Goal: Task Accomplishment & Management: Manage account settings

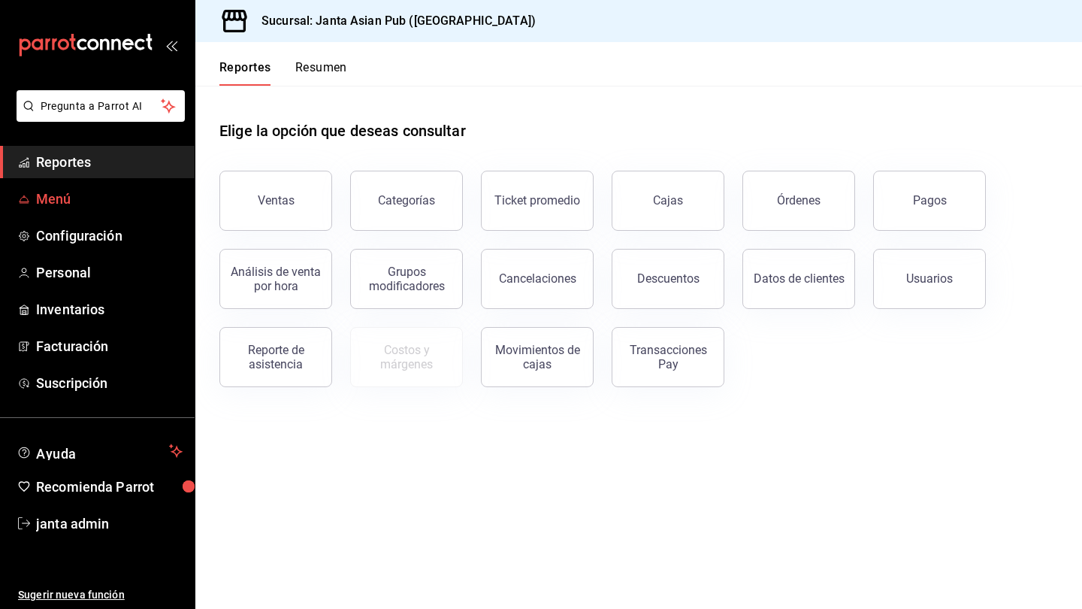
click at [87, 190] on span "Menú" at bounding box center [109, 199] width 147 height 20
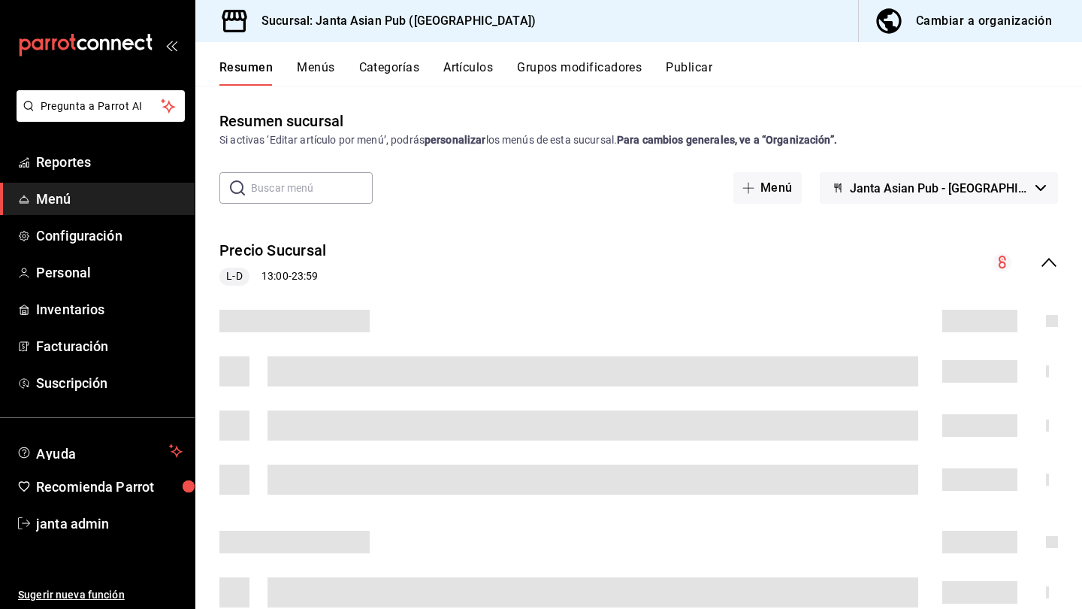
click at [679, 26] on div "Cambiar a organización" at bounding box center [984, 21] width 136 height 21
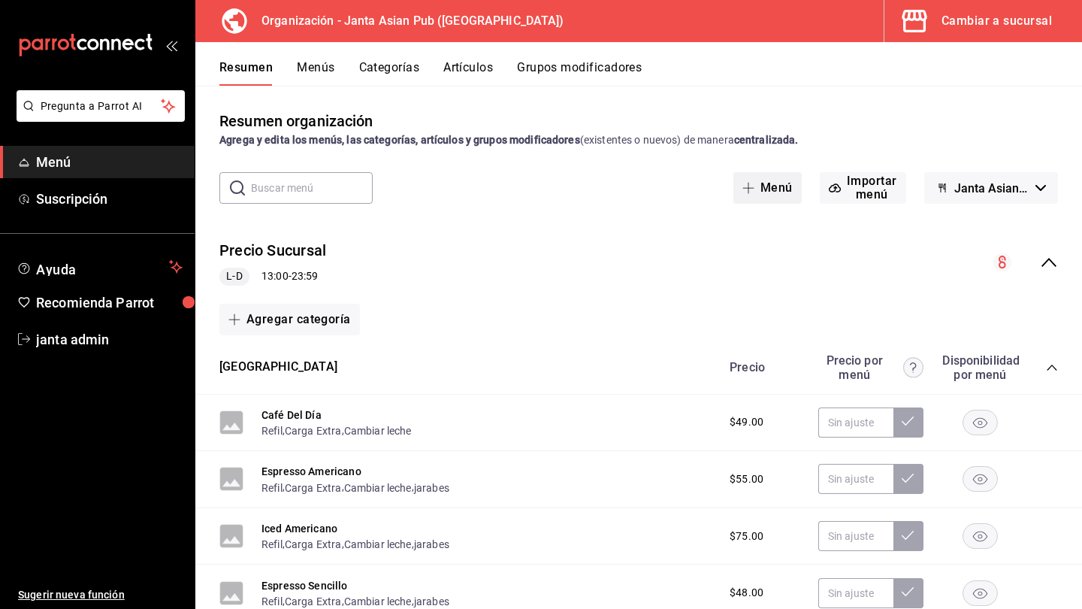
click at [679, 188] on button "Menú" at bounding box center [768, 188] width 68 height 32
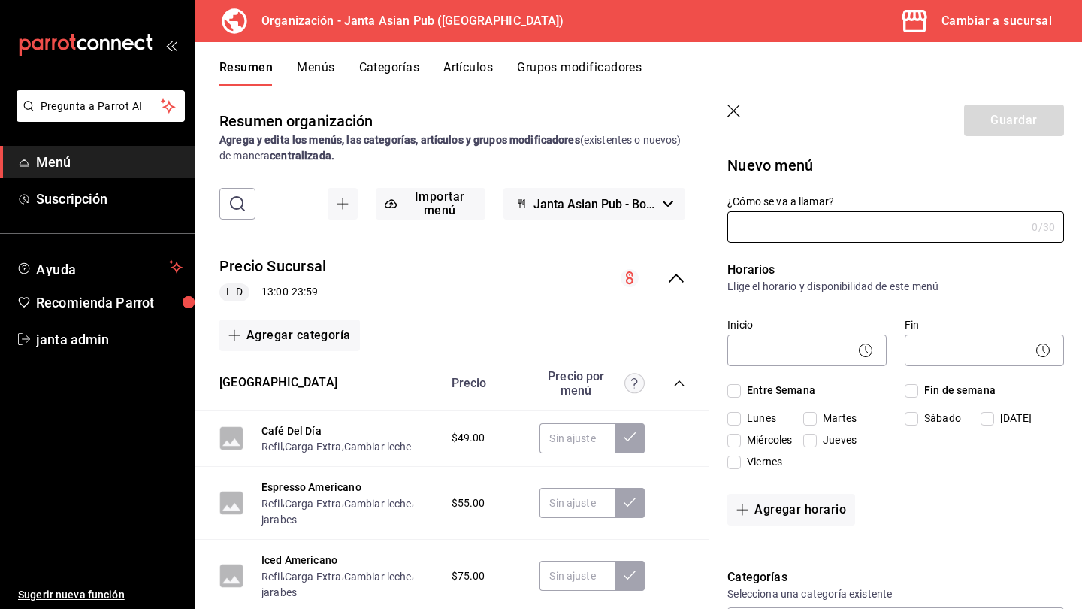
type input "1759015889556"
click at [679, 104] on icon "button" at bounding box center [735, 111] width 15 height 15
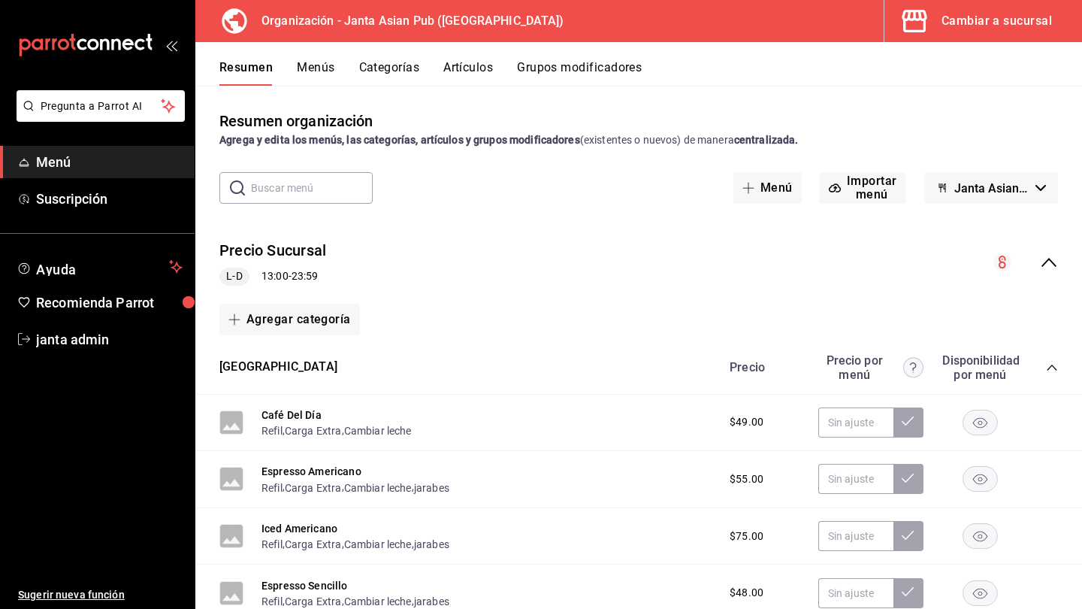
click at [455, 71] on button "Artículos" at bounding box center [468, 73] width 50 height 26
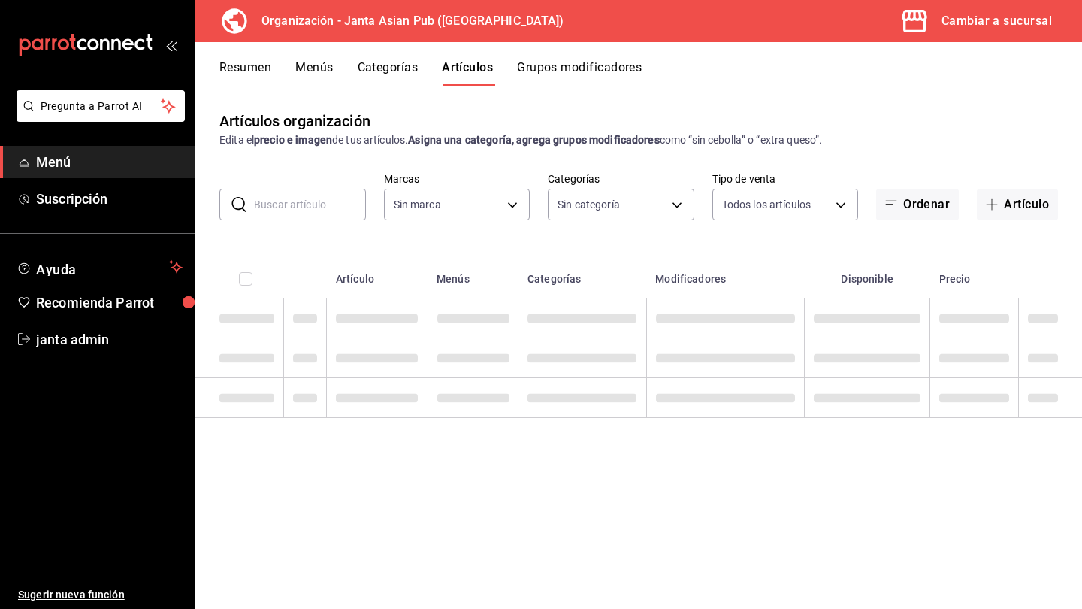
type input "62a9cc13-91a4-48c6-ab20-90032d514fa5"
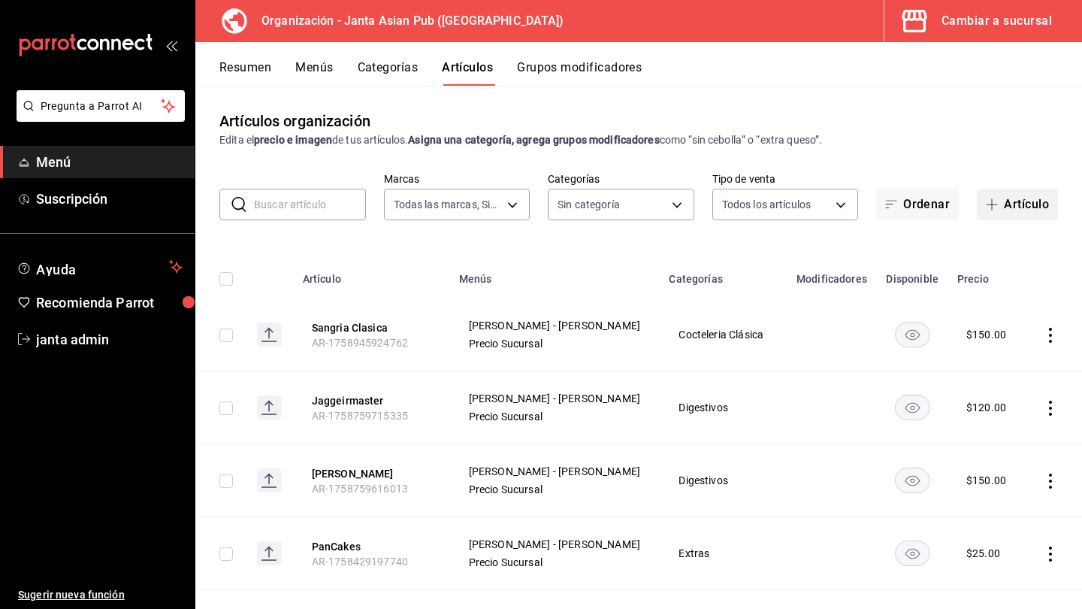
type input "00568646-d85c-46fa-874e-40f5e8c3bdbf,6b0bb465-9b96-46ca-b176-4914ee426716,fbb02…"
click at [679, 201] on span "button" at bounding box center [995, 204] width 18 height 12
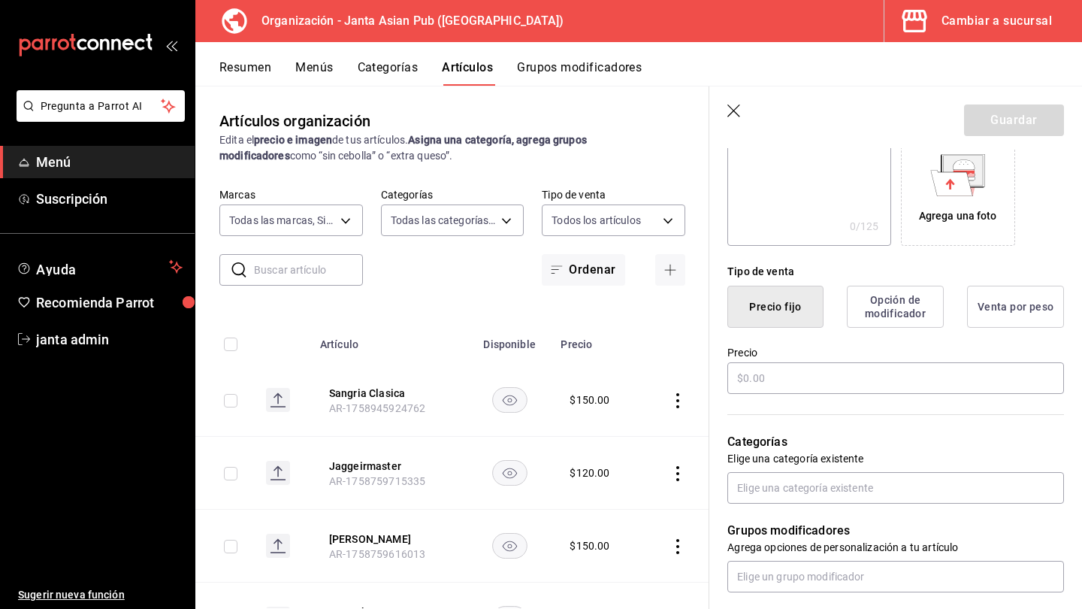
scroll to position [266, 0]
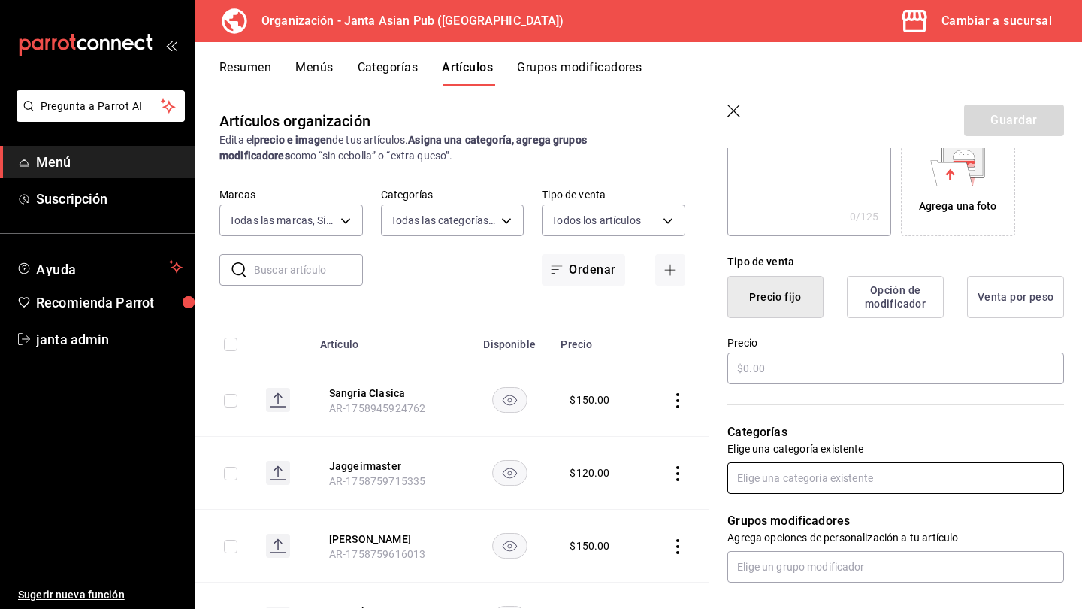
type input "Limonada Maracuyá"
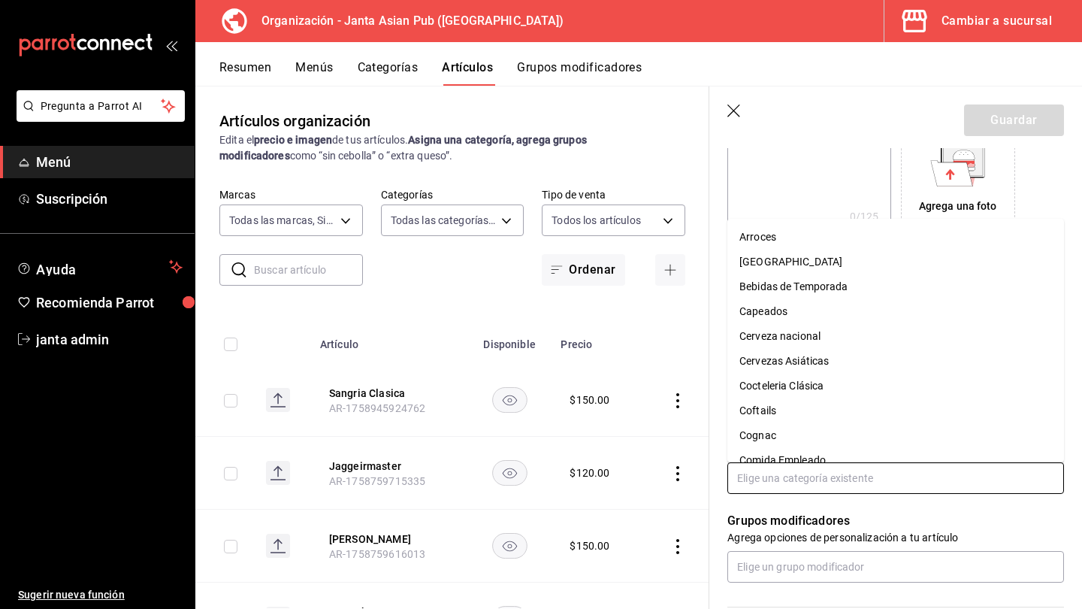
click at [679, 481] on input "text" at bounding box center [896, 478] width 337 height 32
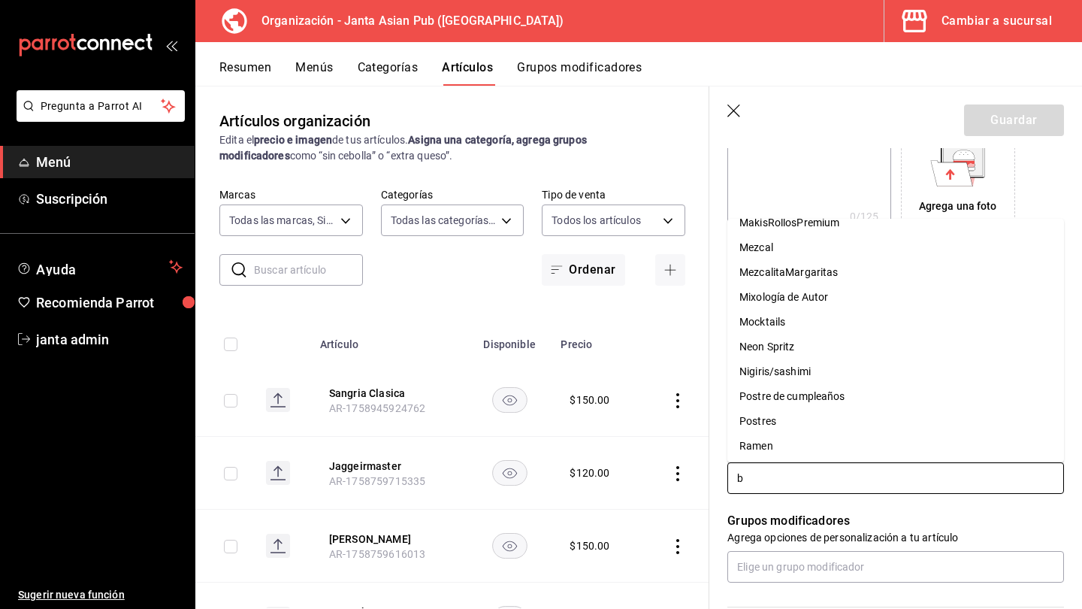
scroll to position [0, 0]
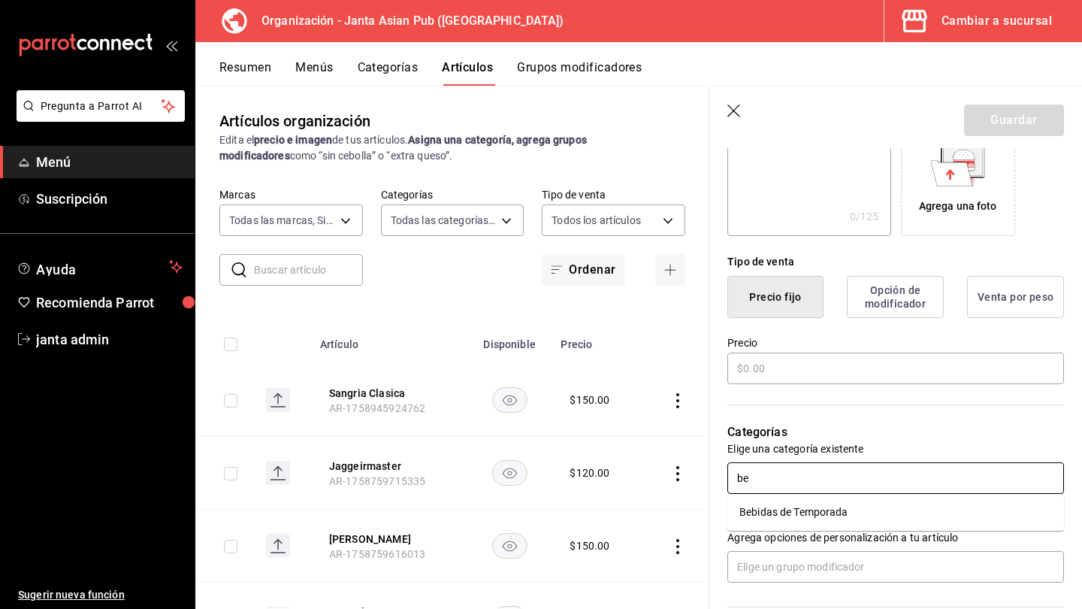
type input "b"
type input "s"
type input "moc"
click at [679, 514] on li "Mocktails" at bounding box center [896, 512] width 337 height 25
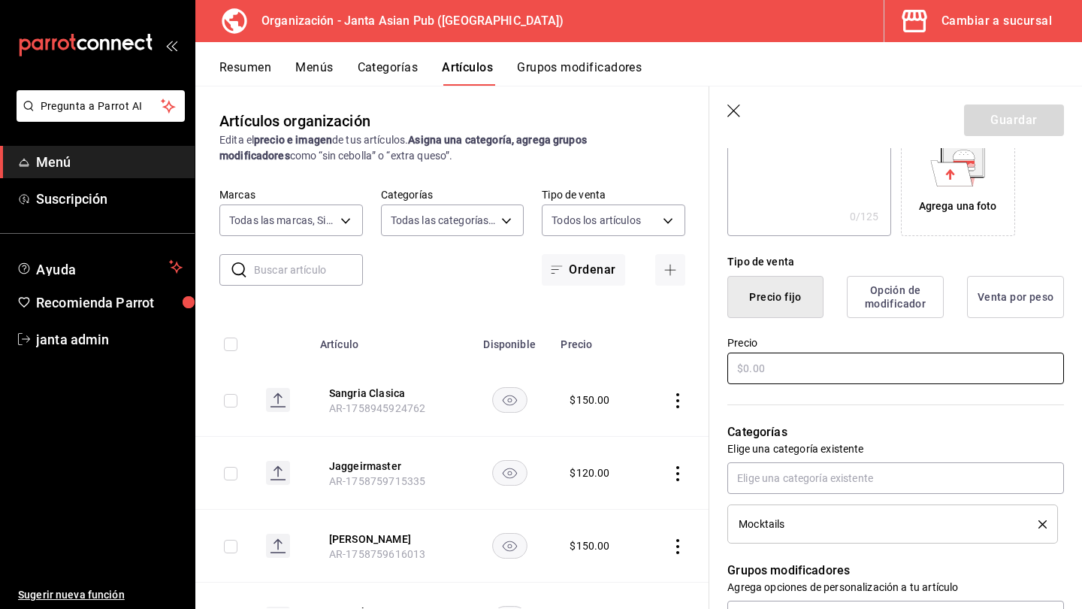
click at [679, 371] on input "text" at bounding box center [896, 369] width 337 height 32
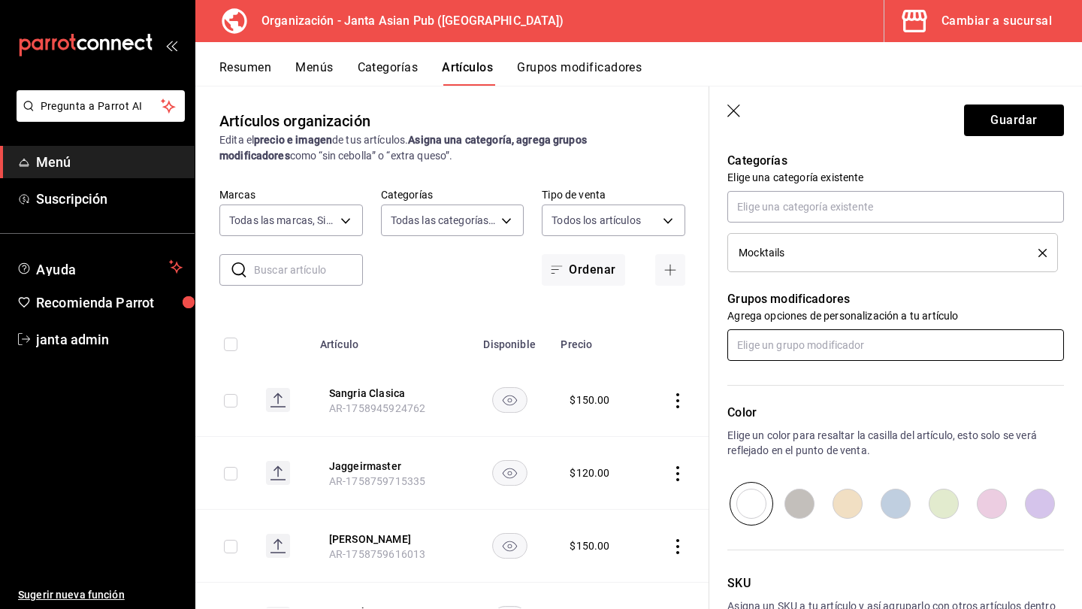
scroll to position [591, 0]
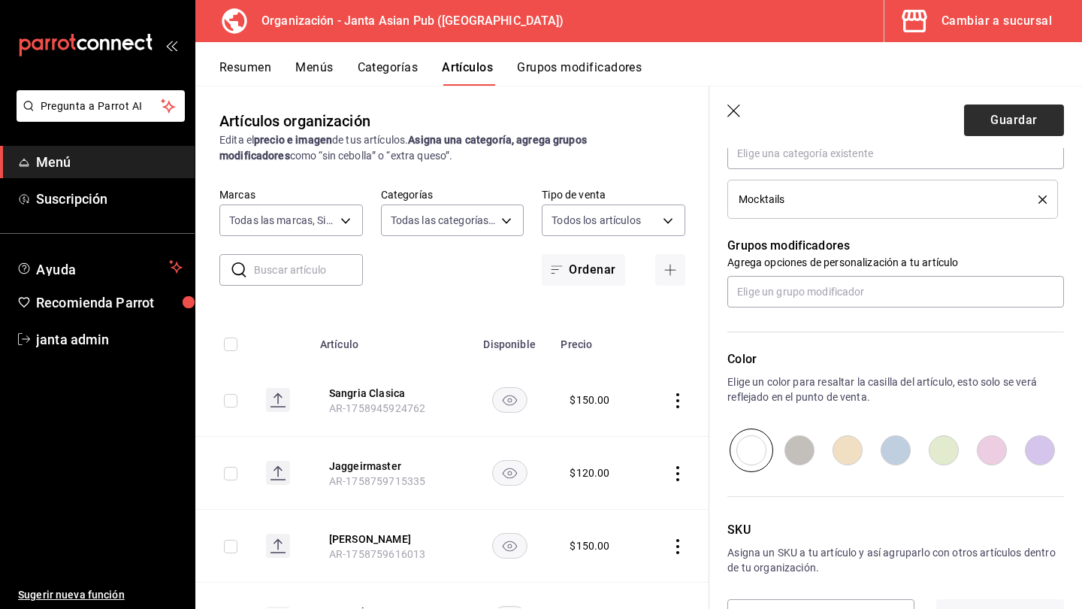
type input "$80.00"
click at [679, 126] on button "Guardar" at bounding box center [1014, 120] width 100 height 32
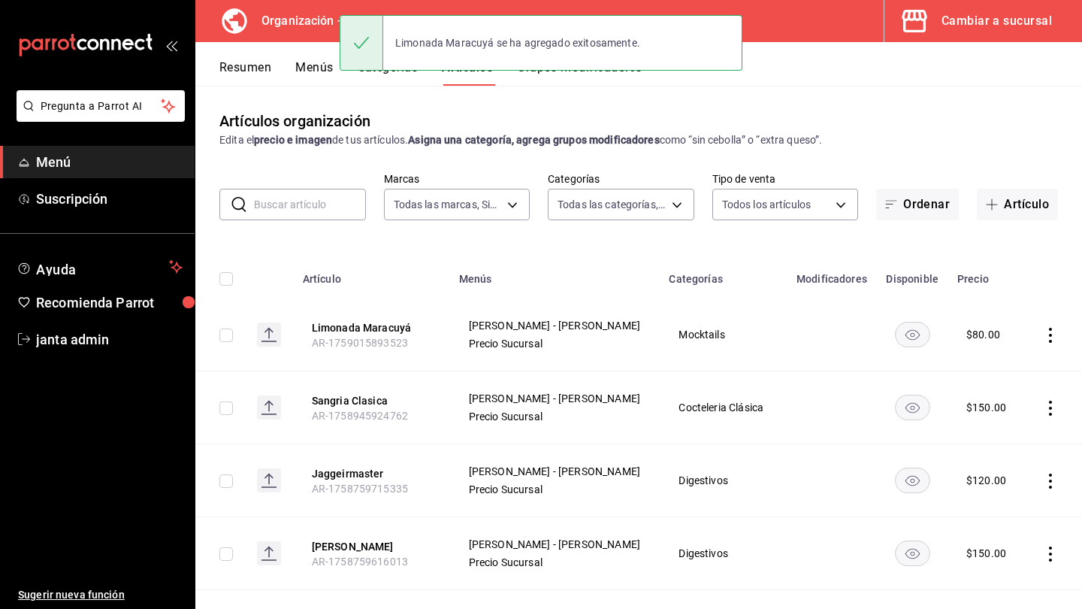
click at [322, 72] on button "Menús" at bounding box center [314, 73] width 38 height 26
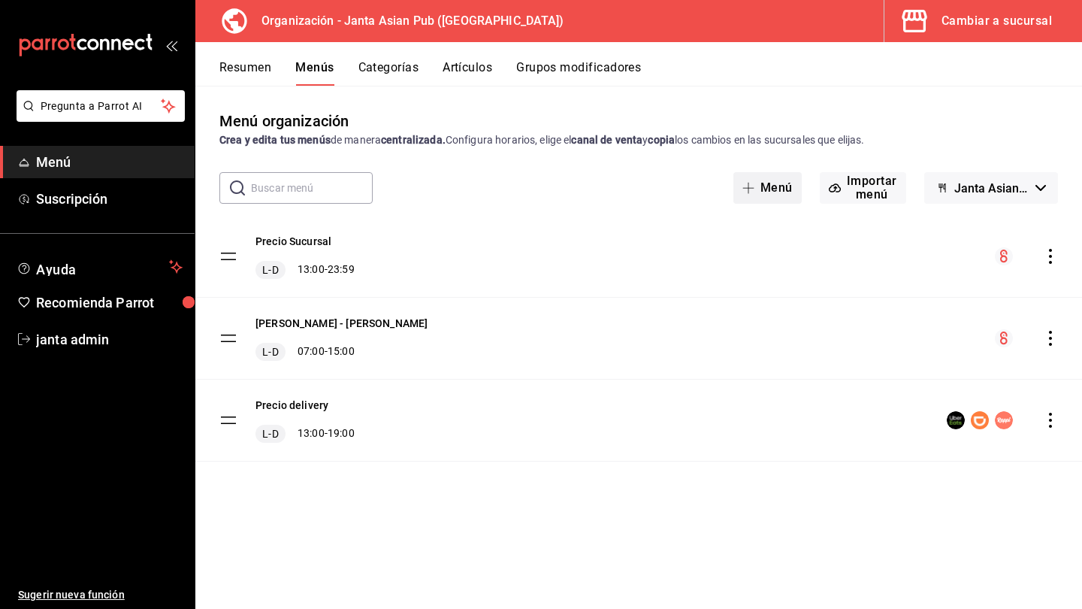
click at [679, 189] on button "Menú" at bounding box center [768, 188] width 68 height 32
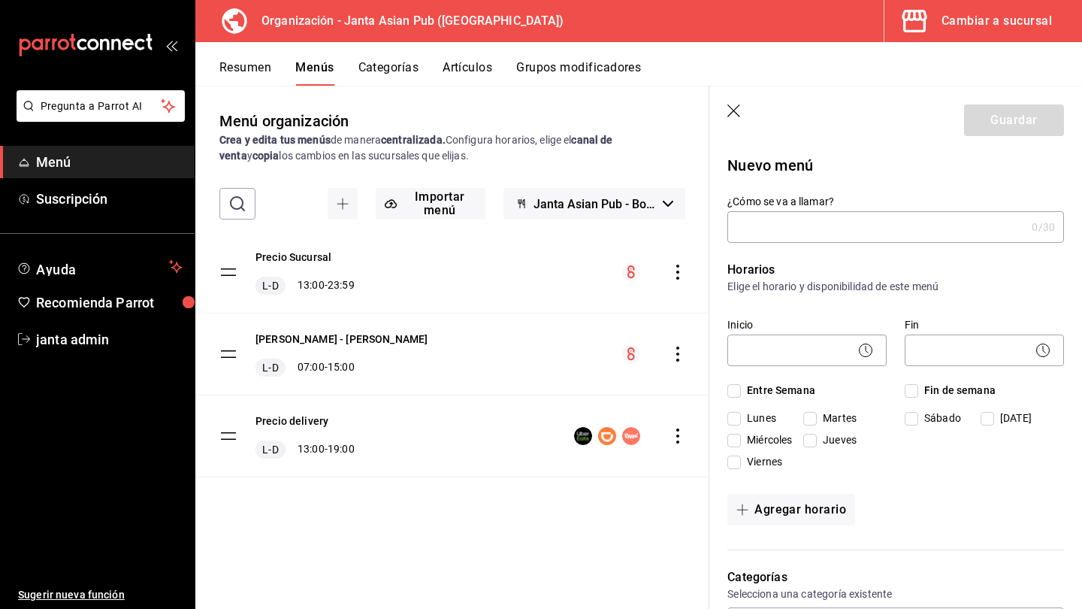
click at [679, 101] on header "Guardar" at bounding box center [896, 117] width 373 height 62
click at [679, 107] on icon "button" at bounding box center [735, 111] width 15 height 15
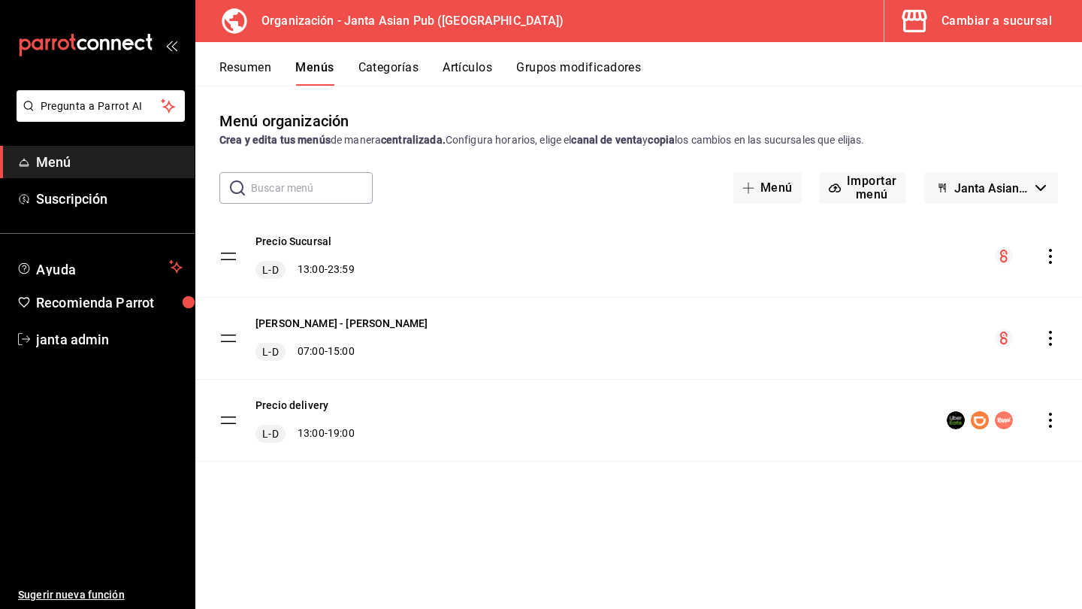
click at [331, 193] on input "text" at bounding box center [312, 188] width 122 height 30
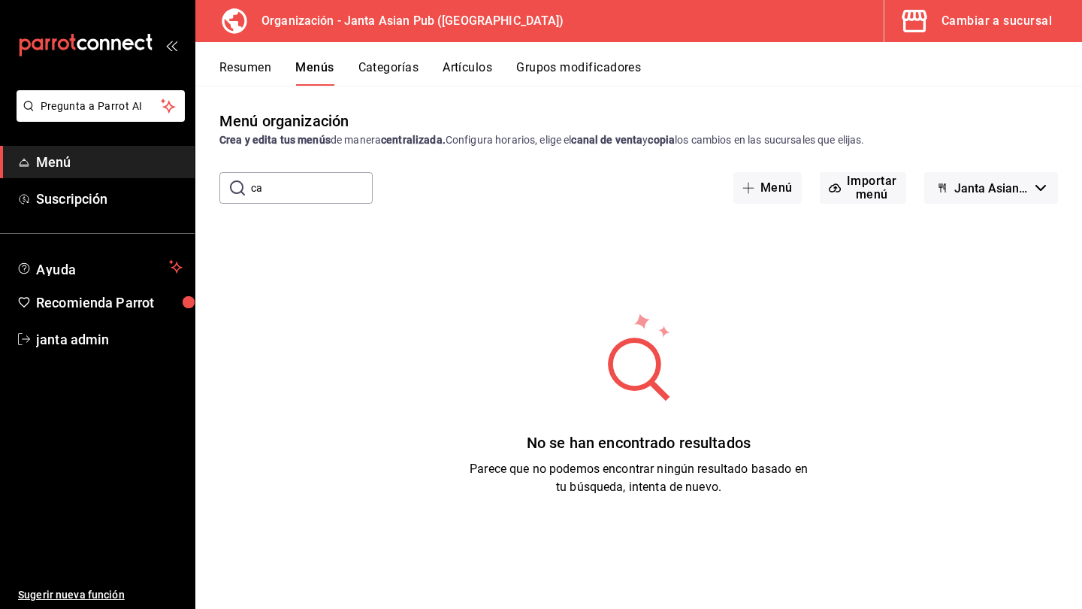
type input "c"
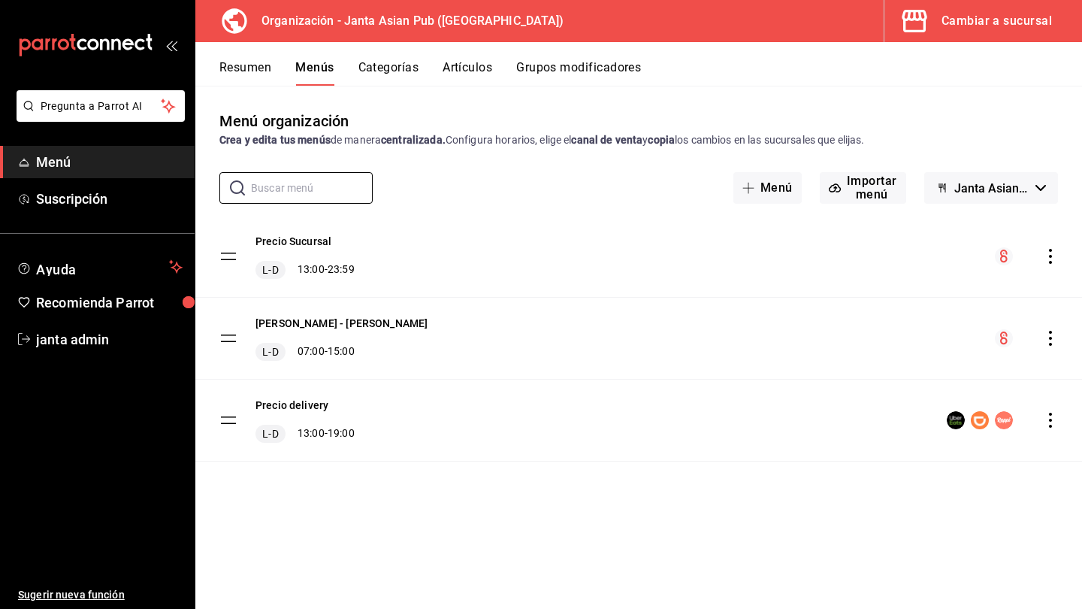
click at [458, 73] on button "Artículos" at bounding box center [468, 73] width 50 height 26
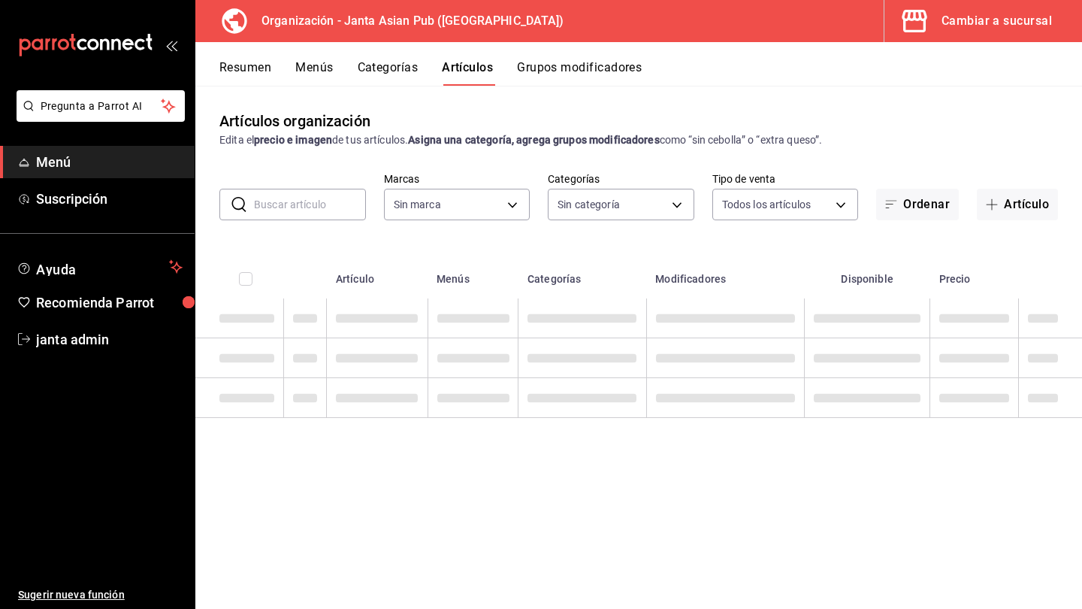
type input "62a9cc13-91a4-48c6-ab20-90032d514fa5"
type input "00568646-d85c-46fa-874e-40f5e8c3bdbf,6b0bb465-9b96-46ca-b176-4914ee426716,fbb02…"
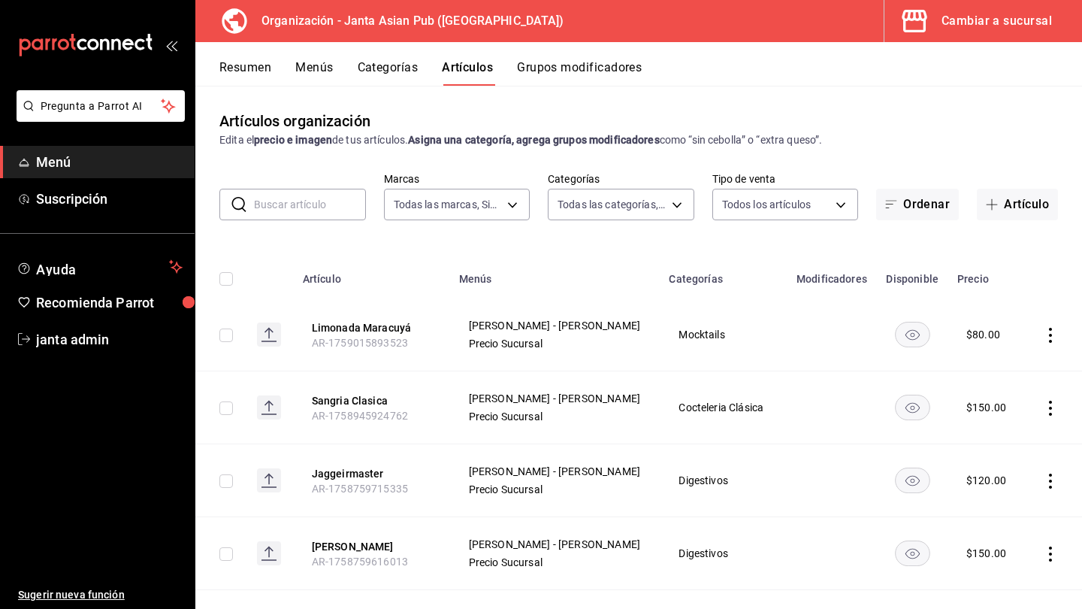
click at [292, 208] on input "text" at bounding box center [310, 204] width 112 height 30
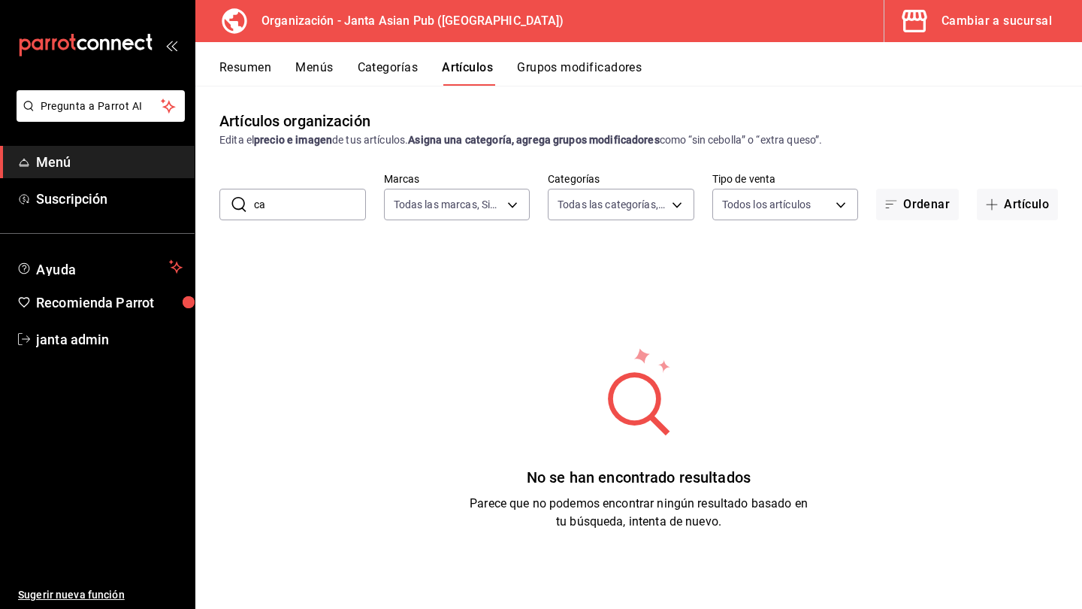
type input "c"
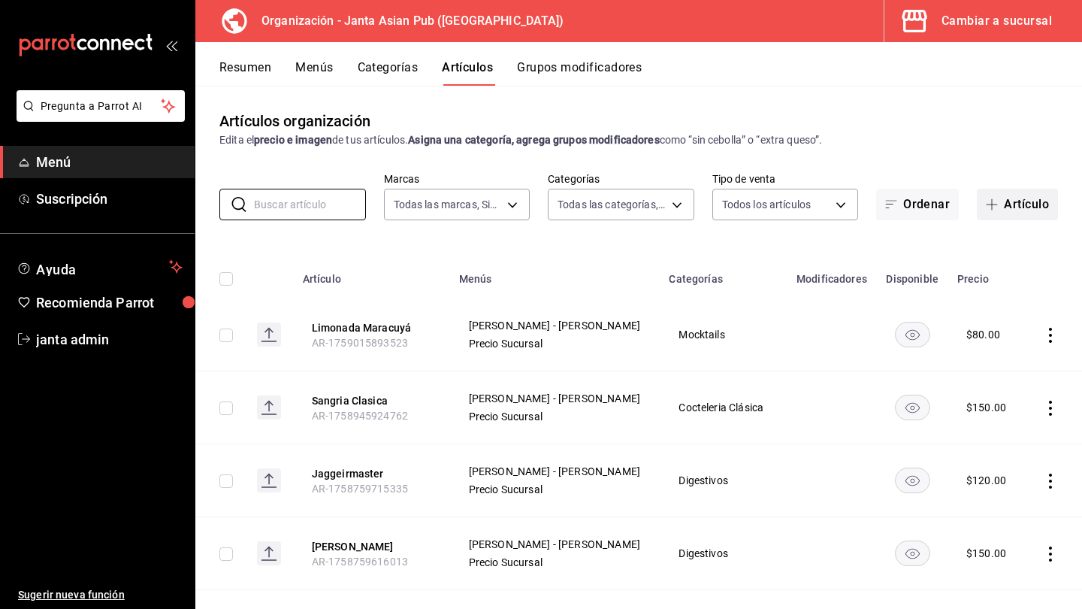
click at [679, 208] on span "button" at bounding box center [995, 204] width 18 height 12
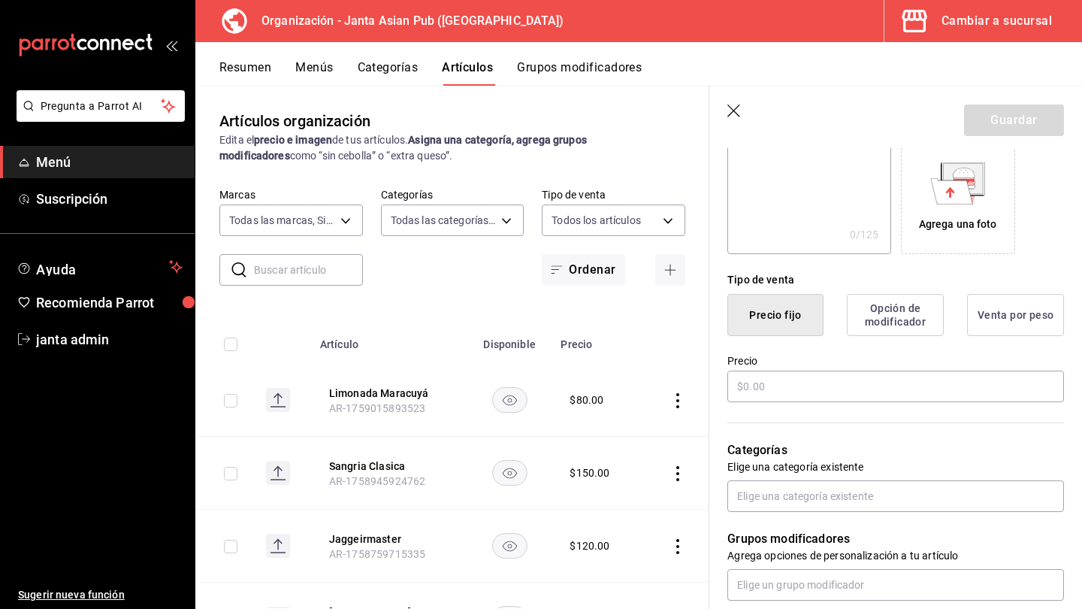
scroll to position [278, 0]
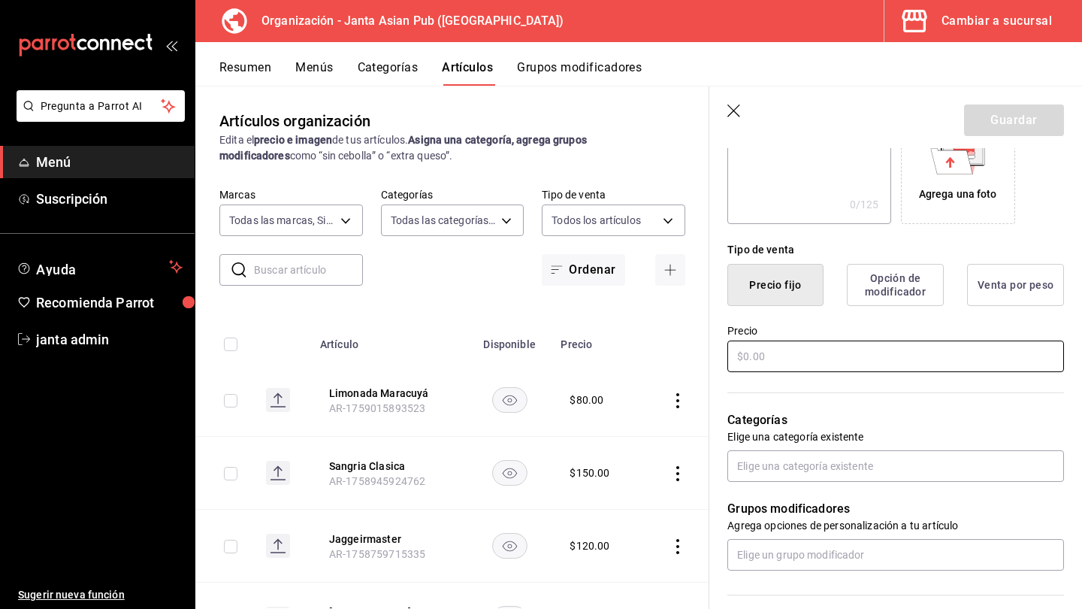
type input "Calipso"
click at [679, 362] on input "text" at bounding box center [896, 356] width 337 height 32
click at [679, 470] on input "text" at bounding box center [896, 466] width 337 height 32
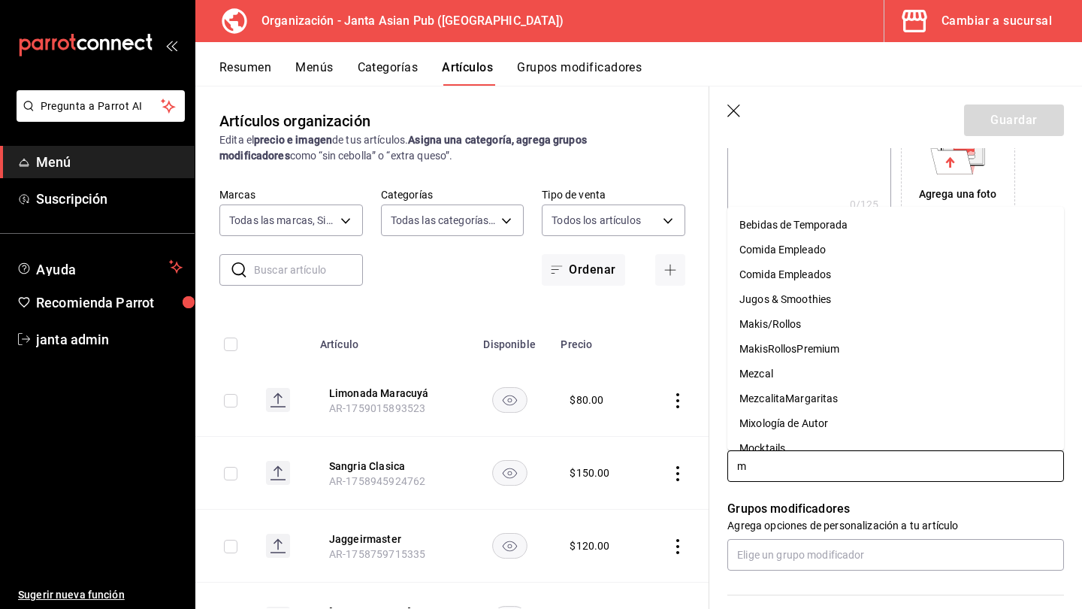
type input "mo"
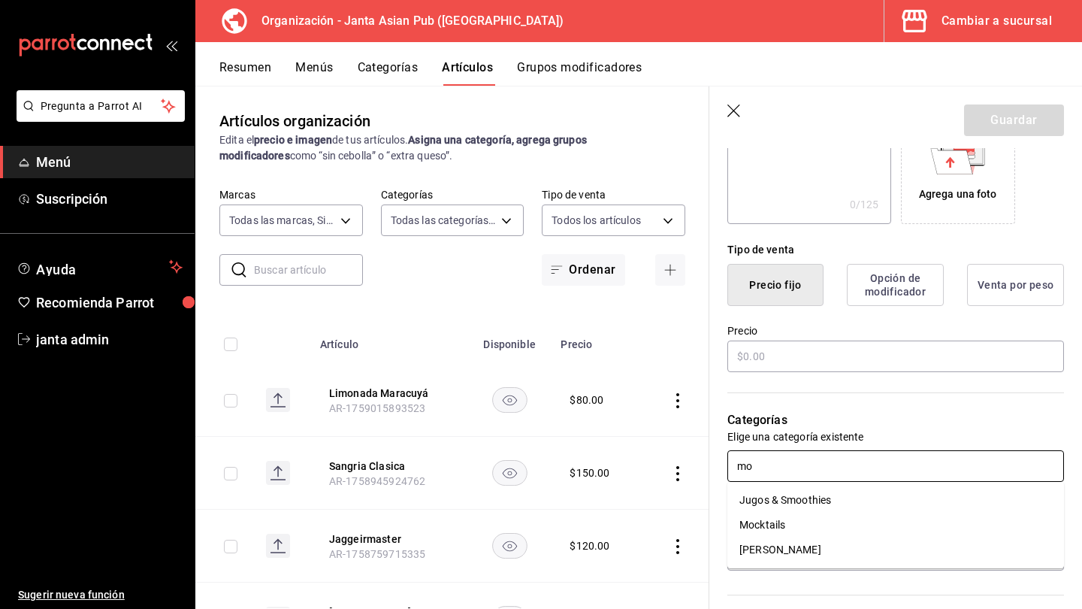
click at [679, 528] on li "Mocktails" at bounding box center [896, 525] width 337 height 25
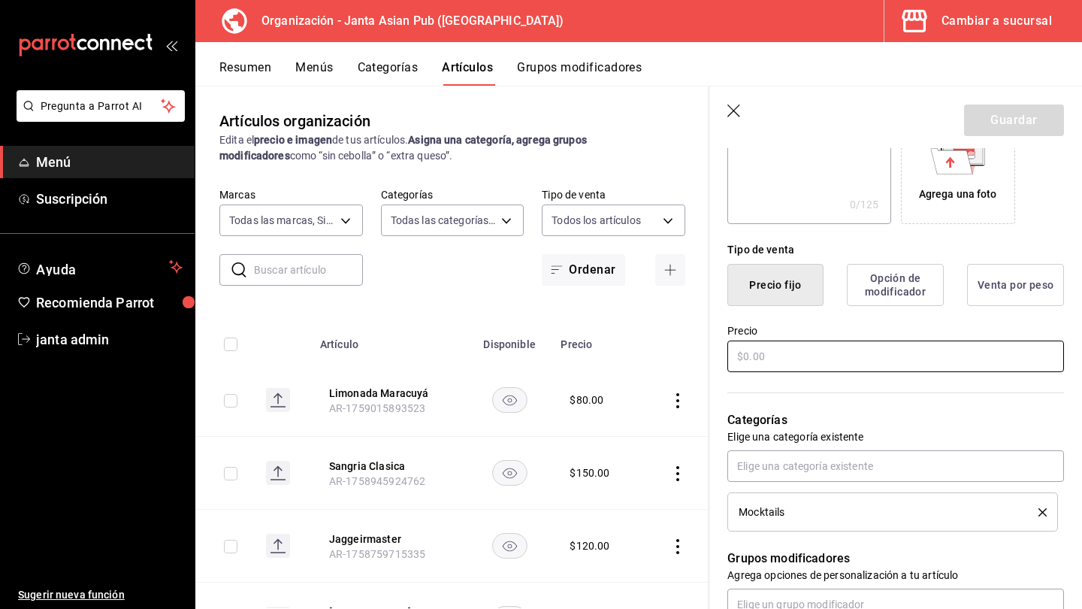
click at [679, 361] on input "text" at bounding box center [896, 356] width 337 height 32
type input "$70.00"
click at [679, 129] on button "Guardar" at bounding box center [1014, 120] width 100 height 32
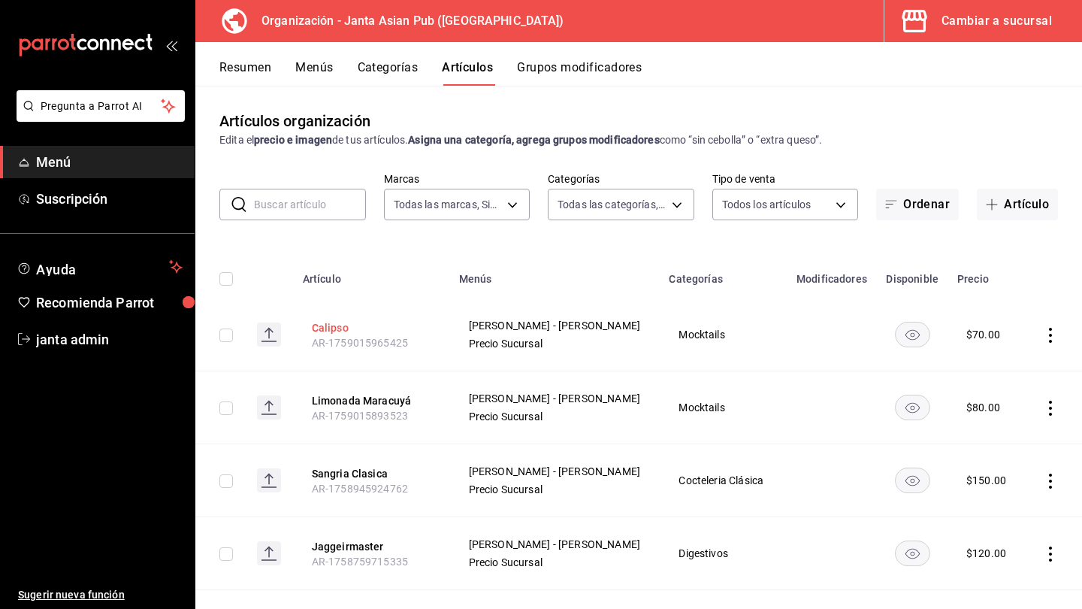
click at [352, 325] on button "Calipso" at bounding box center [372, 327] width 120 height 15
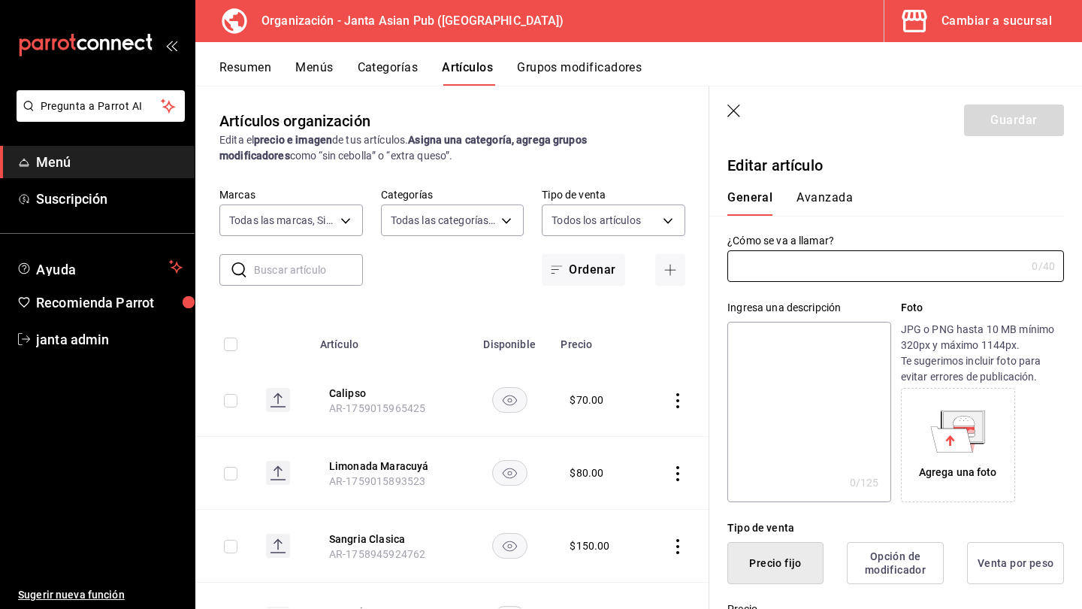
type input "Calipso"
type input "$70.00"
type input "AR-1759015965425"
click at [679, 270] on input "Calipso" at bounding box center [877, 266] width 298 height 30
type input "Calipico"
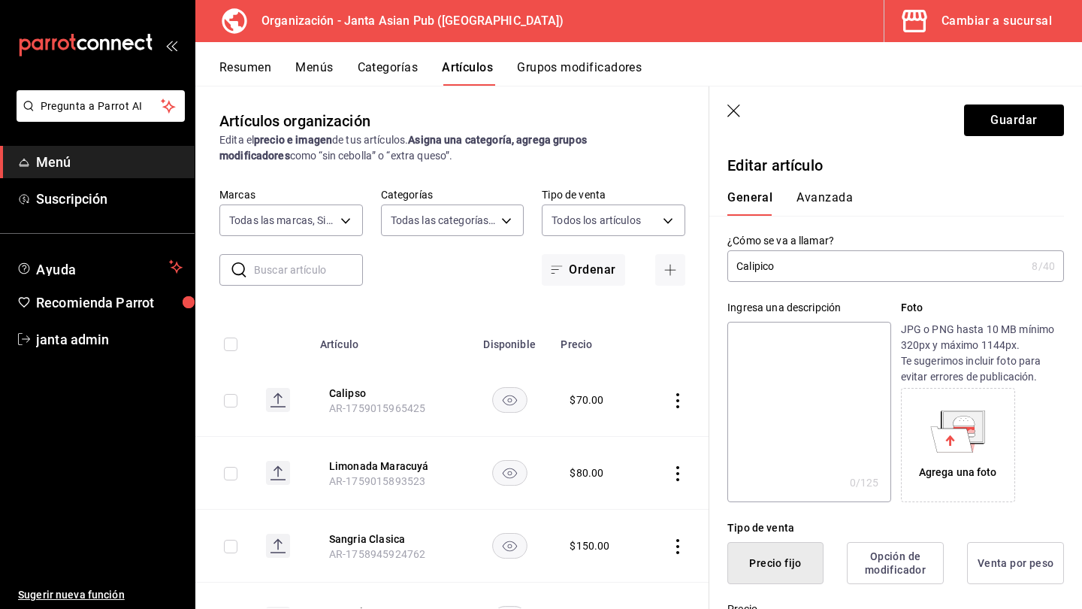
click at [679, 98] on header "Guardar" at bounding box center [896, 117] width 373 height 62
click at [679, 107] on button "Guardar" at bounding box center [1014, 120] width 100 height 32
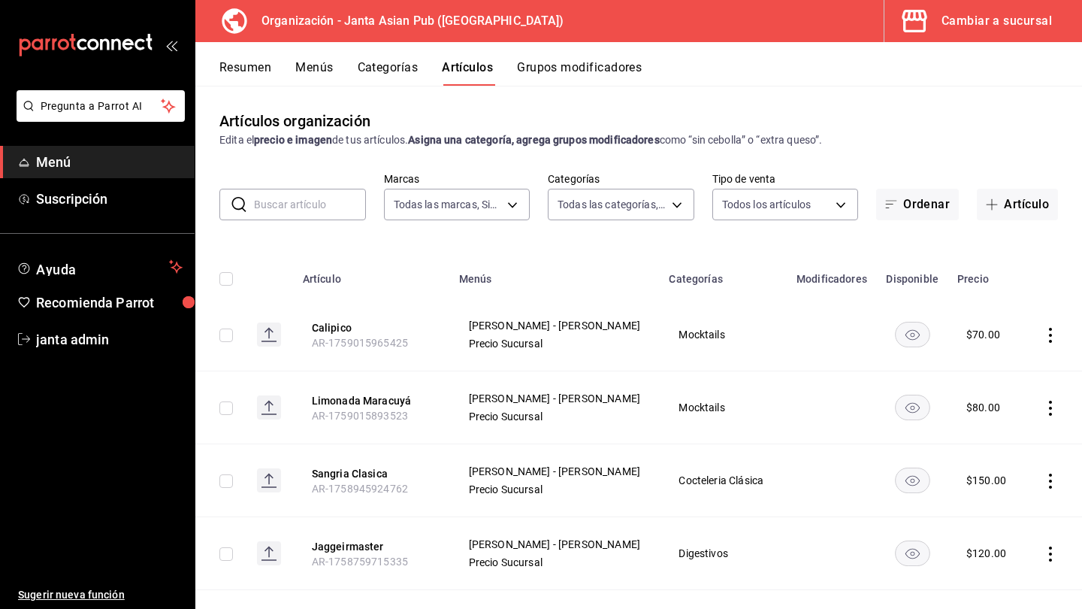
click at [267, 213] on input "text" at bounding box center [310, 204] width 112 height 30
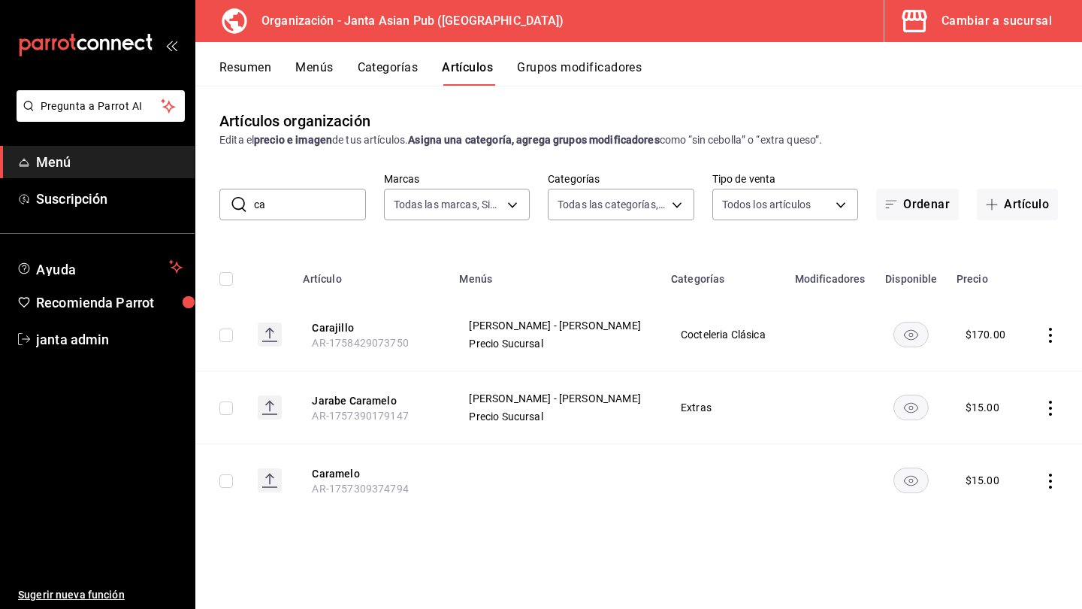
type input "c"
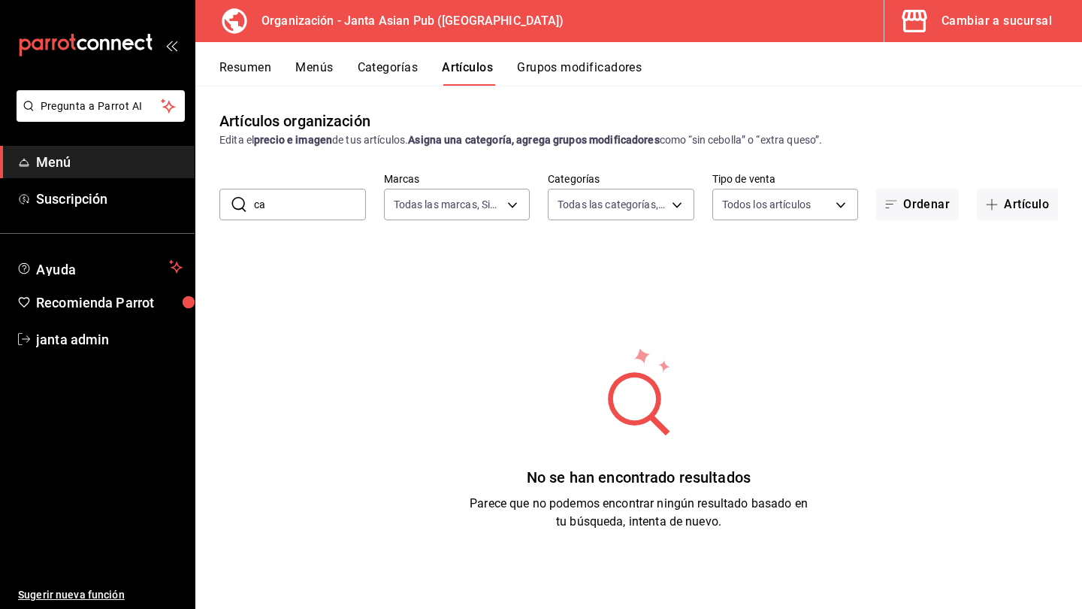
type input "c"
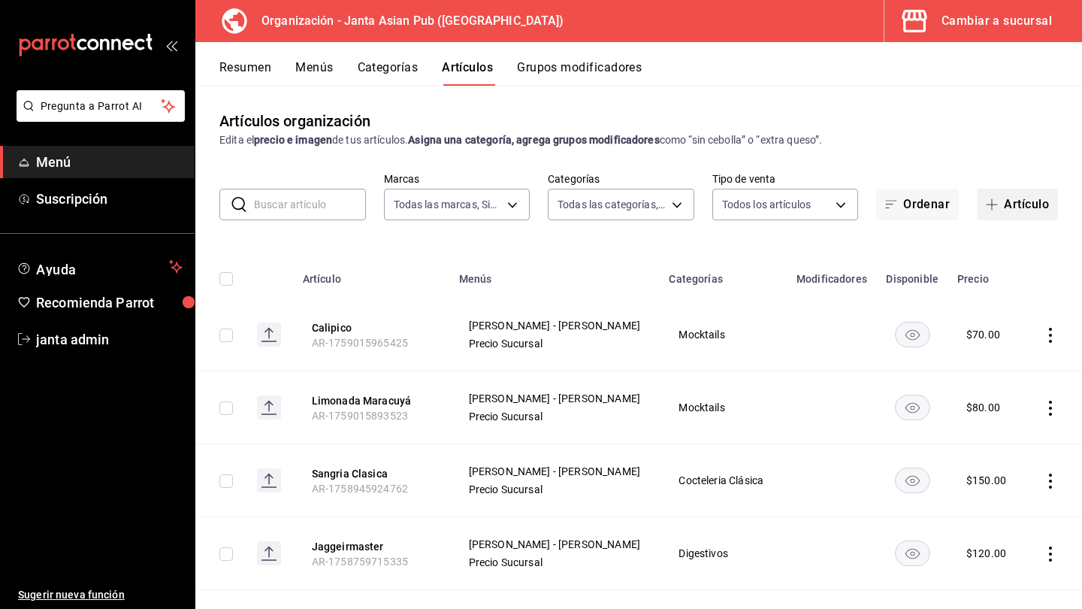
click at [679, 207] on button "Artículo" at bounding box center [1017, 205] width 81 height 32
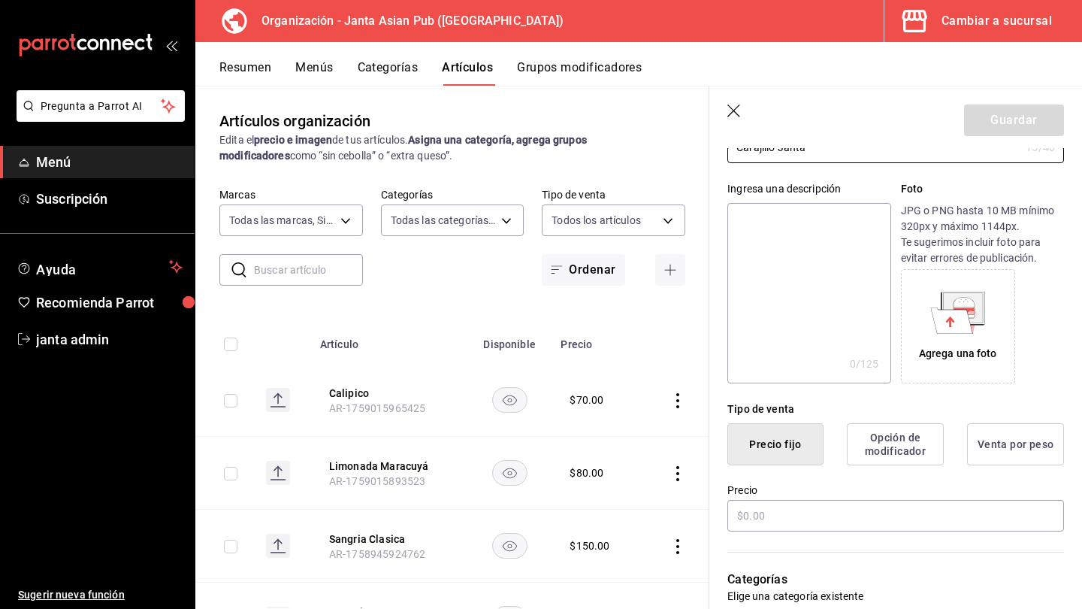
scroll to position [177, 0]
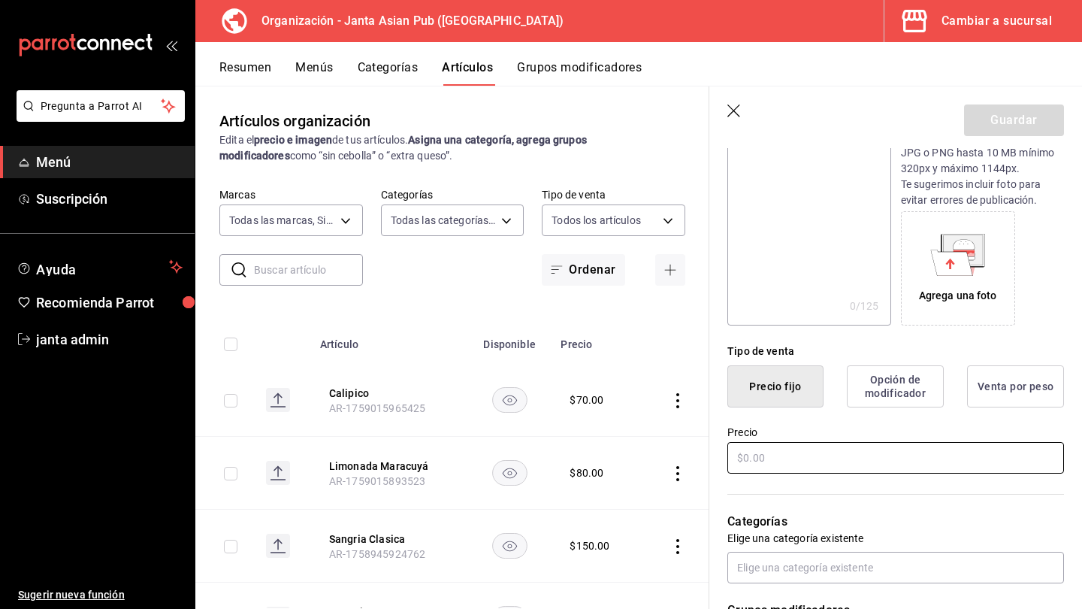
type input "Carajillo Janta"
click at [679, 461] on input "text" at bounding box center [896, 458] width 337 height 32
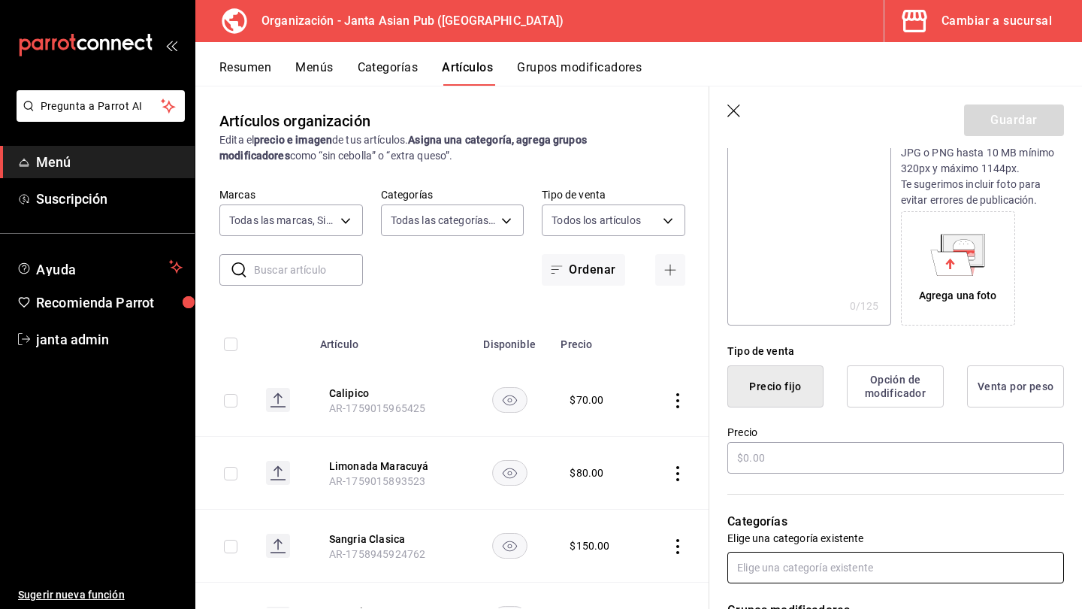
click at [679, 528] on input "text" at bounding box center [896, 568] width 337 height 32
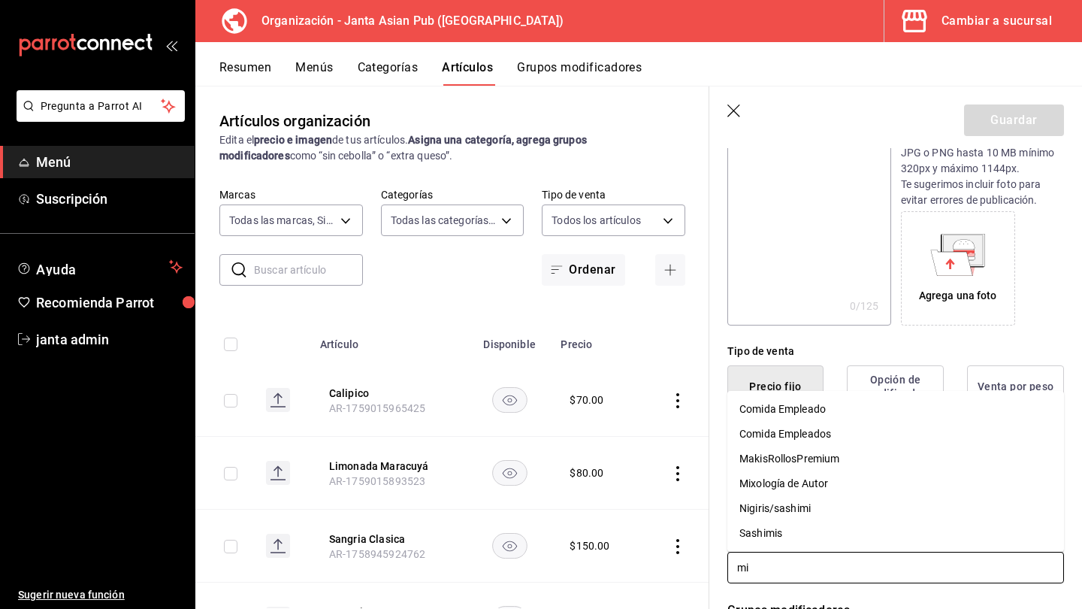
type input "m"
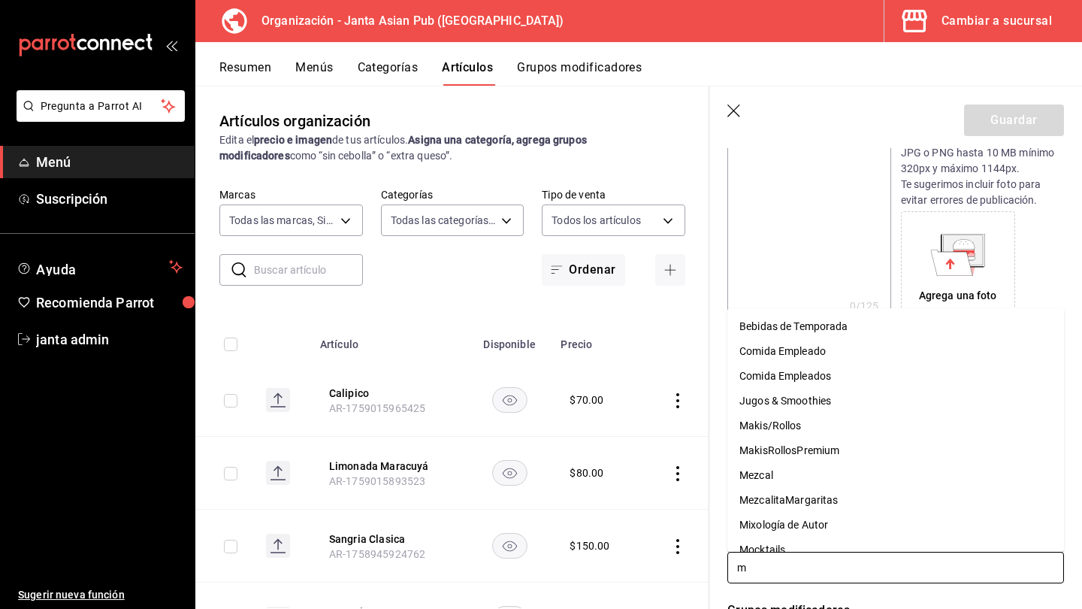
type input "mi"
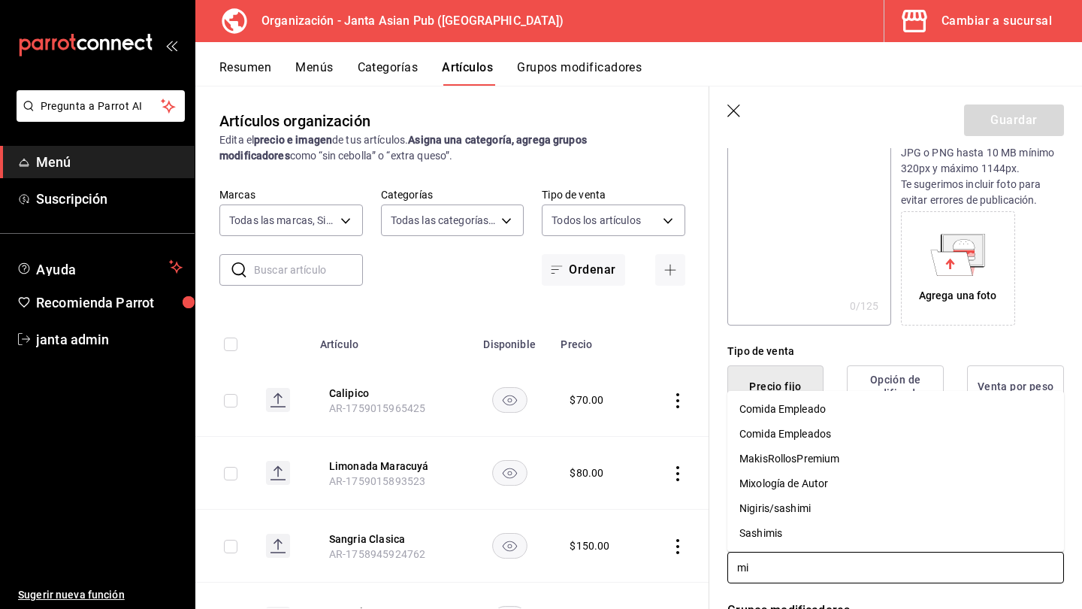
click at [679, 489] on li "Mixología de Autor" at bounding box center [896, 483] width 337 height 25
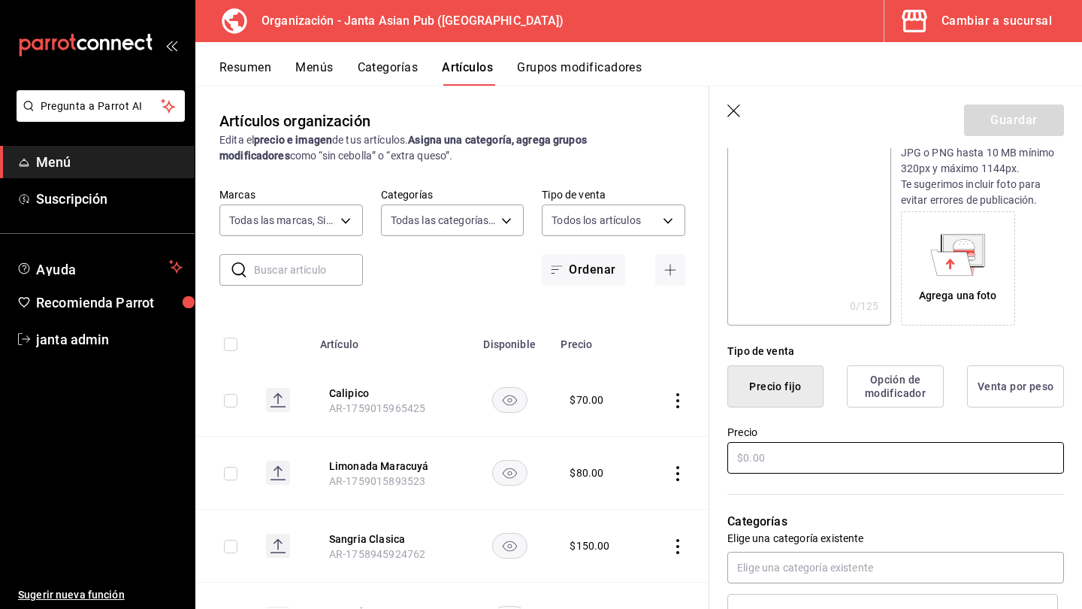
click at [679, 459] on input "text" at bounding box center [896, 458] width 337 height 32
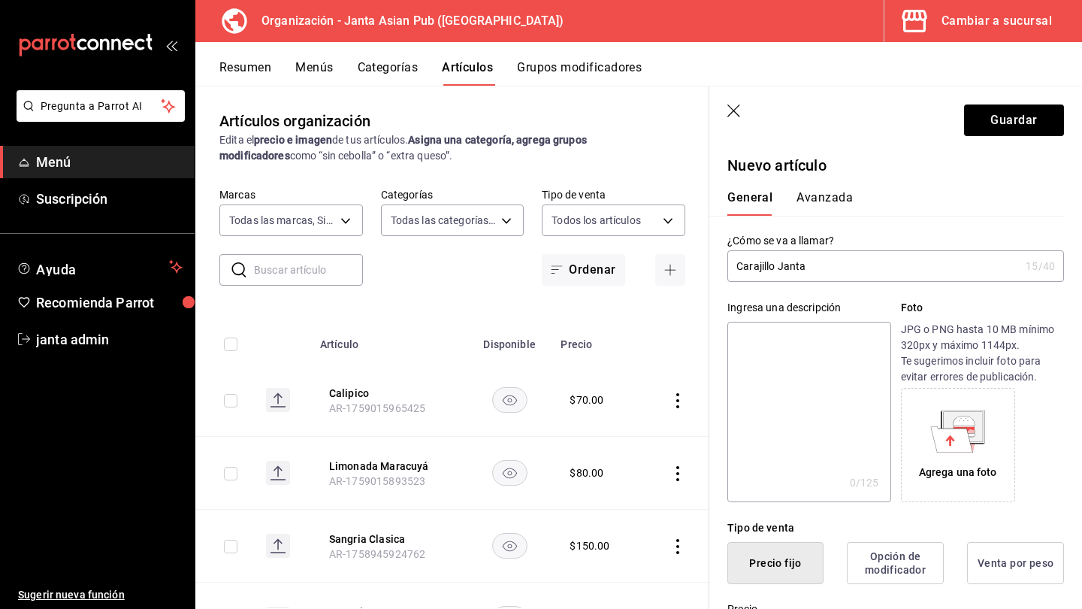
scroll to position [0, 0]
type input "$180.00"
click at [679, 125] on button "Guardar" at bounding box center [1014, 120] width 100 height 32
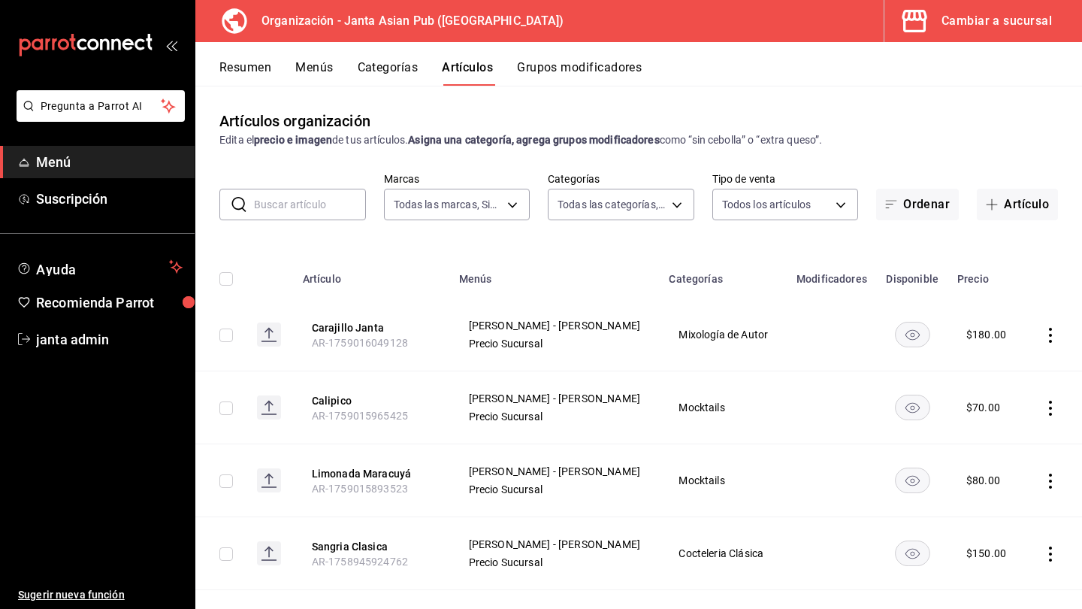
click at [320, 76] on button "Menús" at bounding box center [314, 73] width 38 height 26
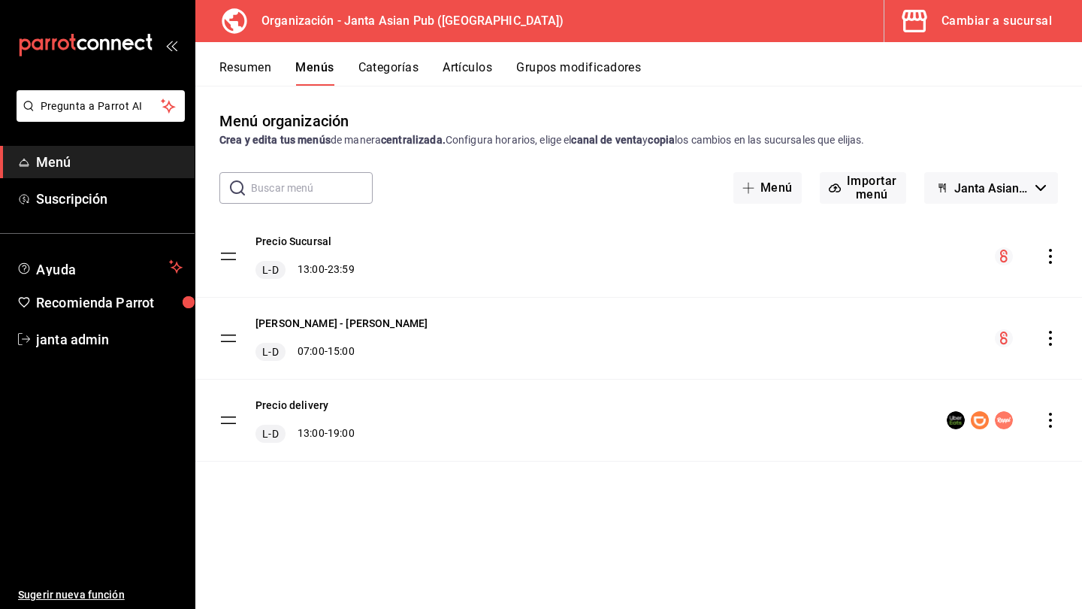
click at [679, 261] on icon "actions" at bounding box center [1050, 256] width 15 height 15
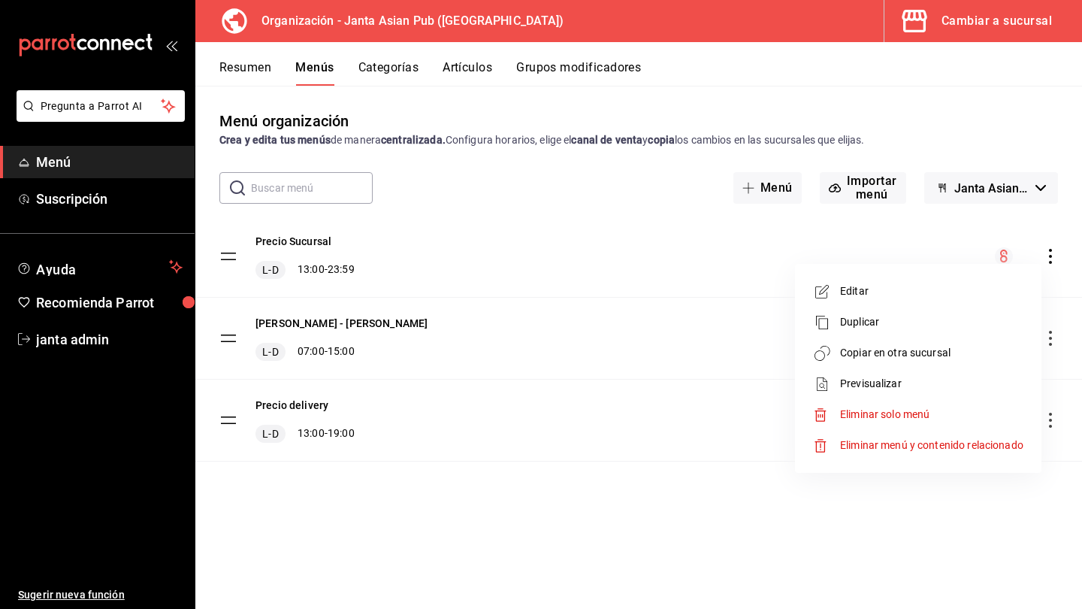
click at [679, 353] on span "Copiar en otra sucursal" at bounding box center [931, 353] width 183 height 16
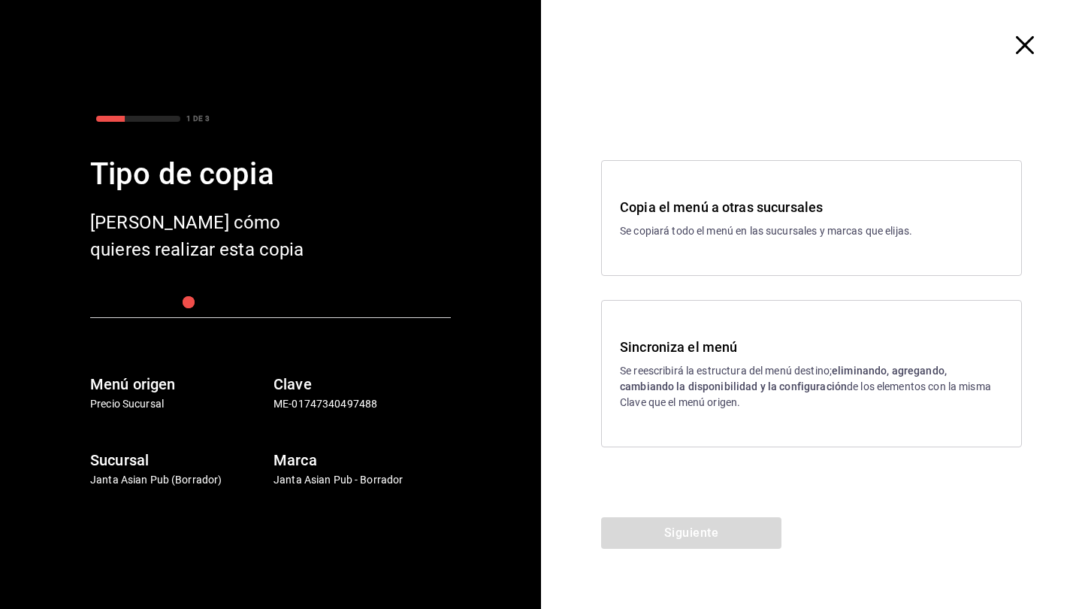
click at [661, 397] on p "Se reescribirá la estructura del menú destino; eliminando, agregando, cambiando…" at bounding box center [811, 386] width 383 height 47
click at [679, 528] on button "Siguiente" at bounding box center [691, 533] width 180 height 32
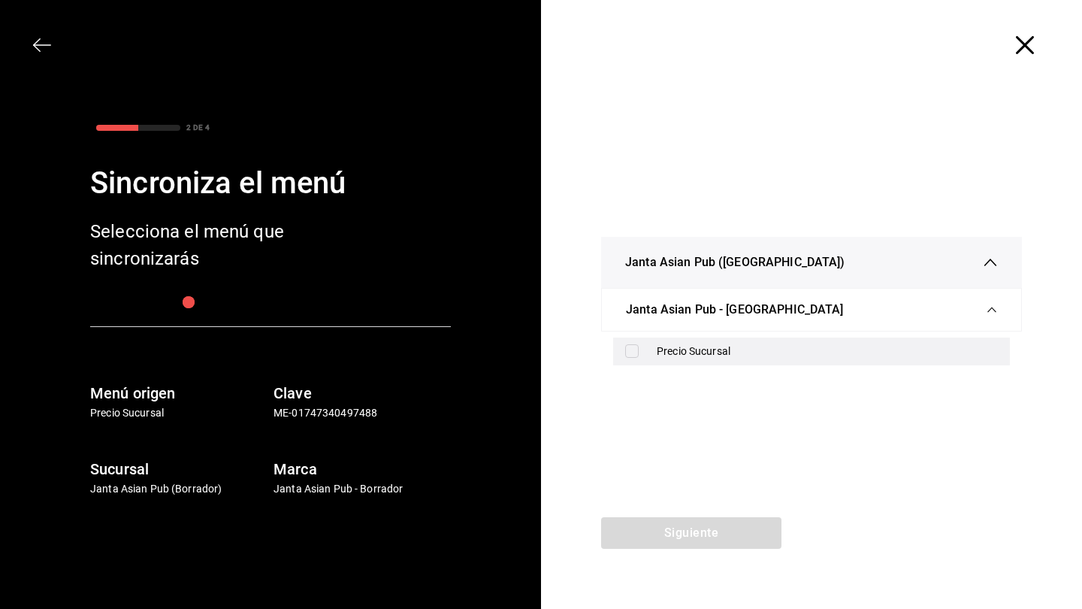
click at [636, 343] on div "Precio Sucursal" at bounding box center [811, 351] width 397 height 28
checkbox input "true"
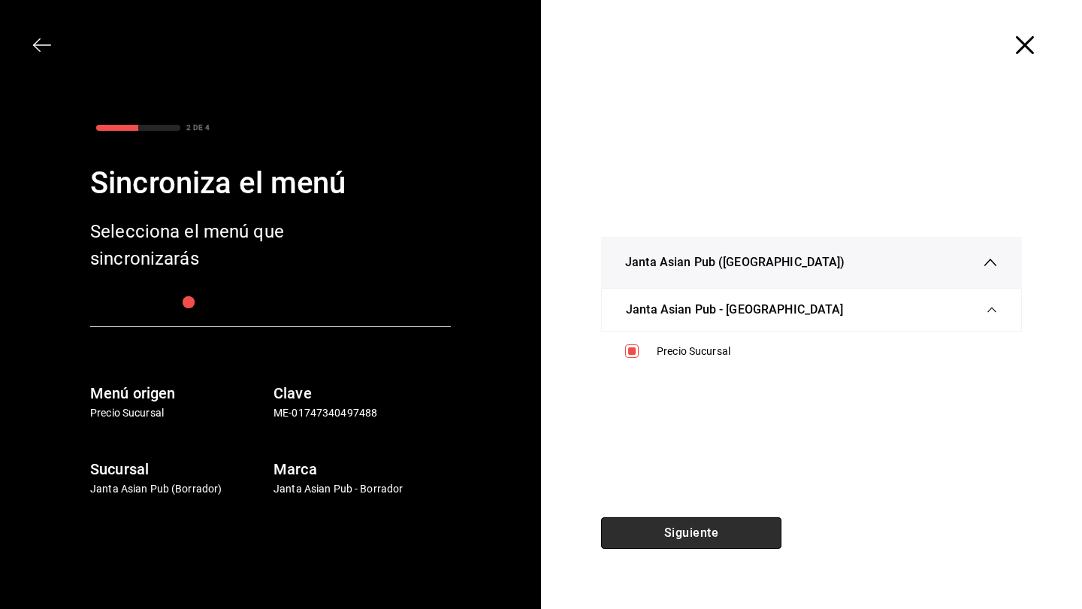
click at [679, 528] on button "Siguiente" at bounding box center [691, 533] width 180 height 32
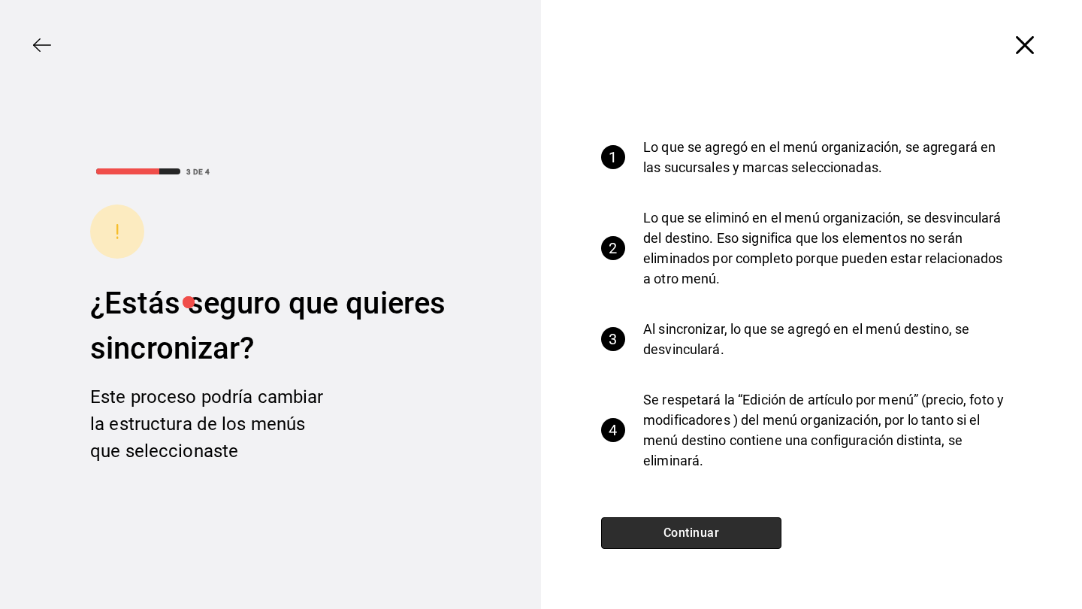
click at [679, 528] on button "Continuar" at bounding box center [691, 533] width 180 height 32
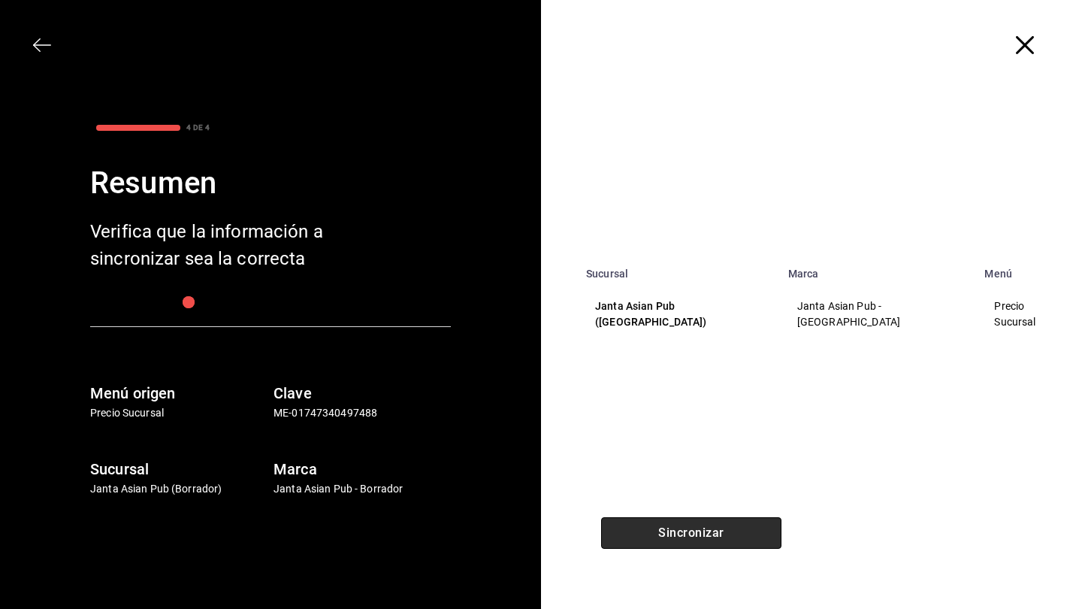
click at [679, 528] on button "Sincronizar" at bounding box center [691, 533] width 180 height 32
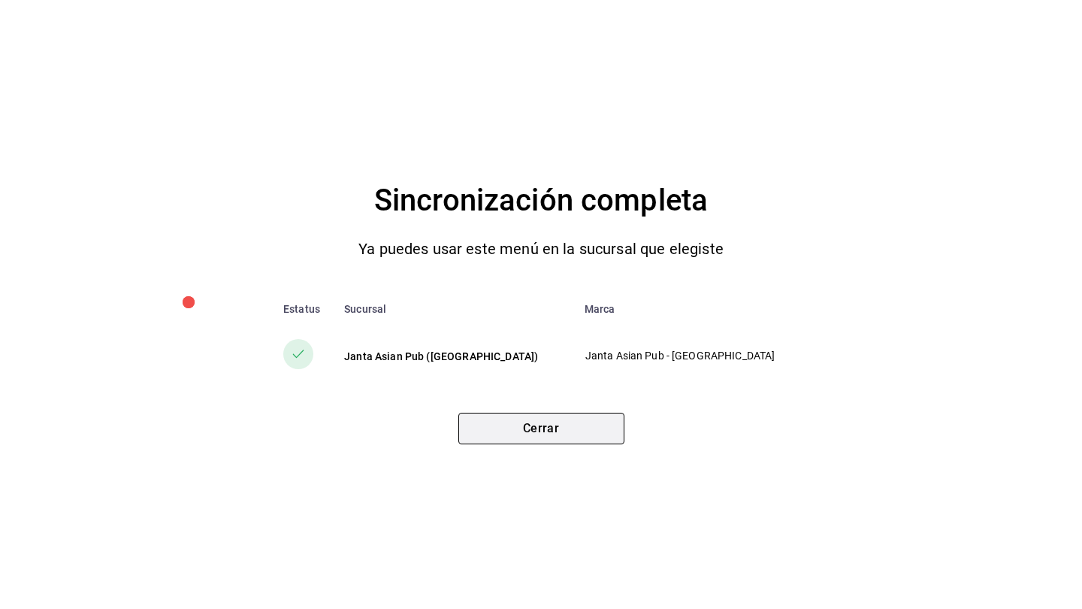
click at [534, 431] on button "Cerrar" at bounding box center [541, 429] width 166 height 32
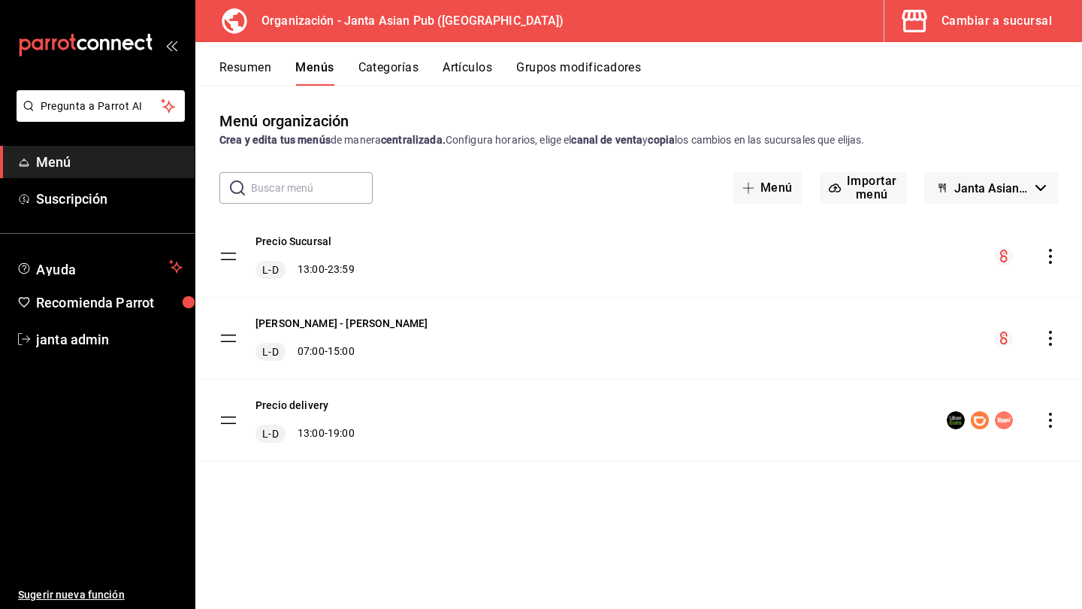
click at [55, 152] on span "Menú" at bounding box center [109, 162] width 147 height 20
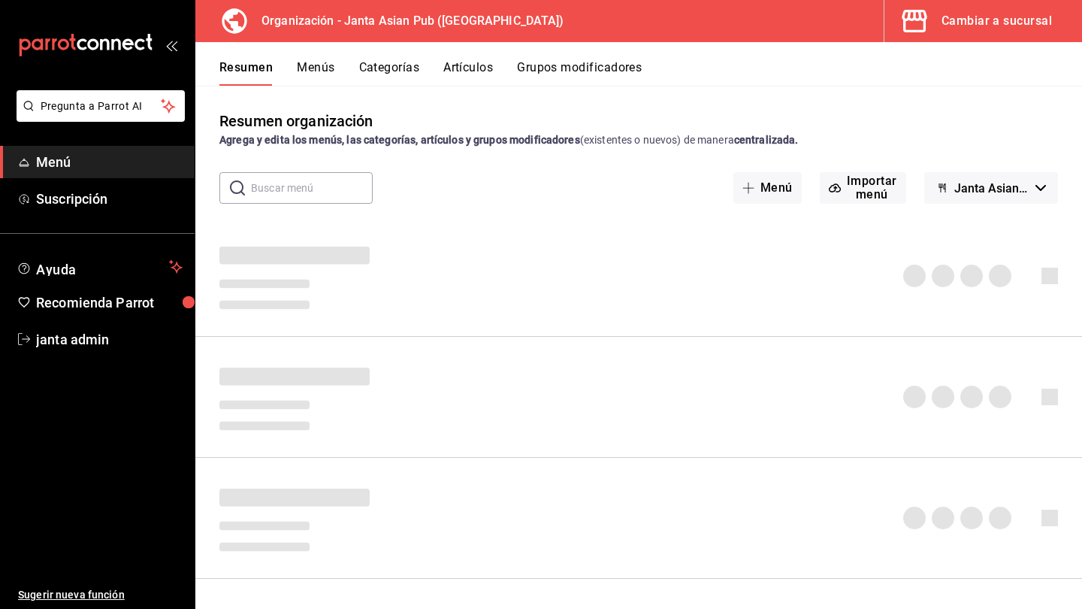
click at [679, 18] on div "Cambiar a sucursal" at bounding box center [997, 21] width 110 height 21
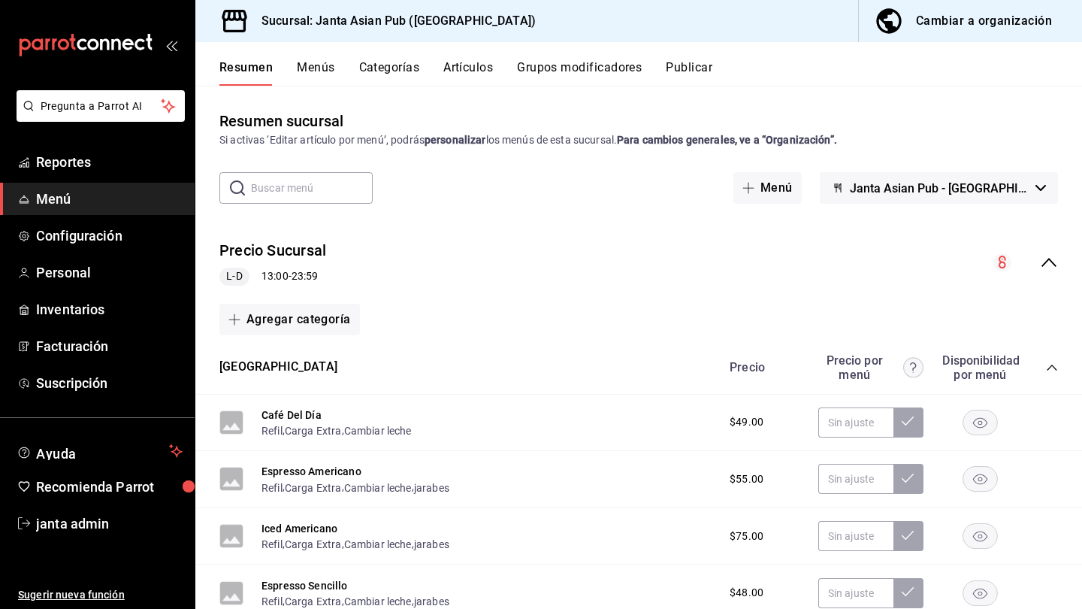
click at [679, 32] on button "Cambiar a organización" at bounding box center [964, 21] width 211 height 42
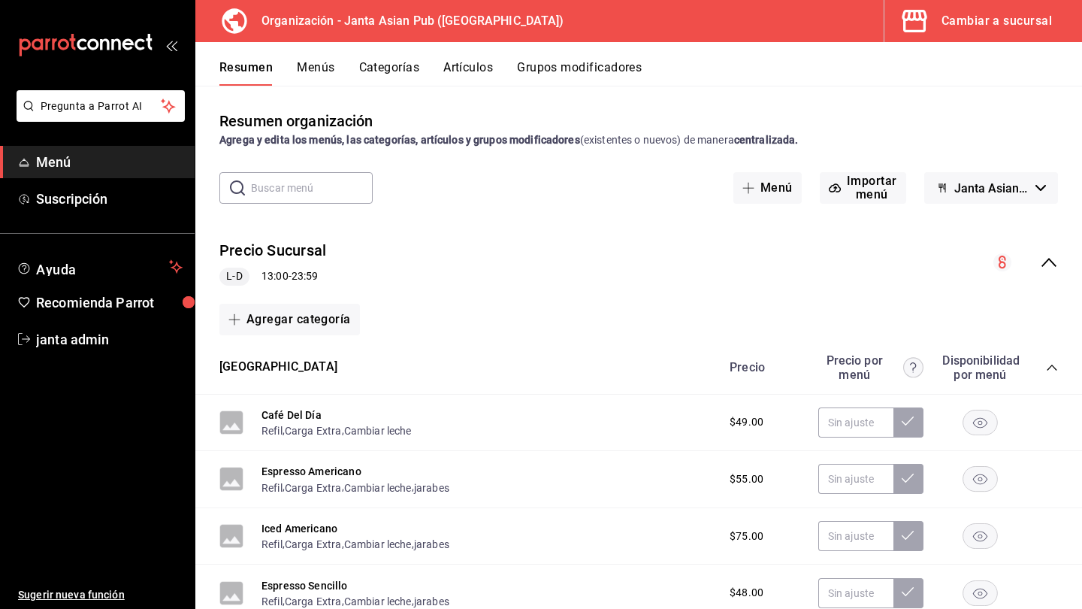
click at [471, 71] on button "Artículos" at bounding box center [468, 73] width 50 height 26
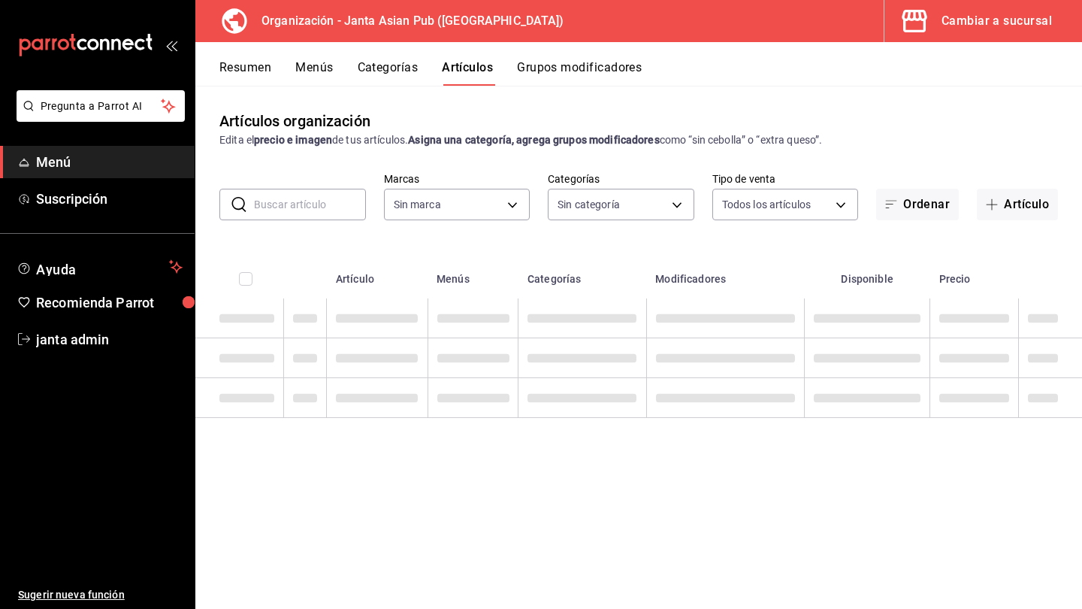
type input "62a9cc13-91a4-48c6-ab20-90032d514fa5"
type input "00568646-d85c-46fa-874e-40f5e8c3bdbf,6b0bb465-9b96-46ca-b176-4914ee426716,fbb02…"
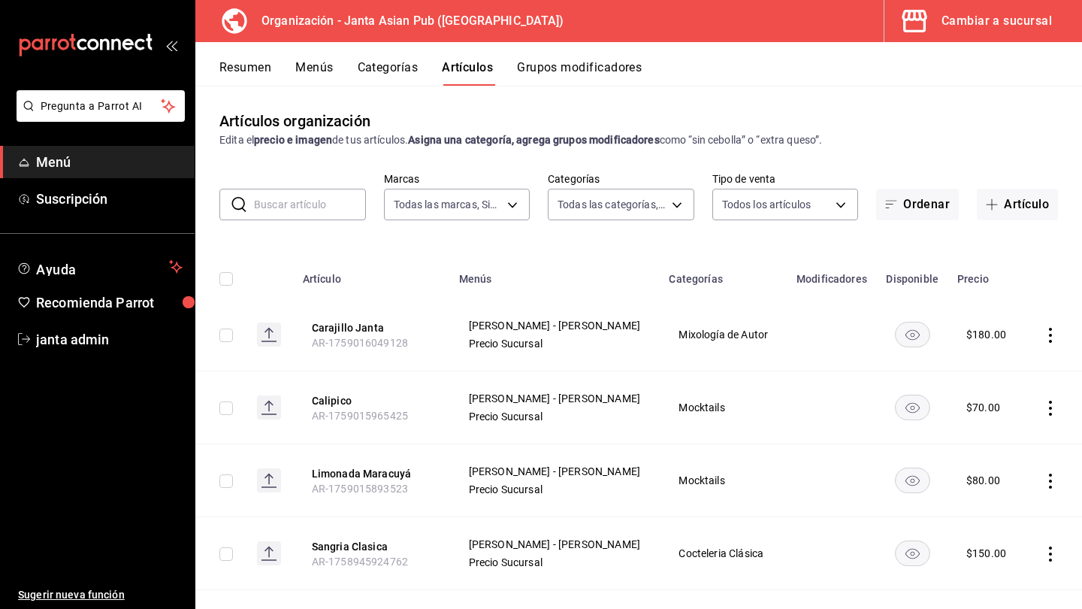
click at [326, 211] on input "text" at bounding box center [310, 204] width 112 height 30
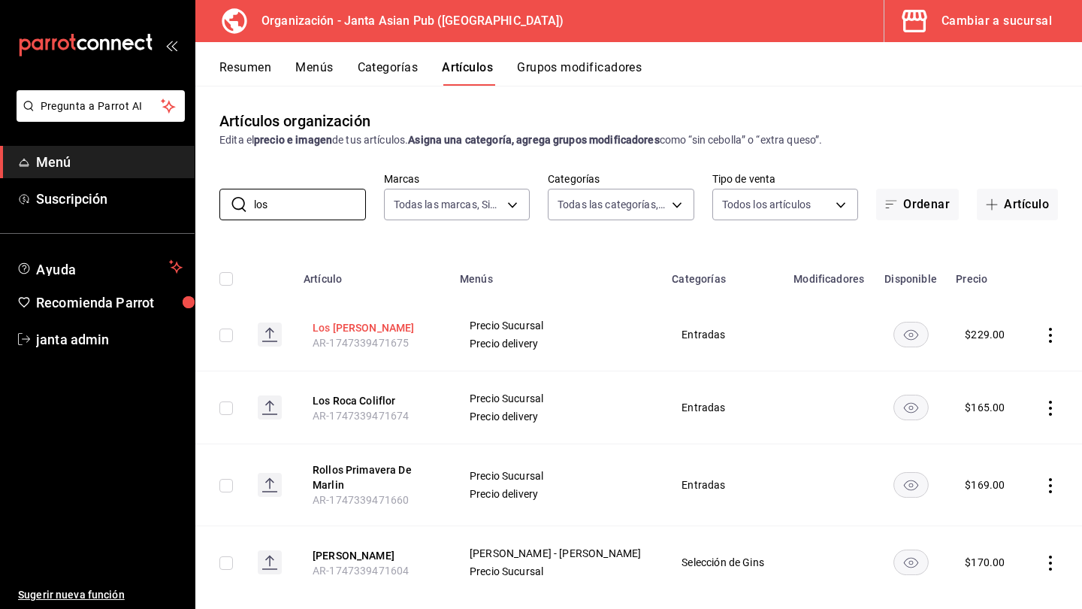
type input "los"
click at [361, 329] on button "Los [PERSON_NAME]" at bounding box center [373, 327] width 120 height 15
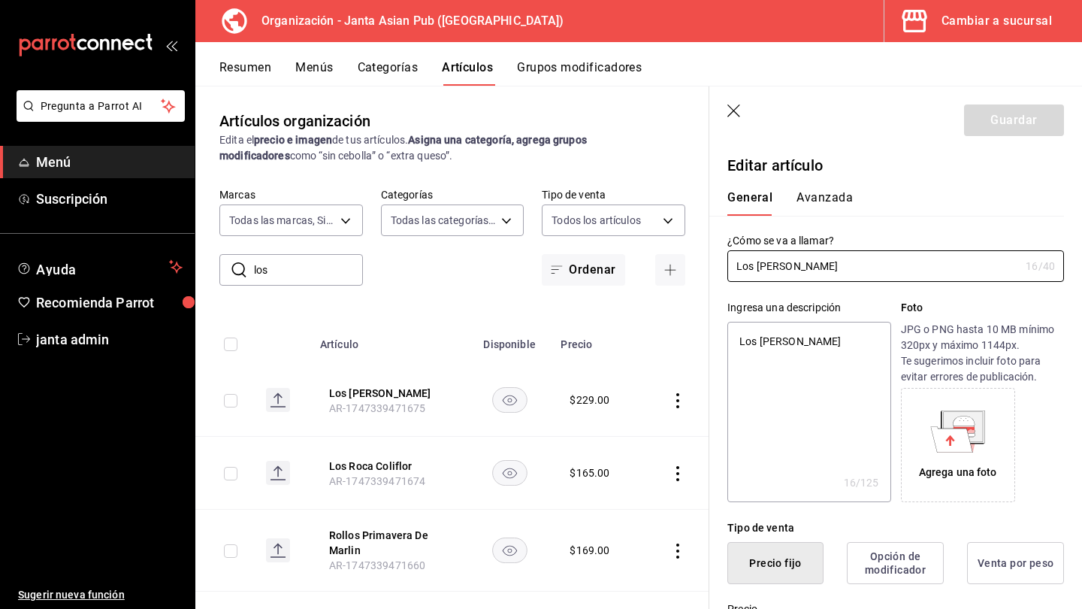
type textarea "x"
type input "$229.00"
drag, startPoint x: 836, startPoint y: 268, endPoint x: 681, endPoint y: 272, distance: 154.9
click at [679, 272] on main "Artículos organización Edita el precio e imagen de tus artículos. Asigna una ca…" at bounding box center [638, 347] width 887 height 523
type input "Los Roca Camaro"
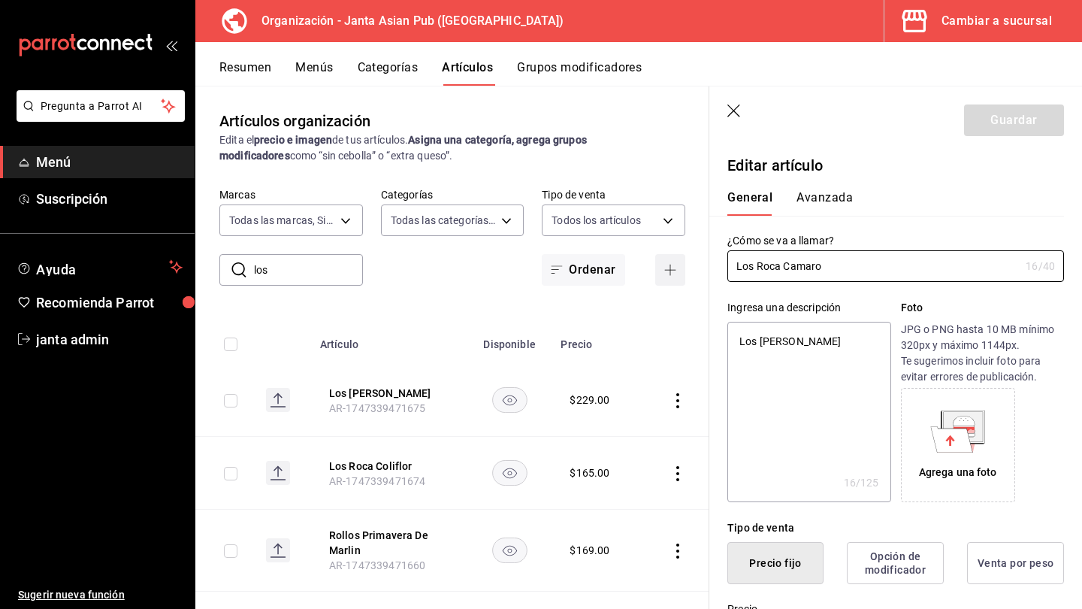
type textarea "x"
type input "Los Roca Camar"
type textarea "x"
type input "Los Roca Cama"
type textarea "x"
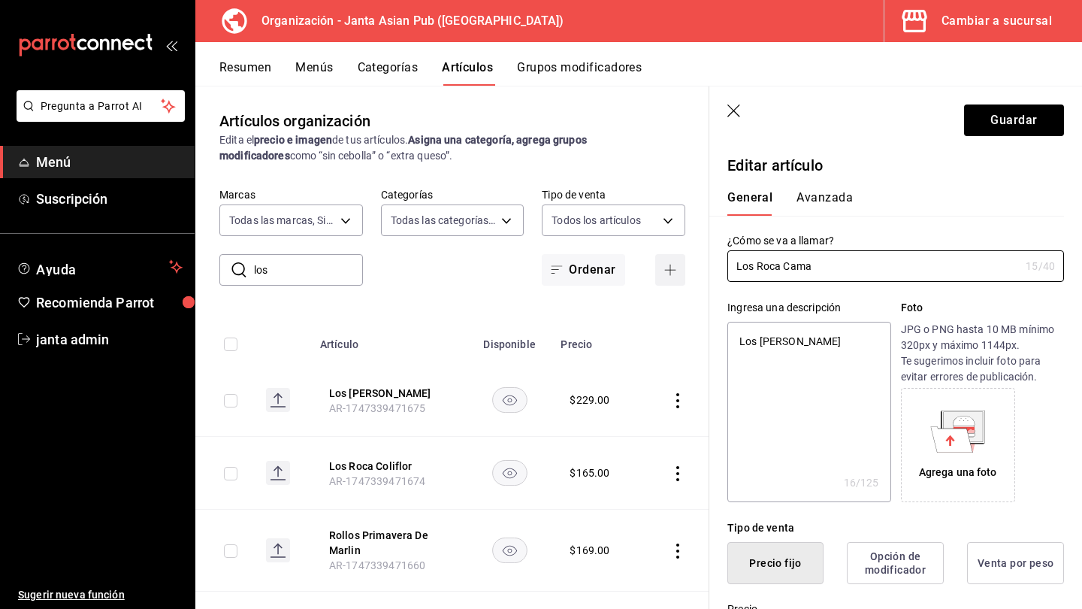
type input "Los Roca Cam"
type textarea "x"
type input "Los Roca Ca"
type textarea "x"
type input "Los Roca C"
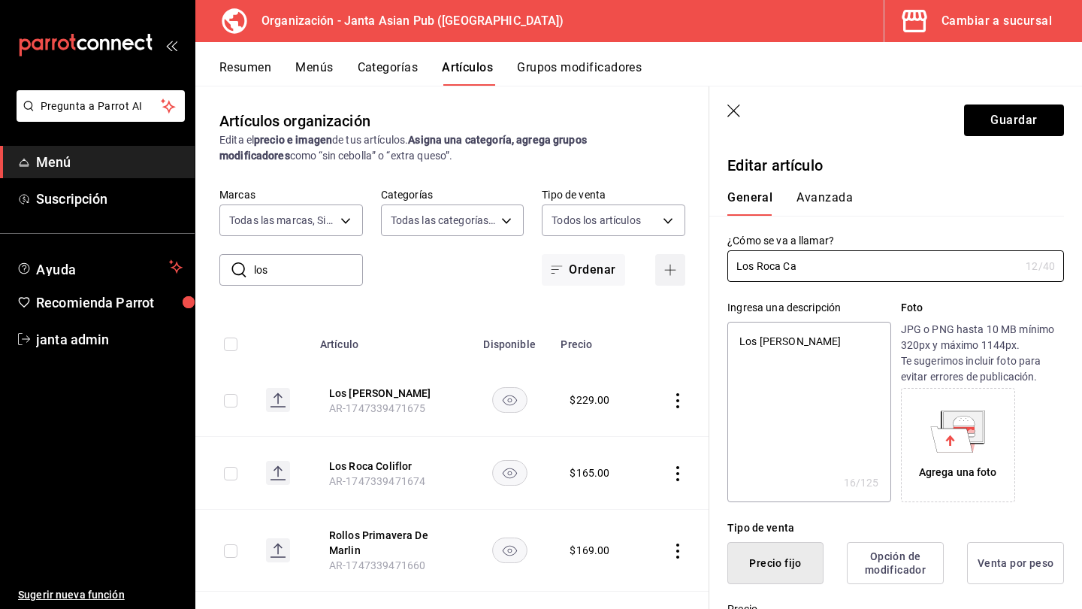
type textarea "x"
type input "Los Roca"
type textarea "x"
type input "Los Roca"
type textarea "x"
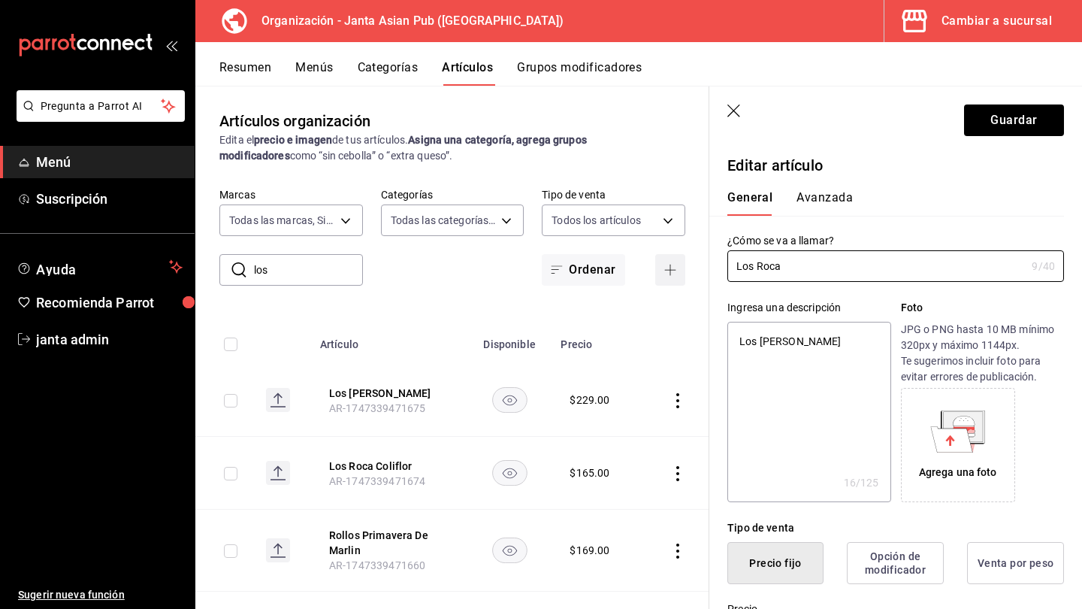
type input "Los Roc"
type textarea "x"
type input "Los Ro"
type textarea "x"
type input "Los R"
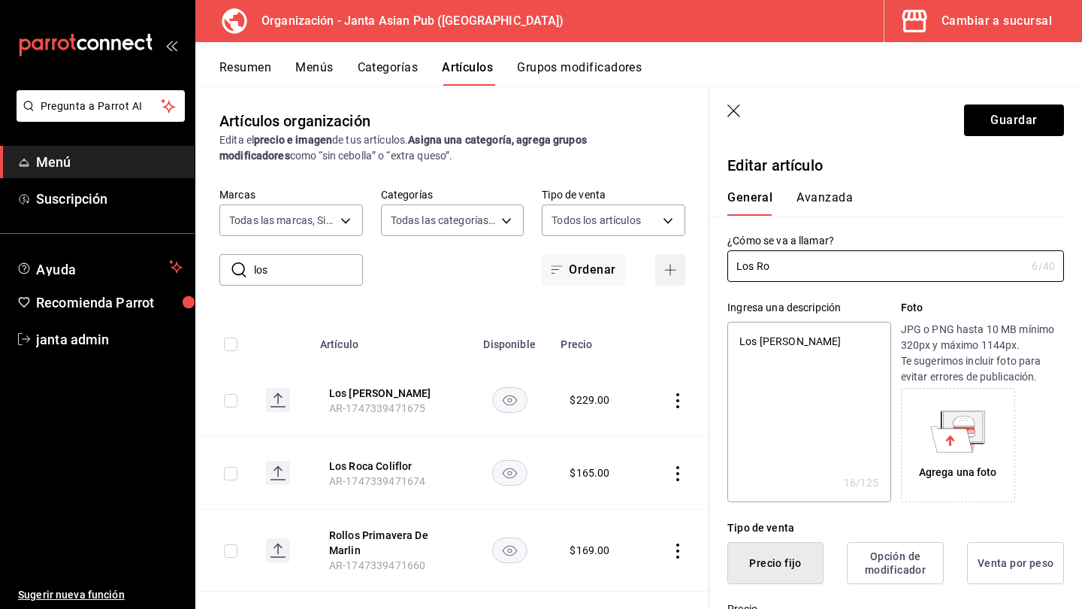
type textarea "x"
type input "Los"
type textarea "x"
type input "Los"
type textarea "x"
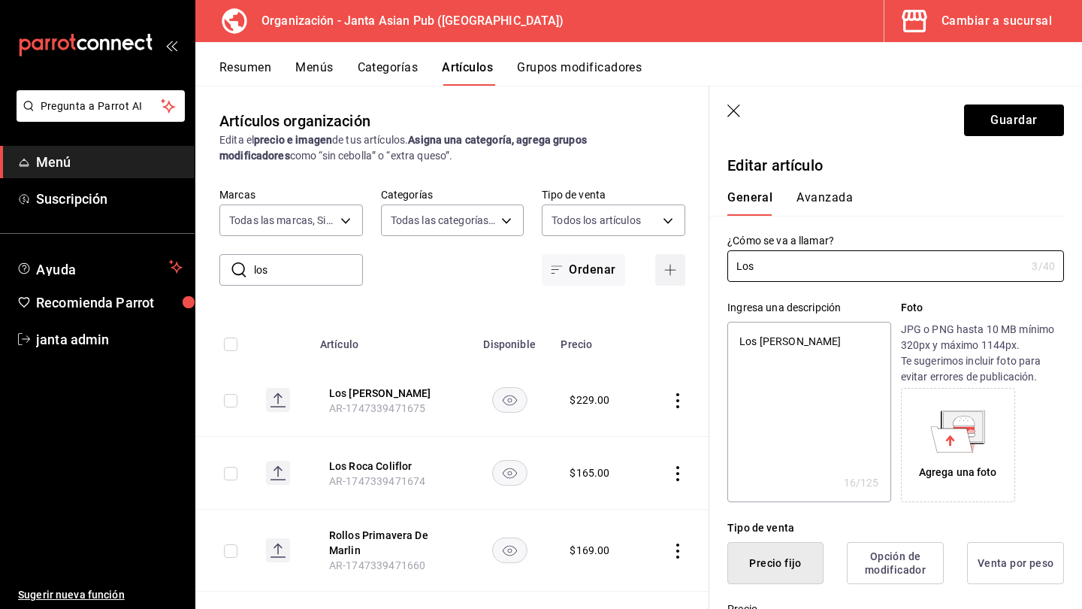
type input "Lo"
type textarea "x"
type input "L"
type textarea "x"
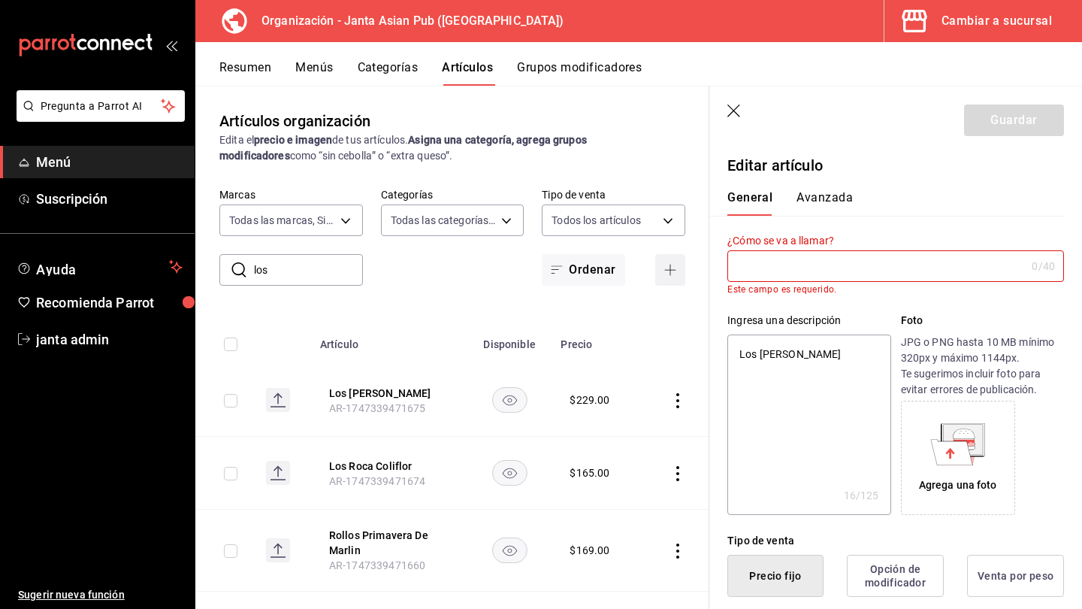
type input "C"
type textarea "x"
type input "Ca"
type textarea "x"
type input "Cam"
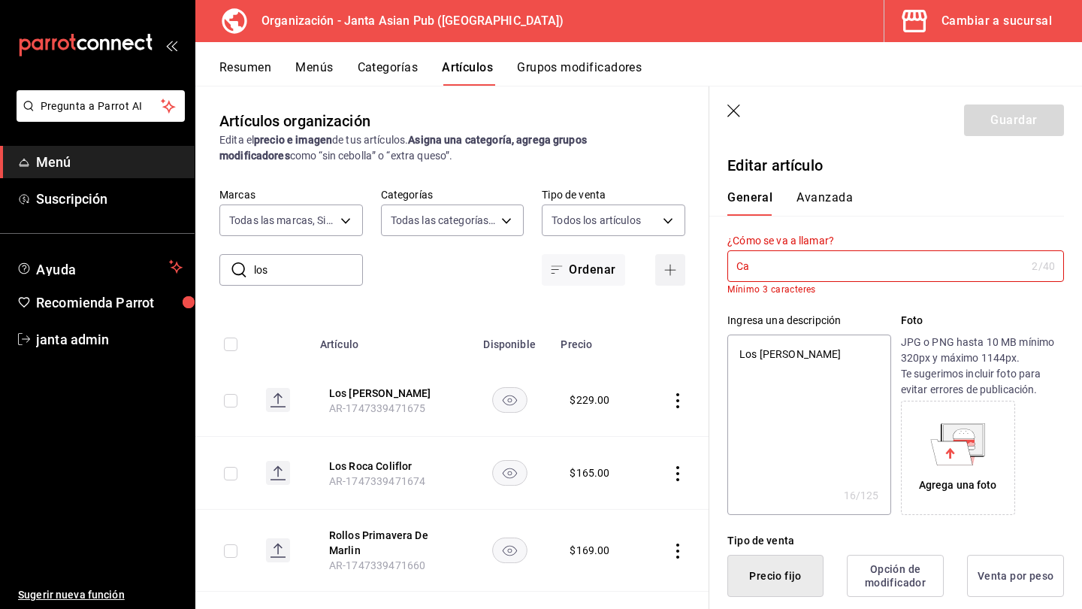
type textarea "x"
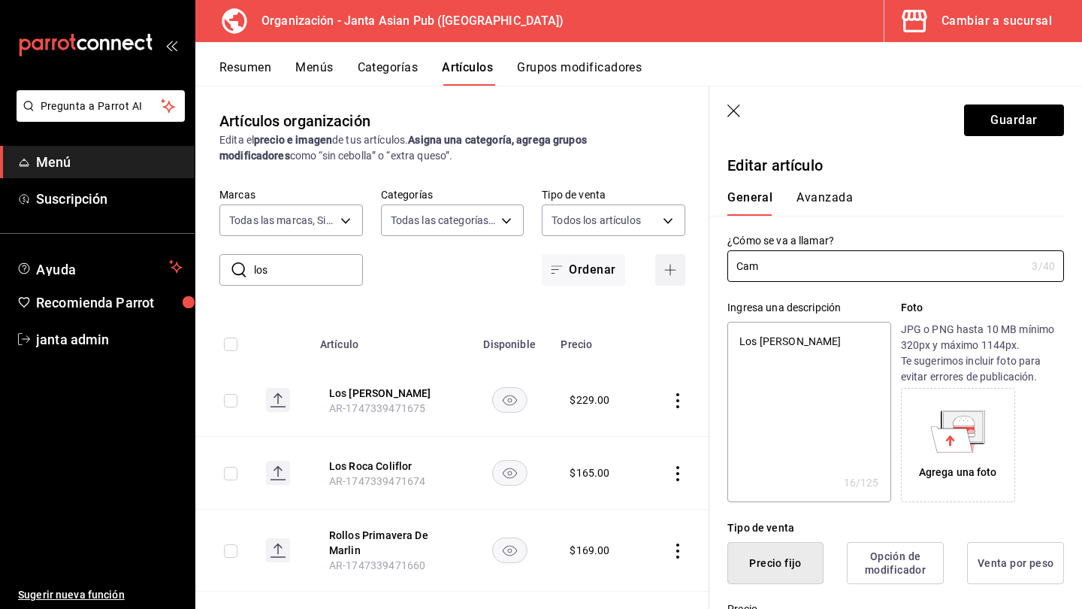
type input "Cama"
type textarea "x"
type input "Camar"
type textarea "x"
type input "Camaro"
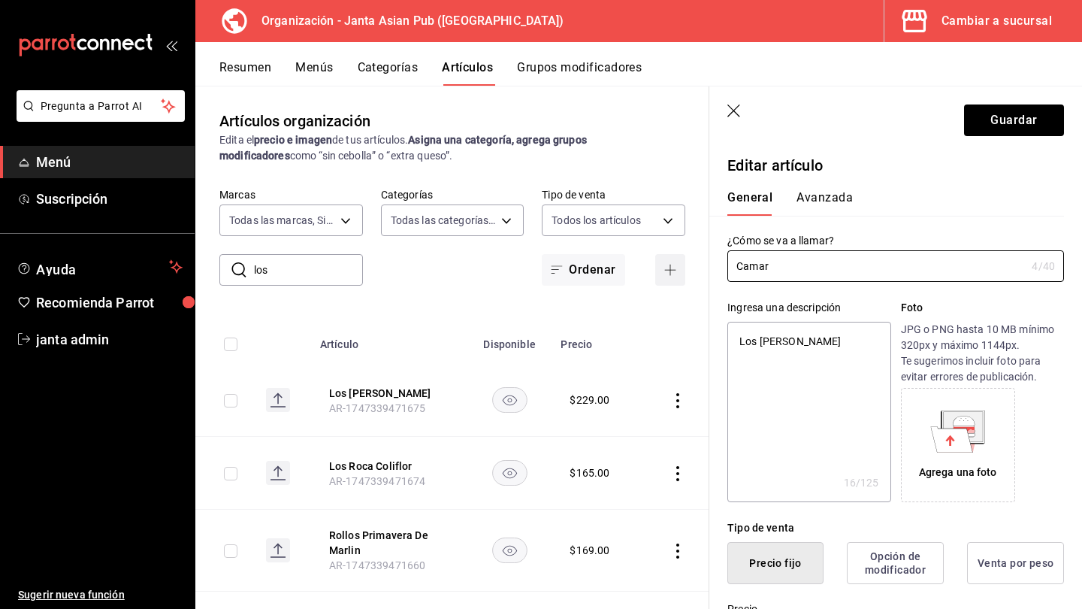
type textarea "x"
type input "Camaron"
type textarea "x"
type input "Camarone"
type textarea "x"
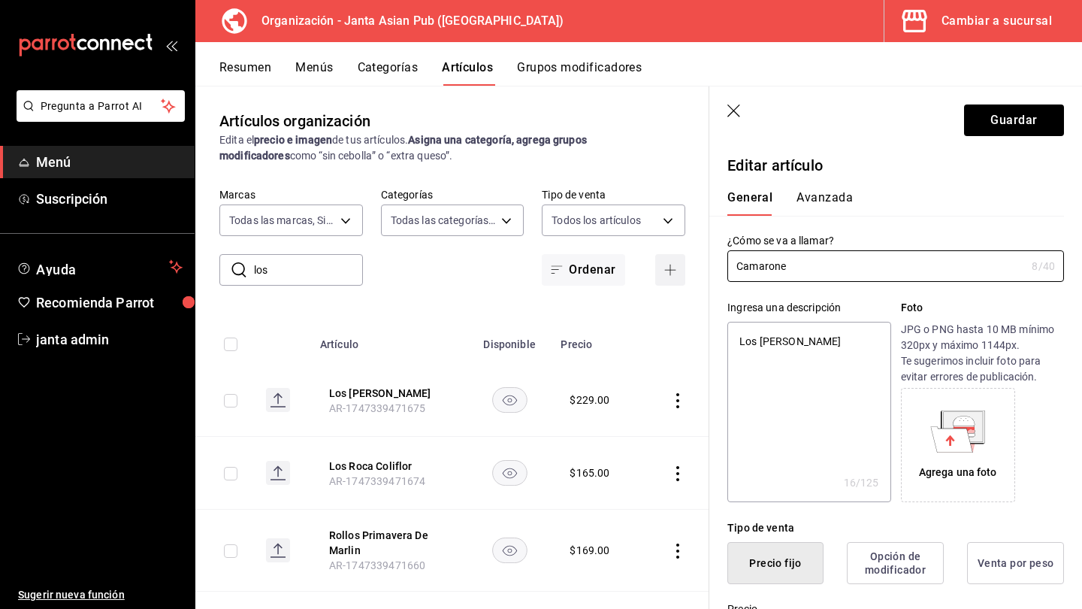
type input "Camarones"
type textarea "x"
type input "Camarones"
type textarea "x"
type input "Camarones R"
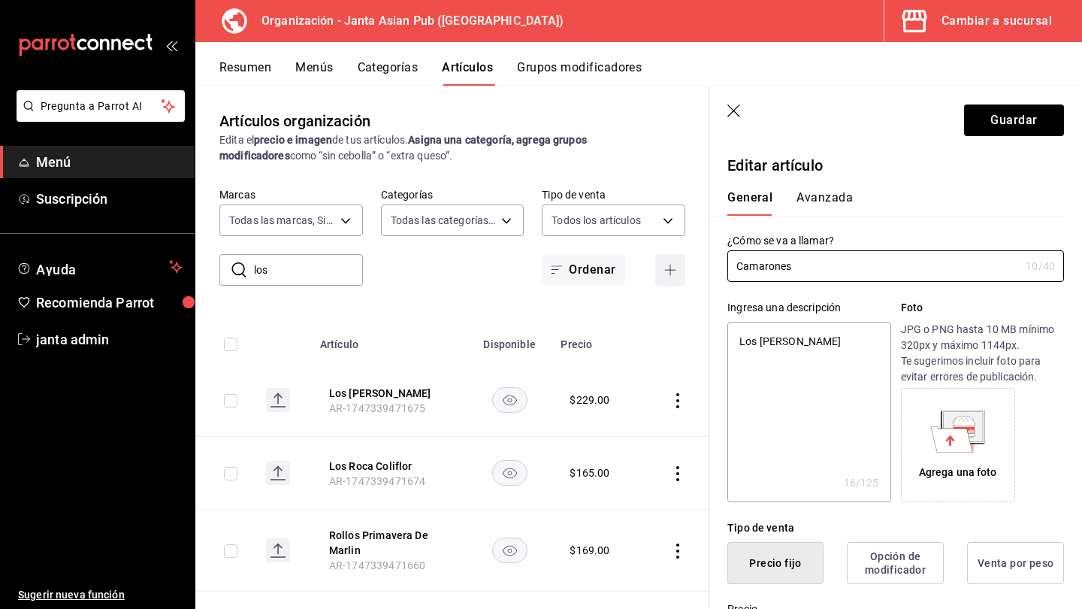
type textarea "x"
type input "Camarones Ro"
type textarea "x"
type input "Camarones Rov"
type textarea "x"
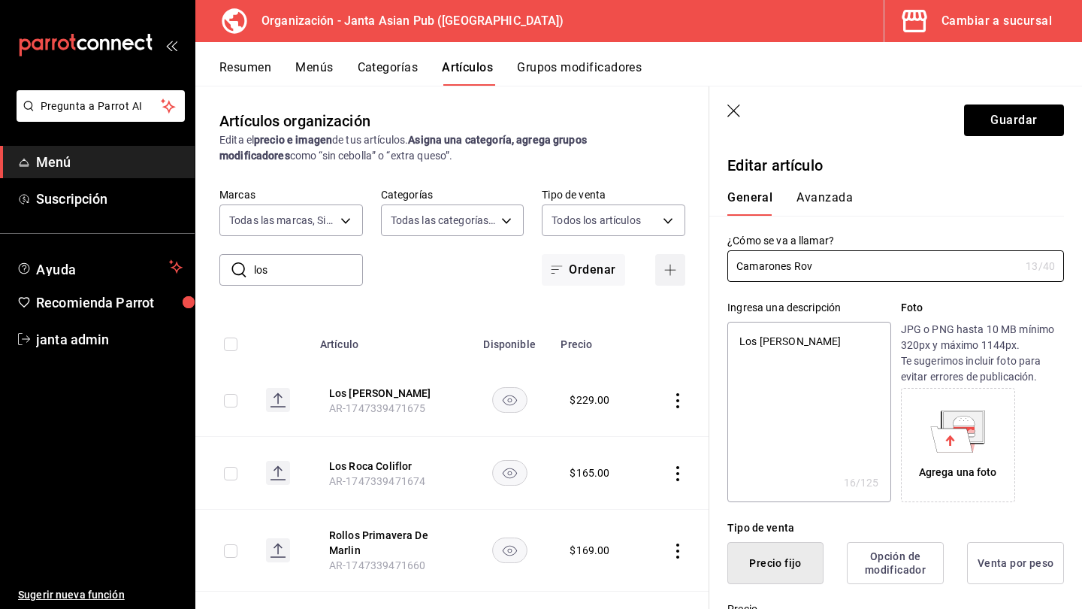
type input "Camarones Rovs"
type textarea "x"
type input "Camarones Rov"
type textarea "x"
type input "Camarones Ro"
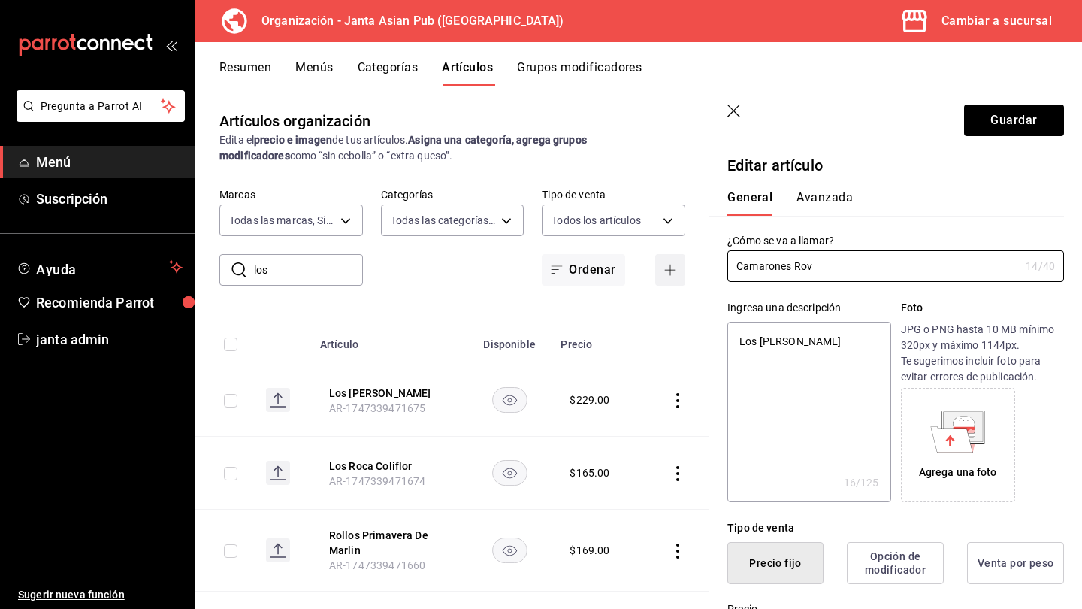
type textarea "x"
type input "Camarones Roc"
type textarea "x"
type input "Camarones Roca"
type textarea "x"
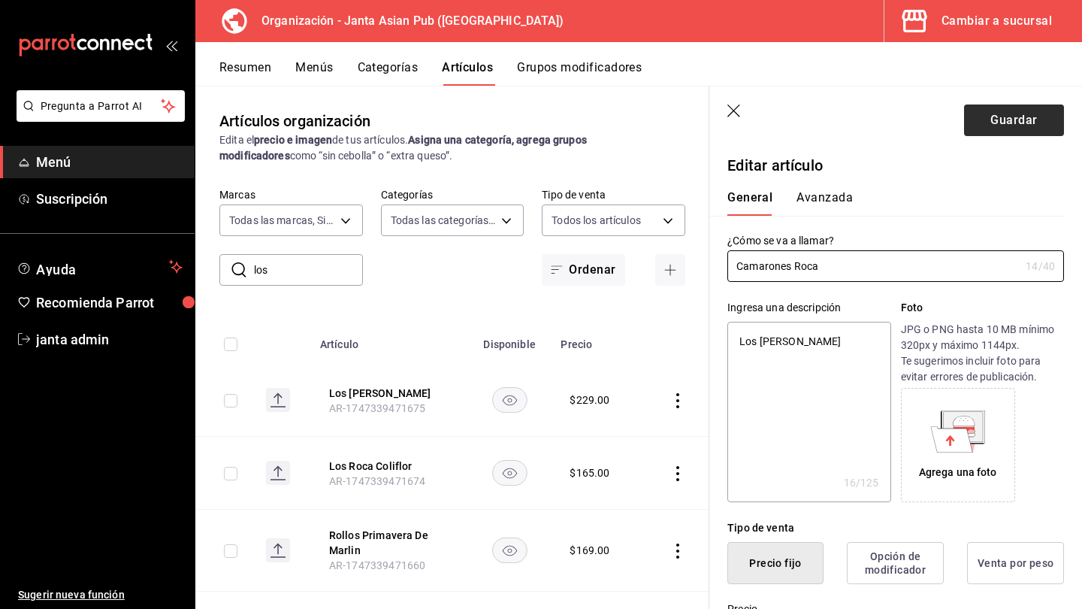
type input "Camarones Roca"
click at [679, 109] on button "Guardar" at bounding box center [1014, 120] width 100 height 32
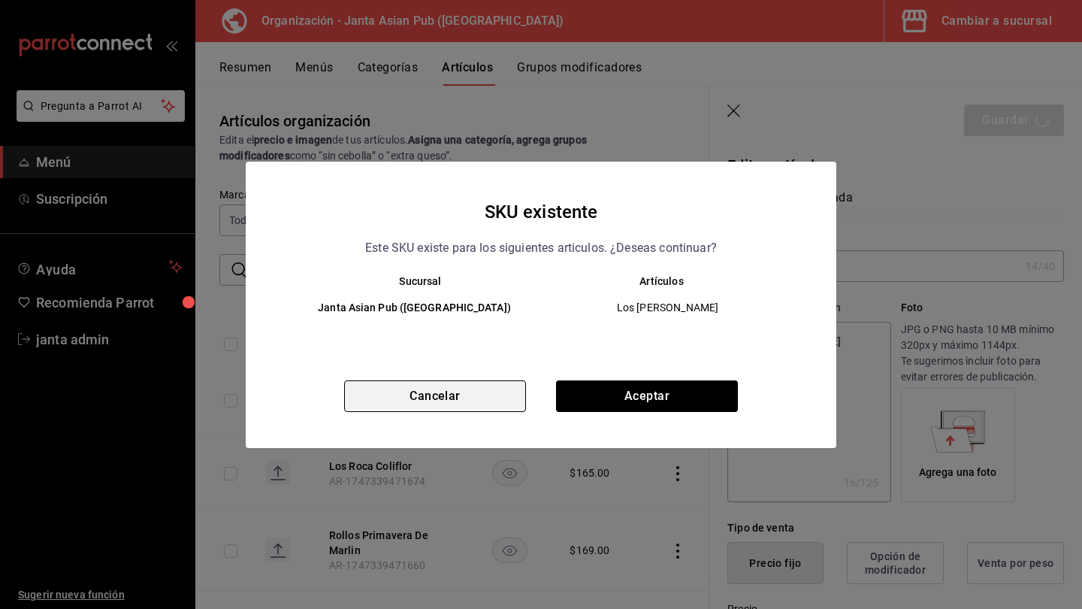
click at [428, 402] on button "Cancelar" at bounding box center [435, 396] width 182 height 32
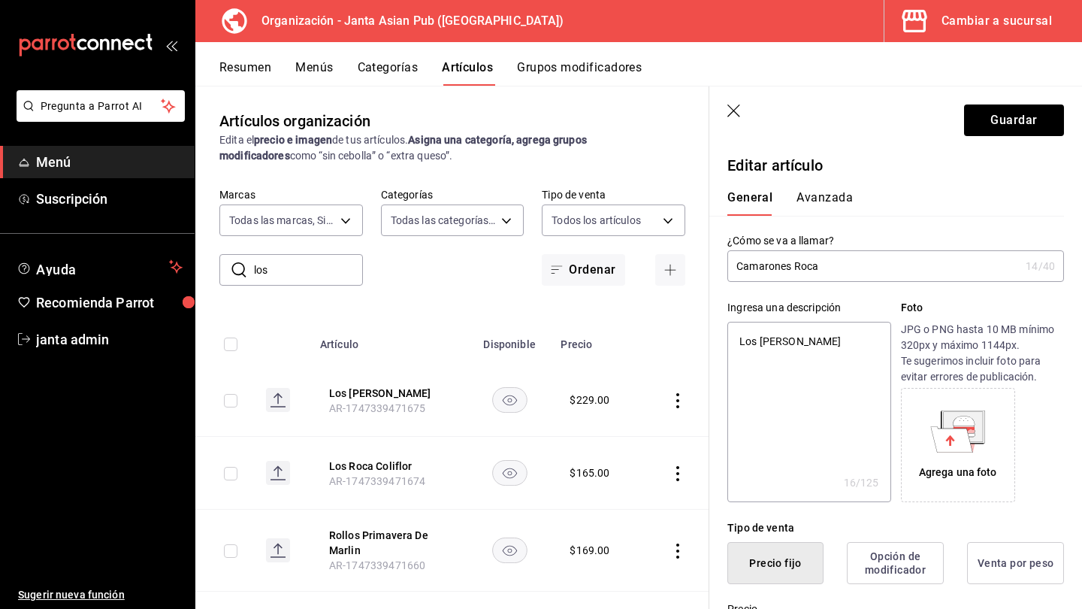
click at [679, 111] on header "Guardar" at bounding box center [896, 117] width 373 height 62
click at [679, 112] on icon "button" at bounding box center [735, 111] width 15 height 15
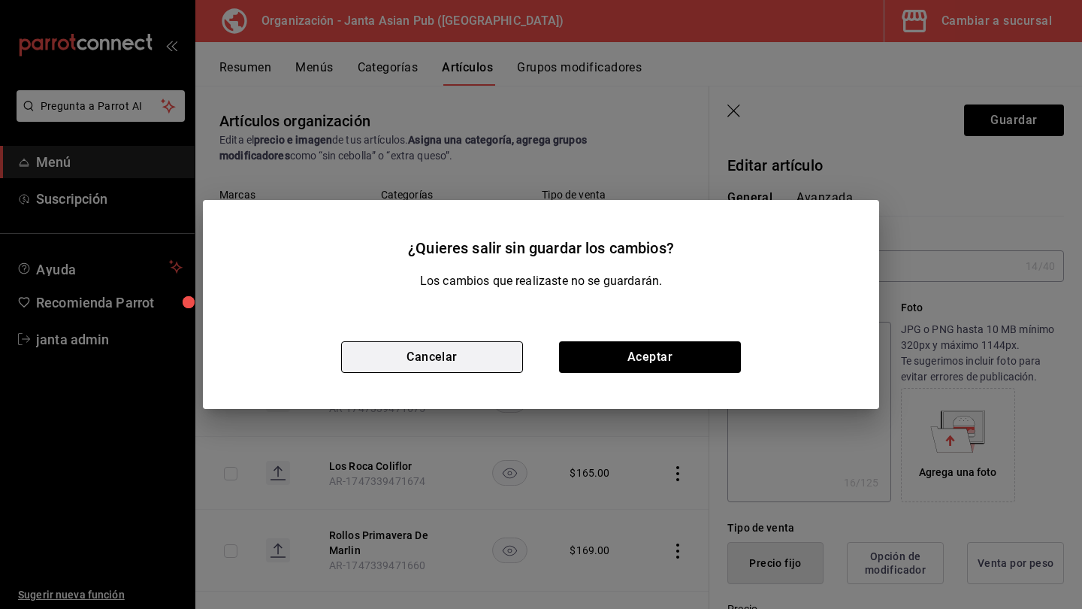
click at [415, 354] on button "Cancelar" at bounding box center [432, 357] width 182 height 32
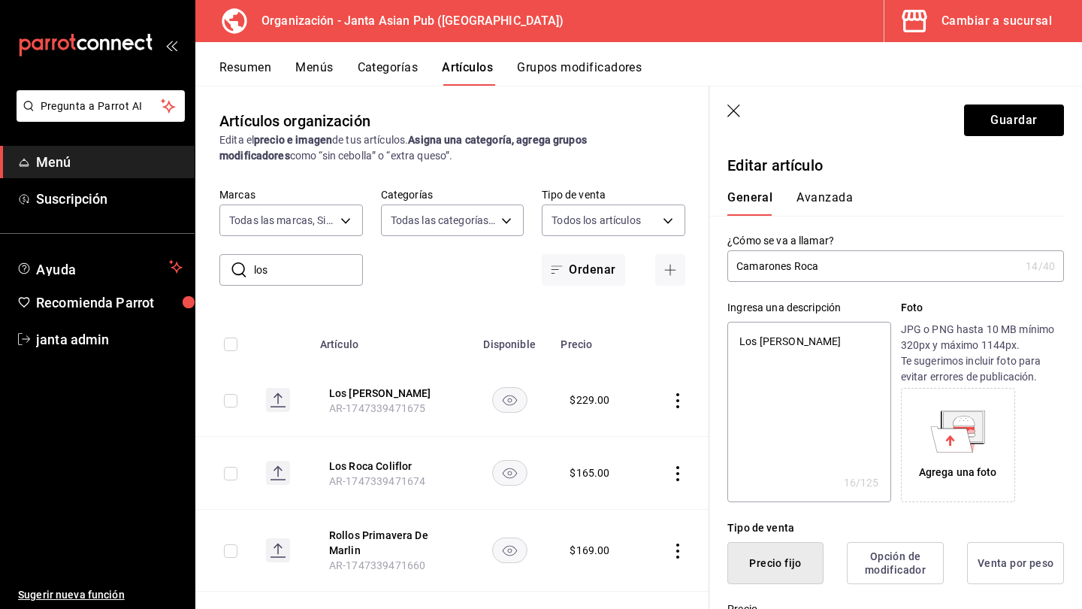
click at [679, 119] on icon "button" at bounding box center [735, 111] width 15 height 15
type textarea "x"
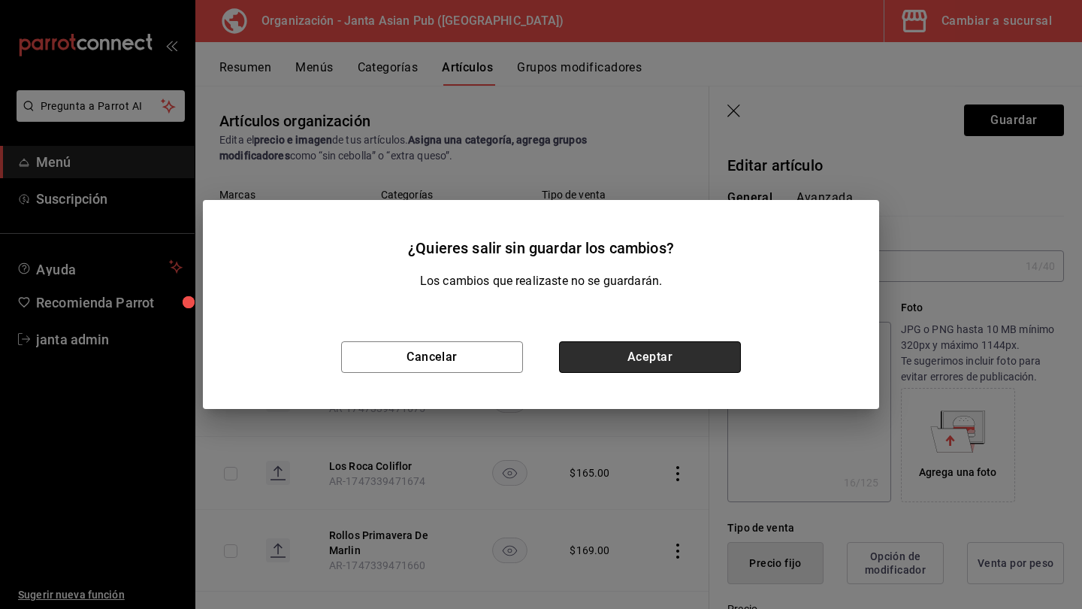
click at [593, 361] on button "Aceptar" at bounding box center [650, 357] width 182 height 32
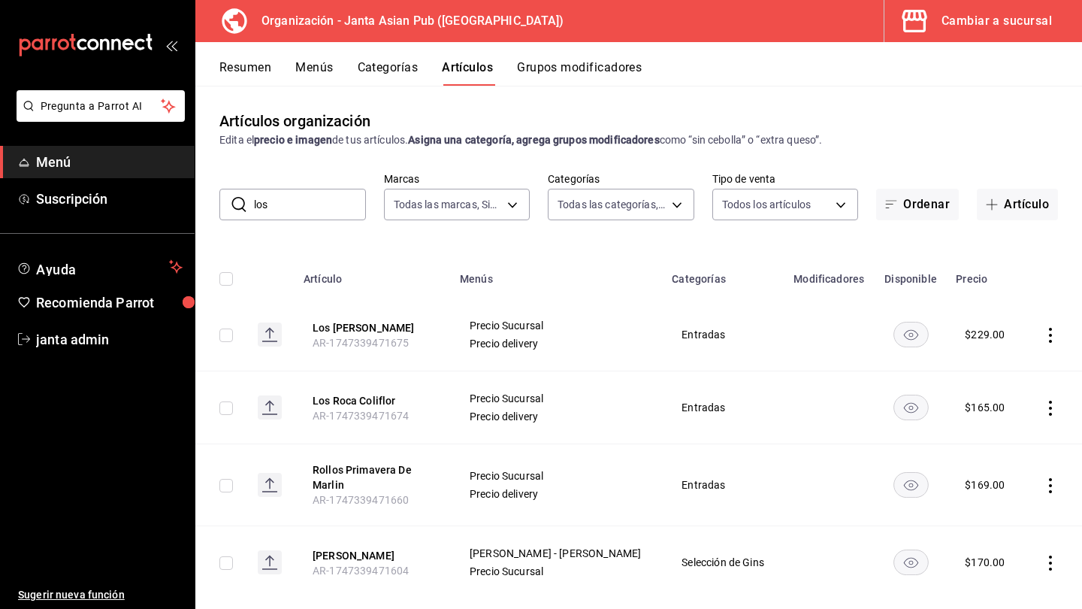
click at [326, 198] on input "los" at bounding box center [310, 204] width 112 height 30
type input "l"
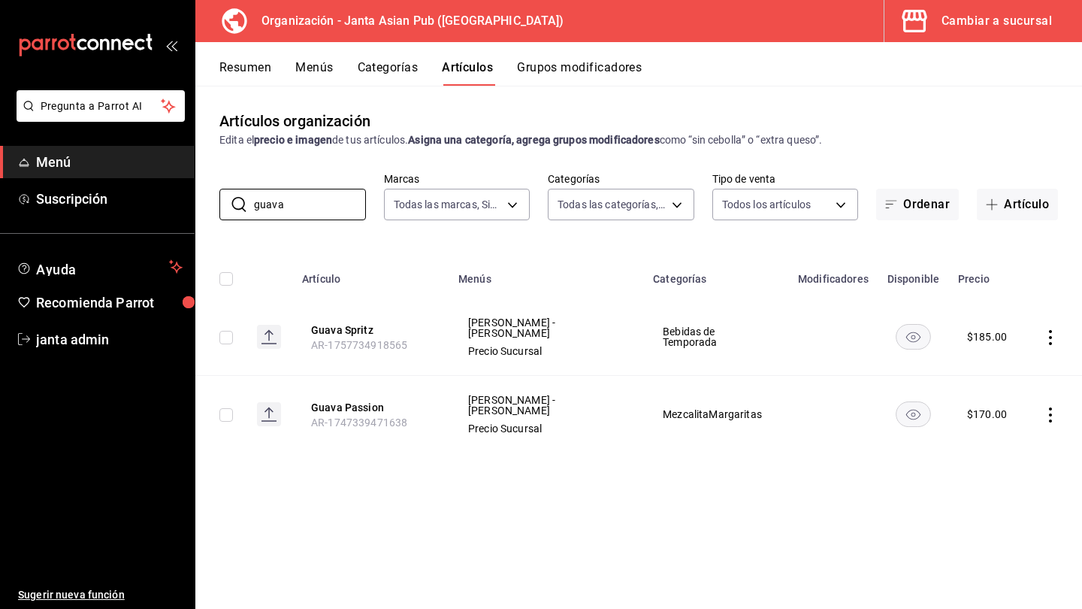
type input "guava"
click at [667, 334] on span "Bebidas de Temporada" at bounding box center [716, 336] width 107 height 21
click at [351, 325] on button "Guava Spritz" at bounding box center [371, 329] width 120 height 15
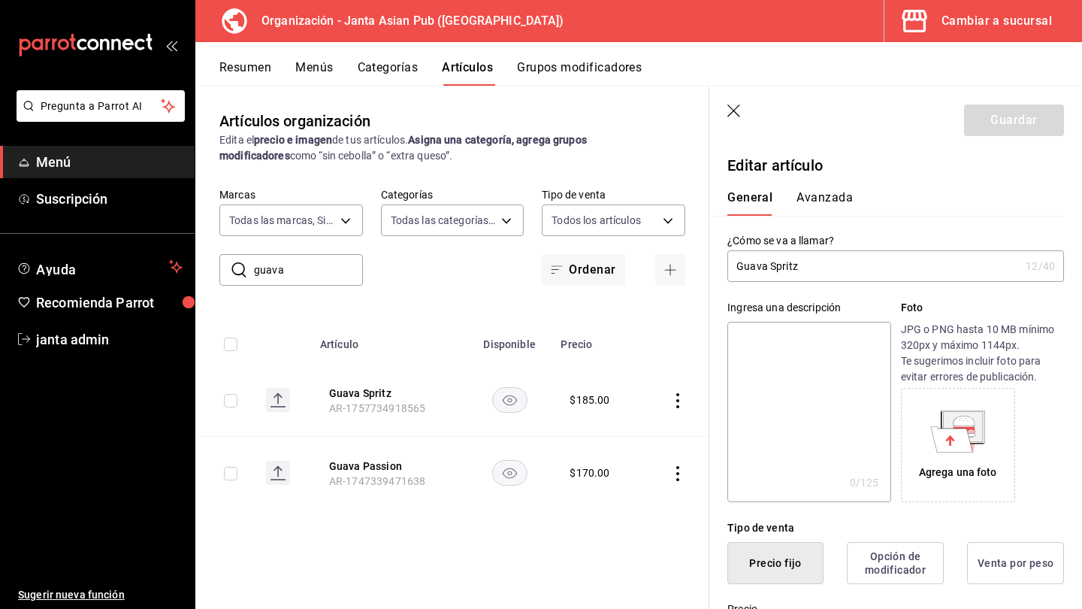
click at [679, 197] on button "Avanzada" at bounding box center [825, 203] width 56 height 26
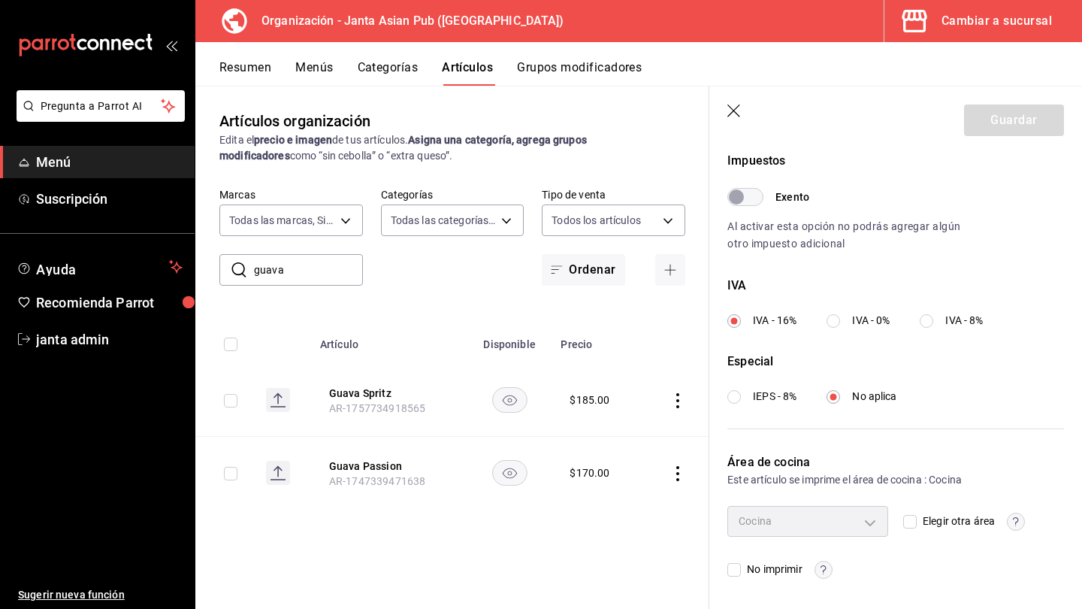
scroll to position [452, 0]
click at [679, 525] on div "Cocina" at bounding box center [808, 522] width 161 height 30
click at [679, 517] on div "Cocina" at bounding box center [808, 522] width 161 height 30
click at [679, 522] on input "Elegir otra área" at bounding box center [910, 523] width 14 height 14
checkbox input "true"
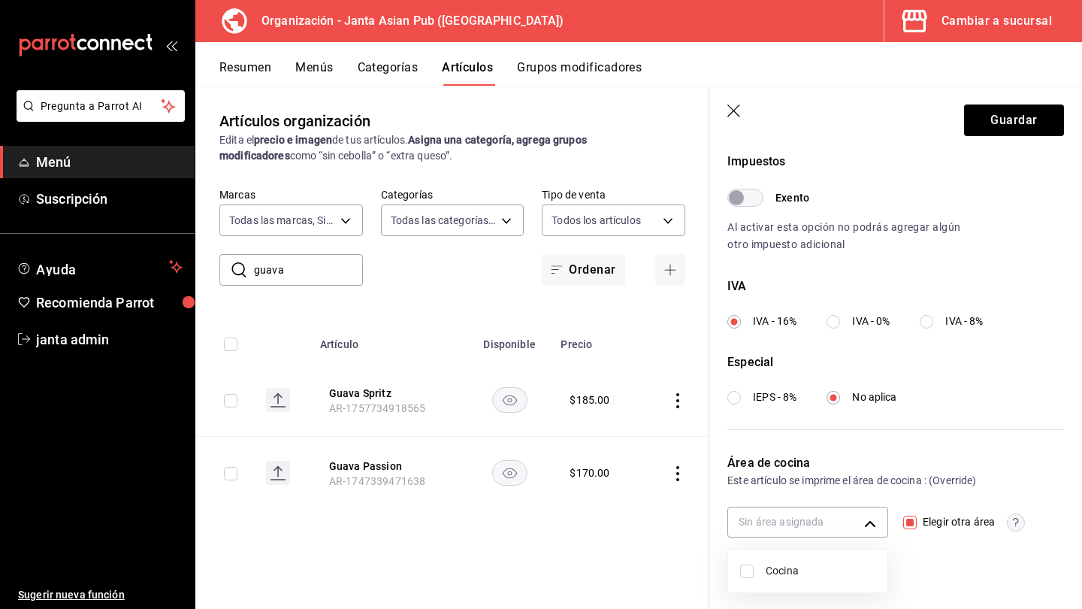
click at [679, 524] on body "Pregunta a Parrot AI Menú Suscripción Ayuda Recomienda Parrot janta admin Suger…" at bounding box center [541, 304] width 1082 height 609
click at [679, 528] on li "Cocina" at bounding box center [807, 570] width 159 height 31
type input "7a6edd35-7f22-402d-ad7a-1ada9316d603"
checkbox input "true"
click at [679, 528] on div at bounding box center [541, 304] width 1082 height 609
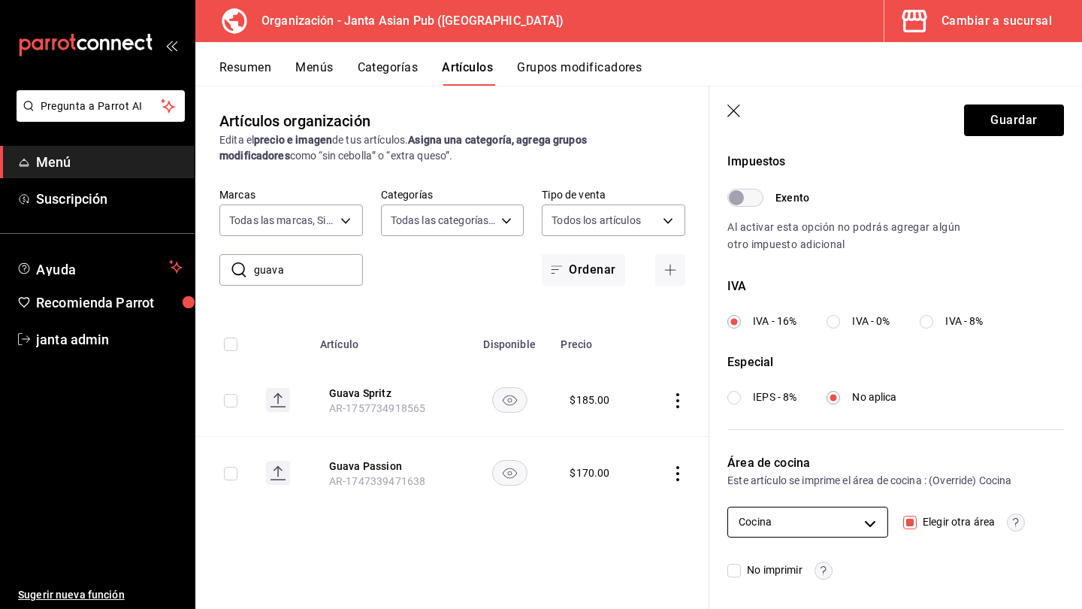
scroll to position [0, 0]
click at [679, 129] on button "Guardar" at bounding box center [1014, 120] width 100 height 32
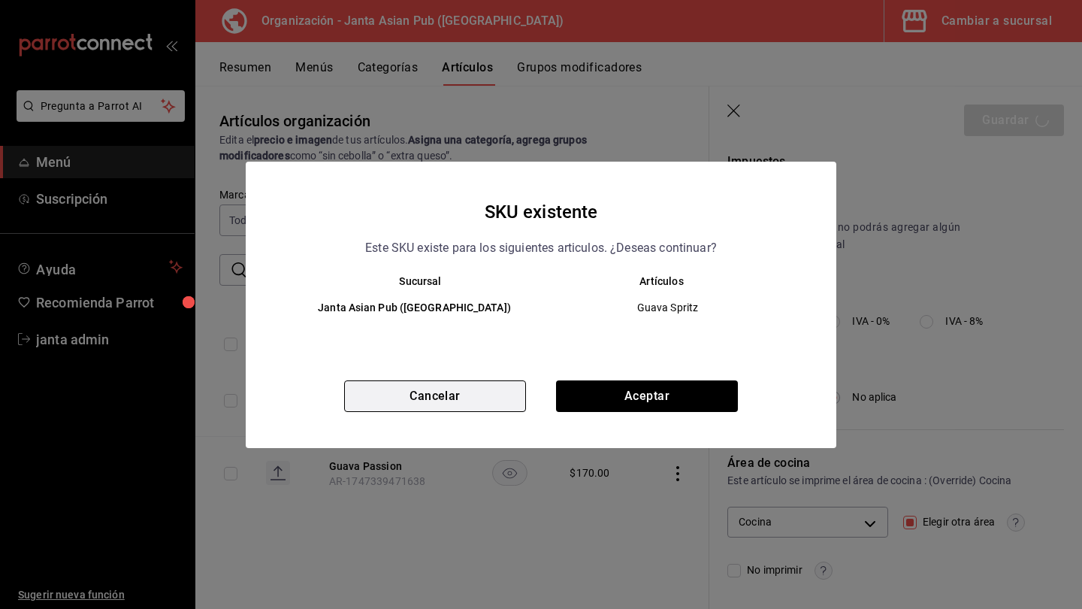
click at [486, 386] on button "Cancelar" at bounding box center [435, 396] width 182 height 32
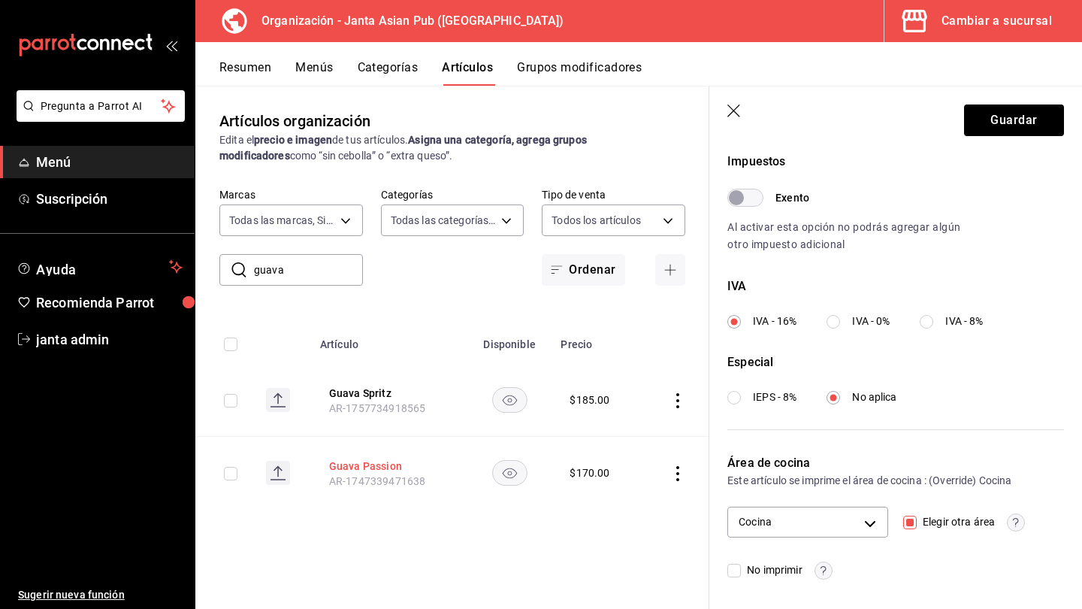
click at [368, 464] on button "Guava Passion" at bounding box center [389, 465] width 120 height 15
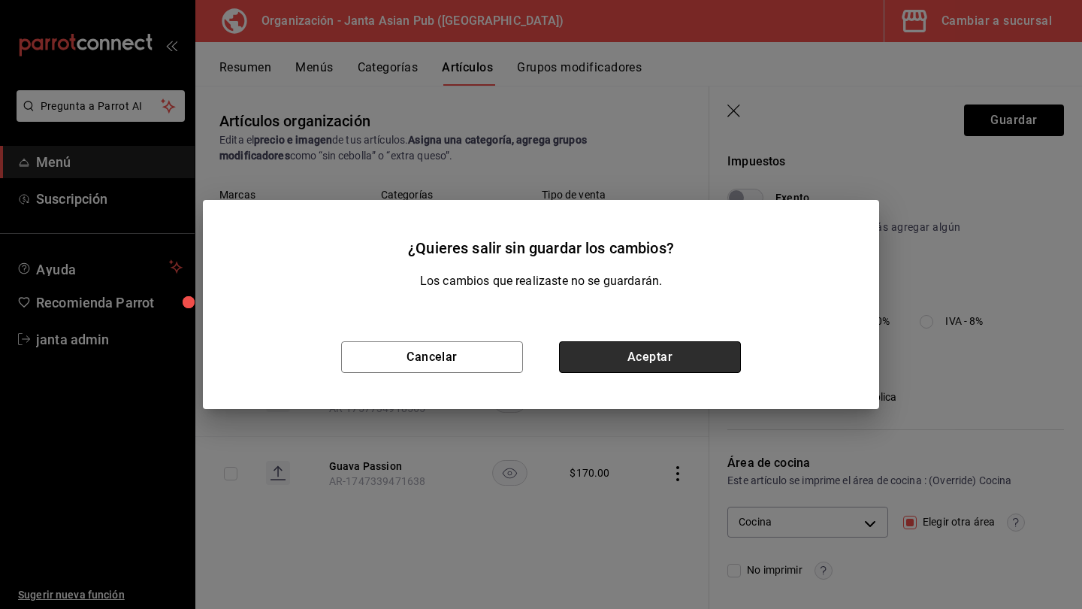
click at [660, 353] on button "Aceptar" at bounding box center [650, 357] width 182 height 32
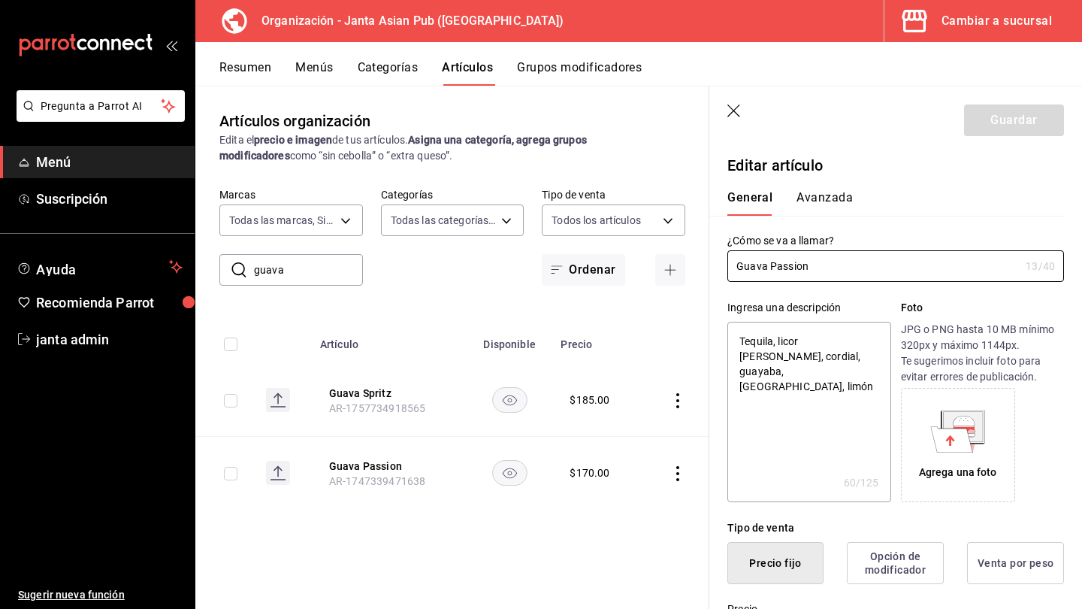
click at [679, 113] on icon "button" at bounding box center [735, 111] width 15 height 15
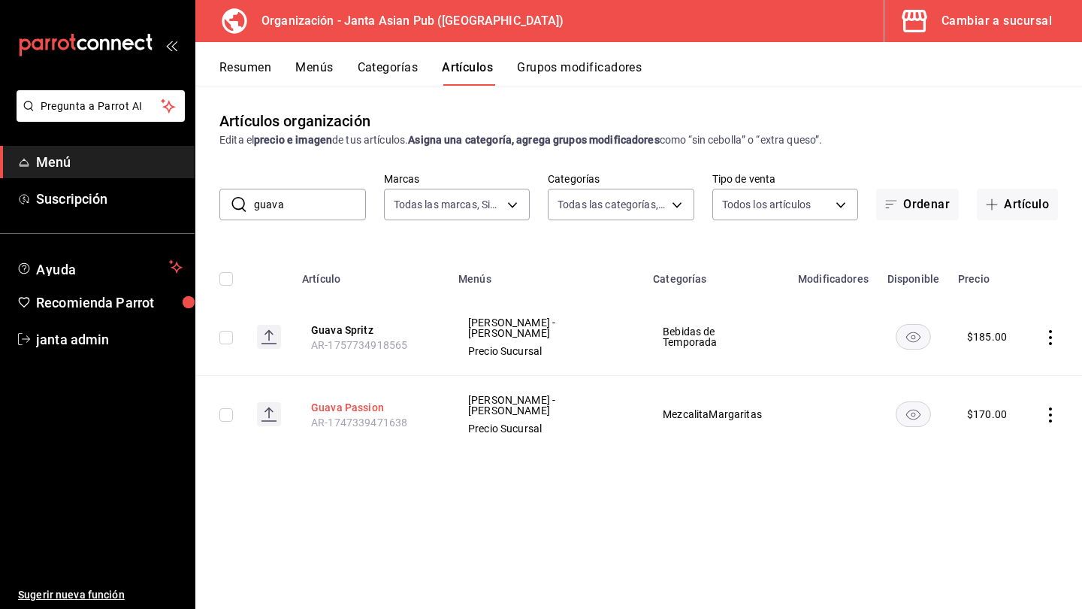
click at [372, 404] on button "Guava Passion" at bounding box center [371, 407] width 120 height 15
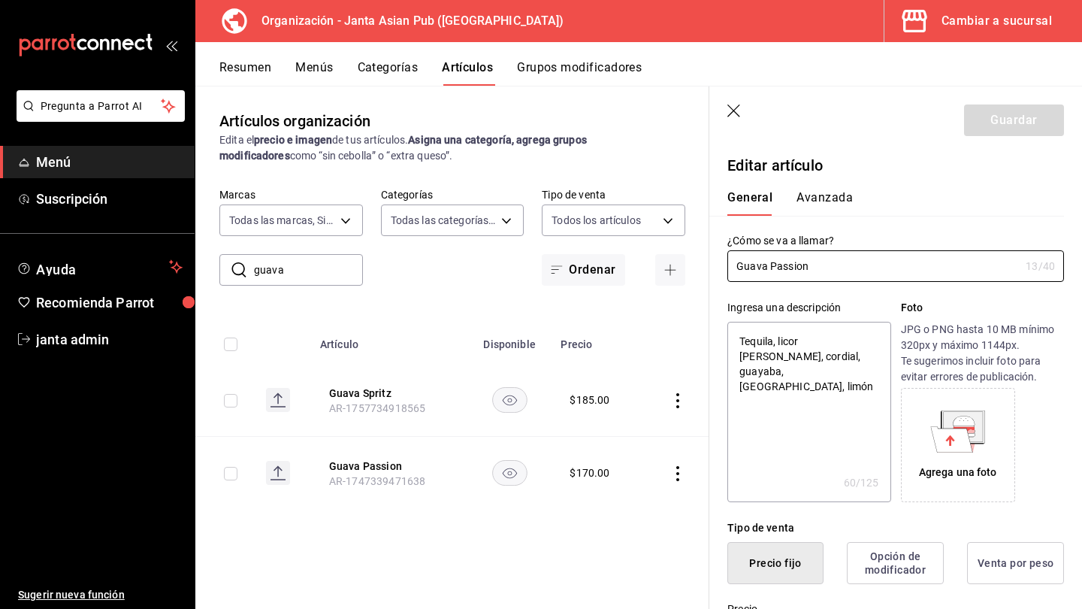
click at [679, 194] on button "Avanzada" at bounding box center [825, 203] width 56 height 26
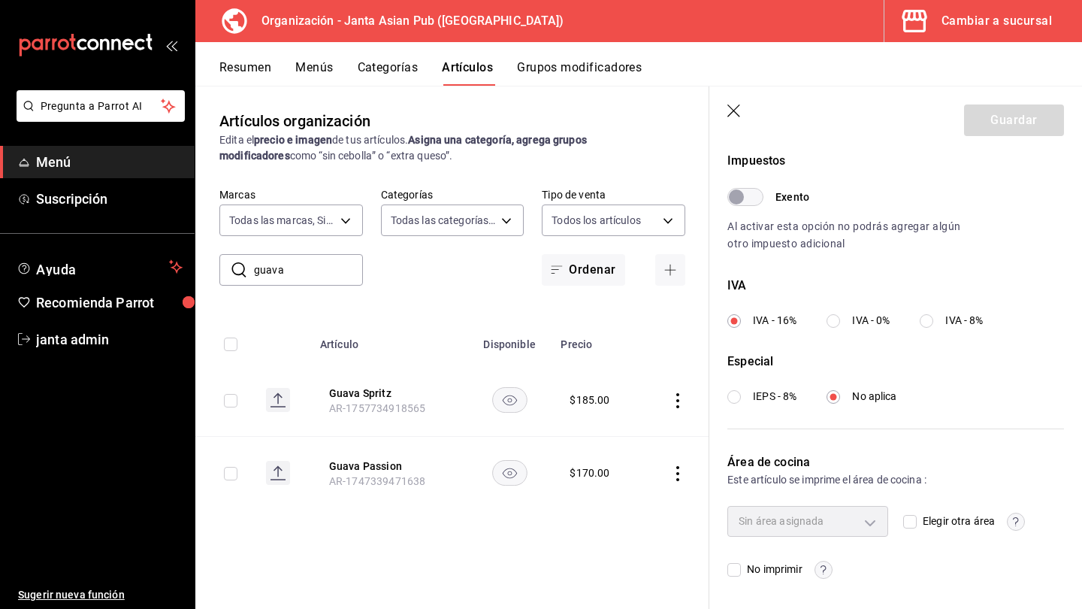
scroll to position [452, 0]
click at [679, 522] on input "Elegir otra área" at bounding box center [910, 523] width 14 height 14
checkbox input "true"
click at [679, 522] on body "Pregunta a Parrot AI Menú Suscripción Ayuda Recomienda Parrot janta admin Suger…" at bounding box center [541, 304] width 1082 height 609
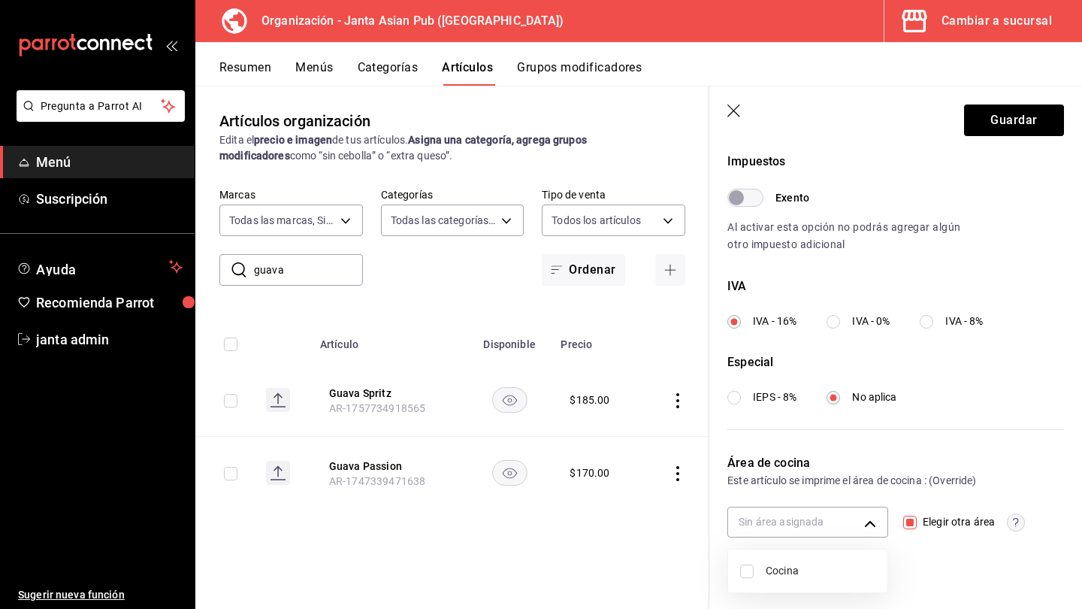
click at [679, 528] on div at bounding box center [541, 304] width 1082 height 609
click at [679, 522] on body "Pregunta a Parrot AI Menú Suscripción Ayuda Recomienda Parrot janta admin Suger…" at bounding box center [541, 304] width 1082 height 609
click at [679, 528] on input "checkbox" at bounding box center [747, 571] width 14 height 14
checkbox input "true"
type input "7a6edd35-7f22-402d-ad7a-1ada9316d603"
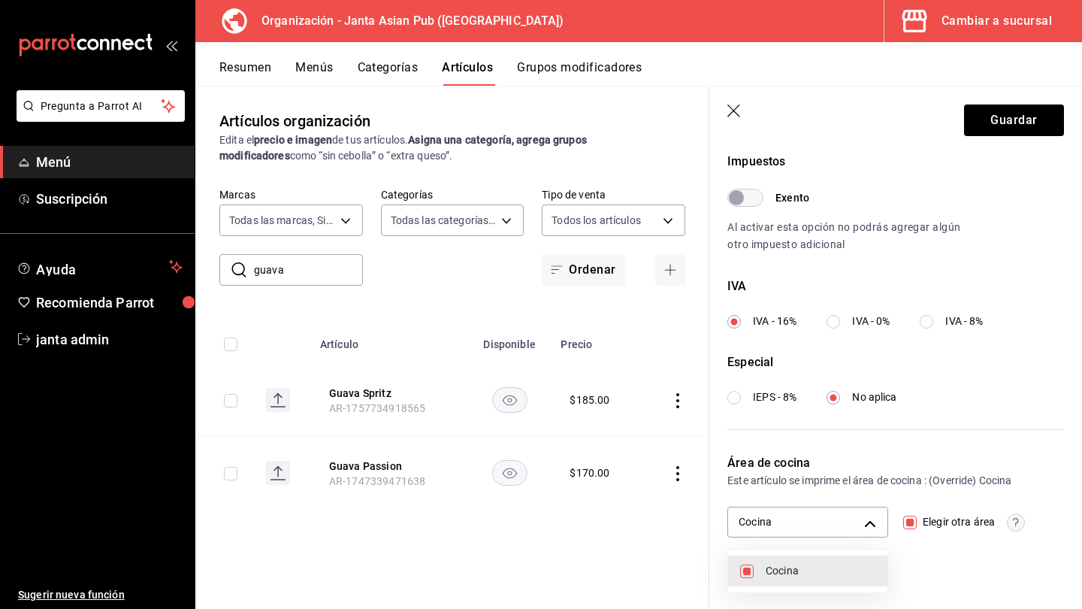
click at [679, 123] on div at bounding box center [541, 304] width 1082 height 609
click at [679, 123] on button "Guardar" at bounding box center [1014, 120] width 100 height 32
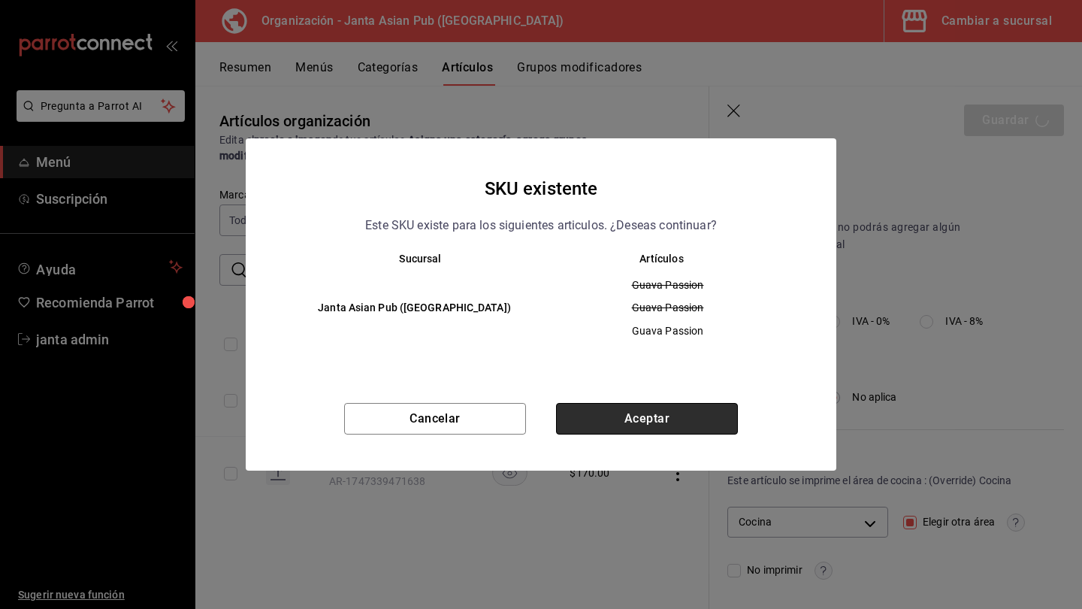
click at [620, 413] on button "Aceptar" at bounding box center [647, 419] width 182 height 32
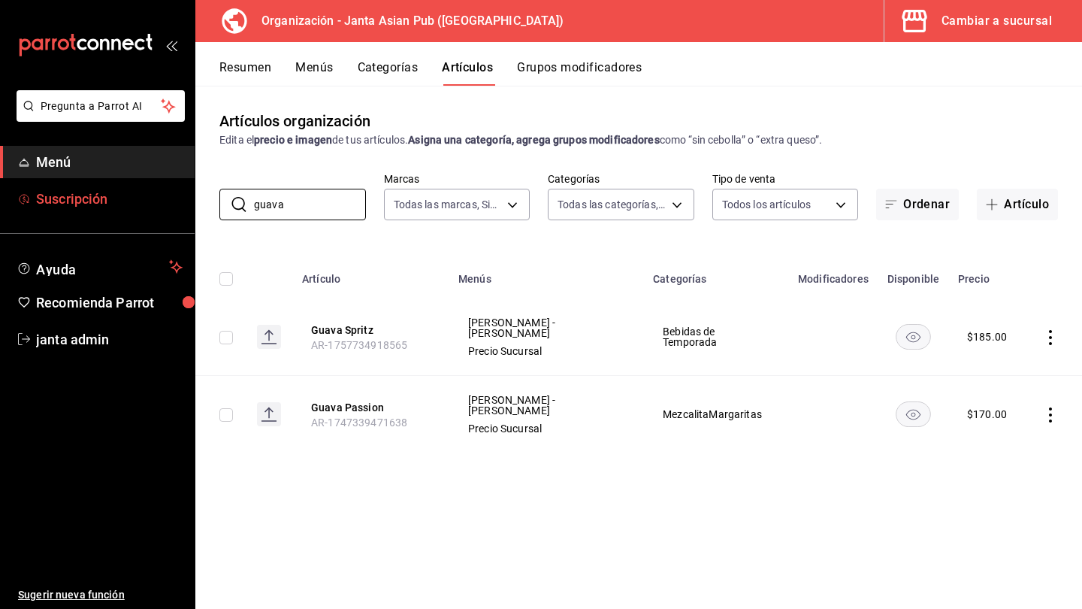
drag, startPoint x: 305, startPoint y: 210, endPoint x: 191, endPoint y: 213, distance: 114.3
click at [191, 213] on div "Pregunta a Parrot AI Menú Suscripción Ayuda Recomienda Parrot janta admin Suger…" at bounding box center [541, 304] width 1082 height 609
type input "g"
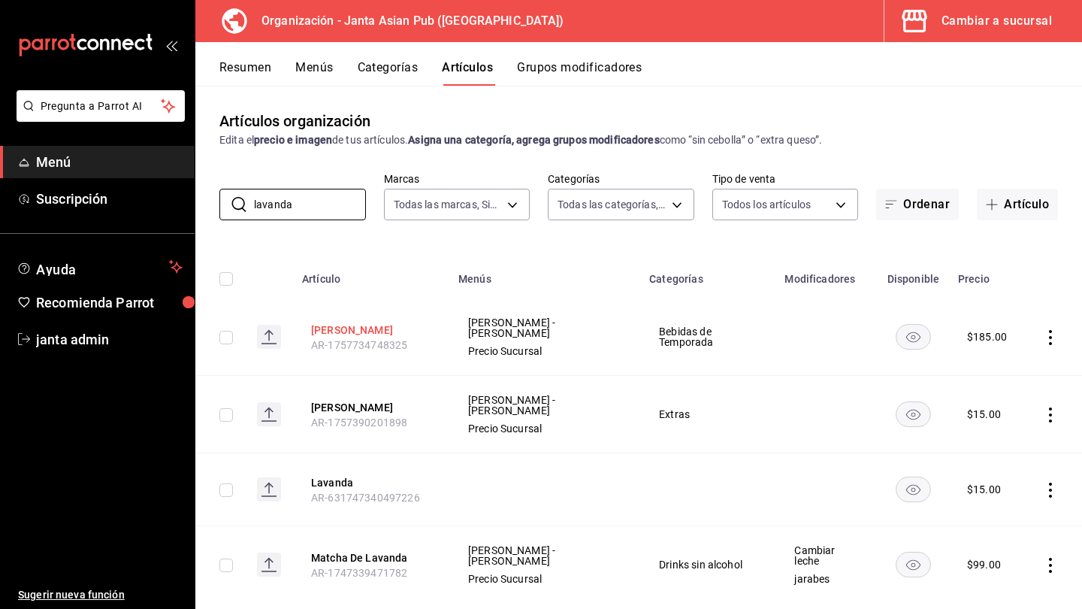
type input "lavanda"
click at [371, 329] on button "[PERSON_NAME]" at bounding box center [371, 329] width 120 height 15
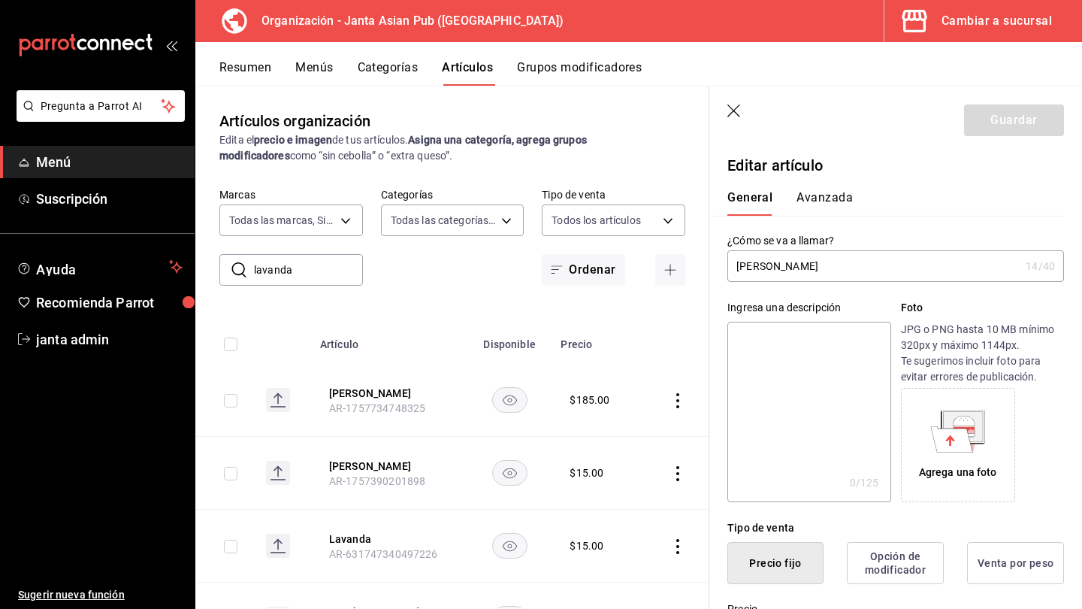
click at [679, 201] on button "Avanzada" at bounding box center [825, 203] width 56 height 26
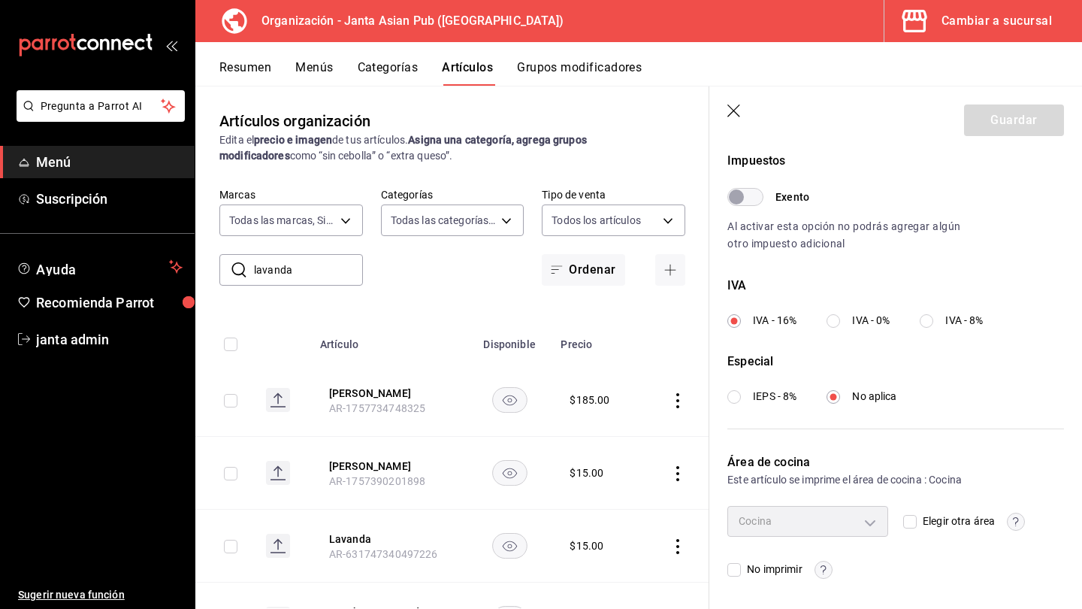
scroll to position [452, 0]
click at [679, 521] on input "Elegir otra área" at bounding box center [910, 523] width 14 height 14
checkbox input "true"
click at [679, 526] on body "Pregunta a Parrot AI Menú Suscripción Ayuda Recomienda Parrot janta admin Suger…" at bounding box center [541, 304] width 1082 height 609
click at [679, 528] on span "Cocina" at bounding box center [821, 571] width 110 height 16
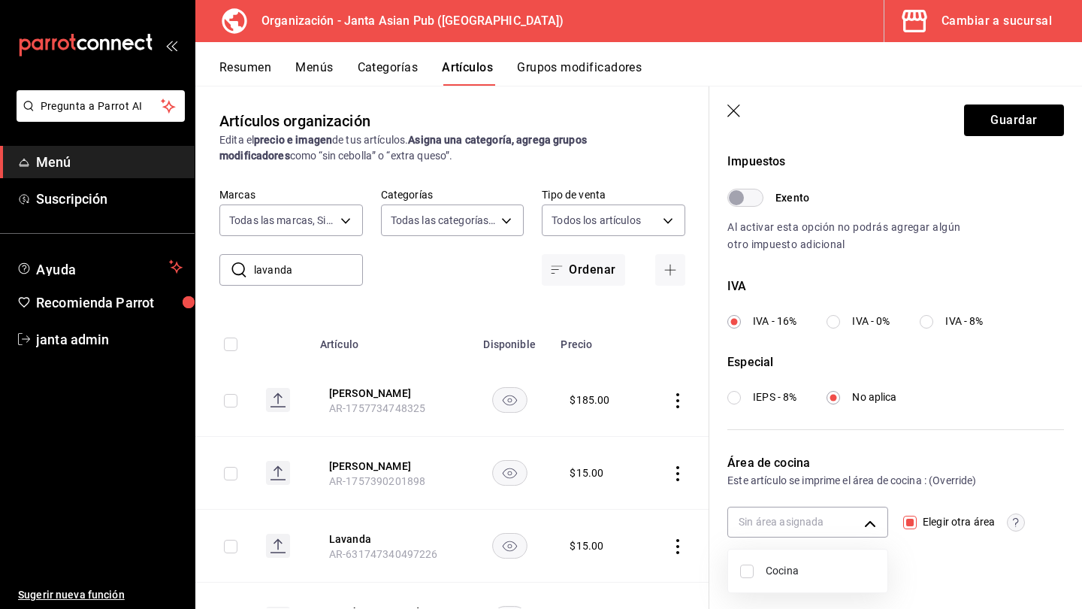
type input "7a6edd35-7f22-402d-ad7a-1ada9316d603"
checkbox input "true"
click at [679, 131] on div at bounding box center [541, 304] width 1082 height 609
click at [679, 120] on button "Guardar" at bounding box center [1014, 120] width 100 height 32
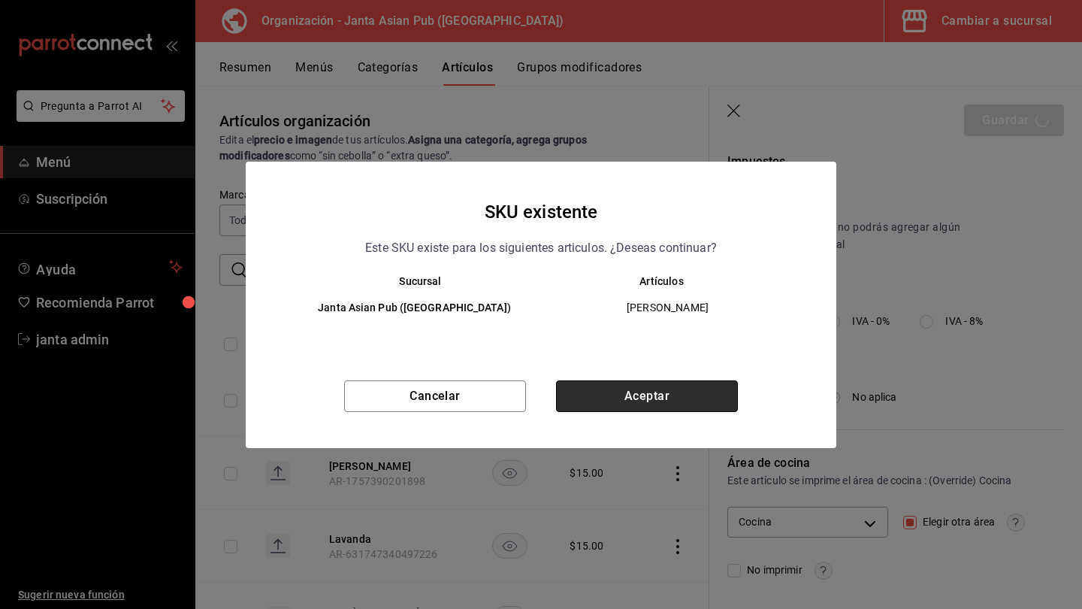
click at [615, 380] on button "Aceptar" at bounding box center [647, 396] width 182 height 32
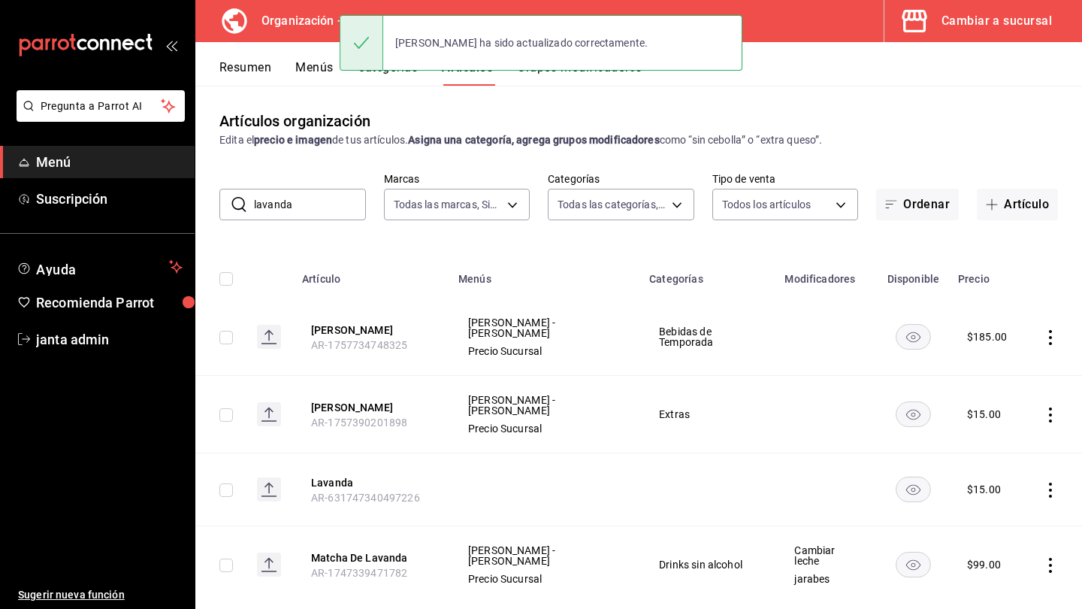
click at [679, 45] on div "Resumen Menús Categorías Artículos Grupos modificadores" at bounding box center [638, 64] width 887 height 44
click at [679, 32] on button "Cambiar a sucursal" at bounding box center [978, 21] width 186 height 42
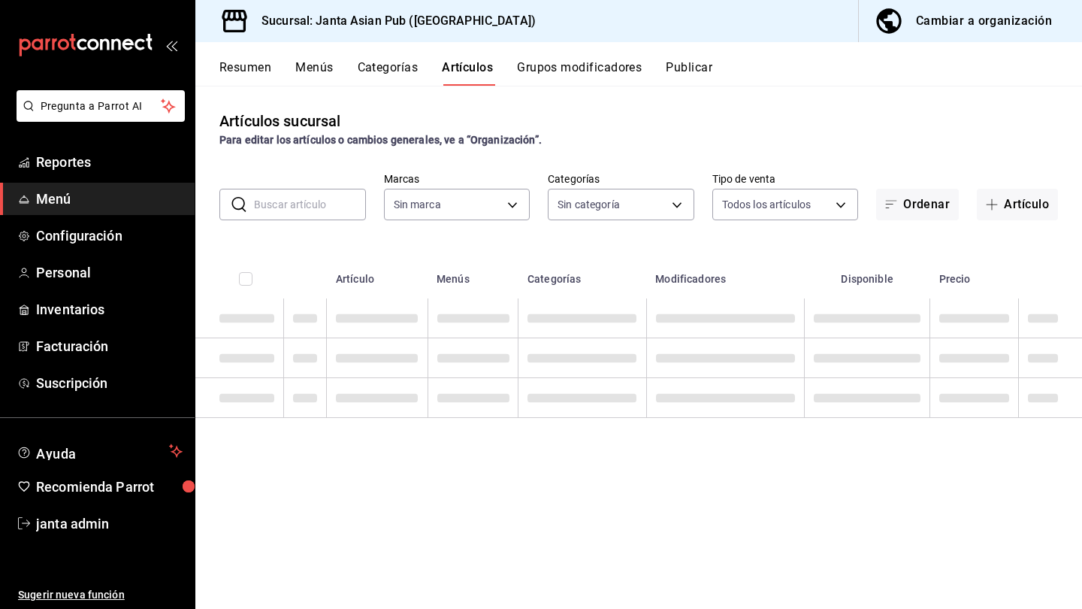
type input "1db30118-5670-46c3-9d09-b77bd7bb8fe6,be46397b-311f-4062-b626-5c189c252b46"
type input "70c5a775-ad25-44b7-8e18-3ab9461f56c9,d7cfda9f-04a9-47dc-8dff-bad7e0b6e1ec,70ffa…"
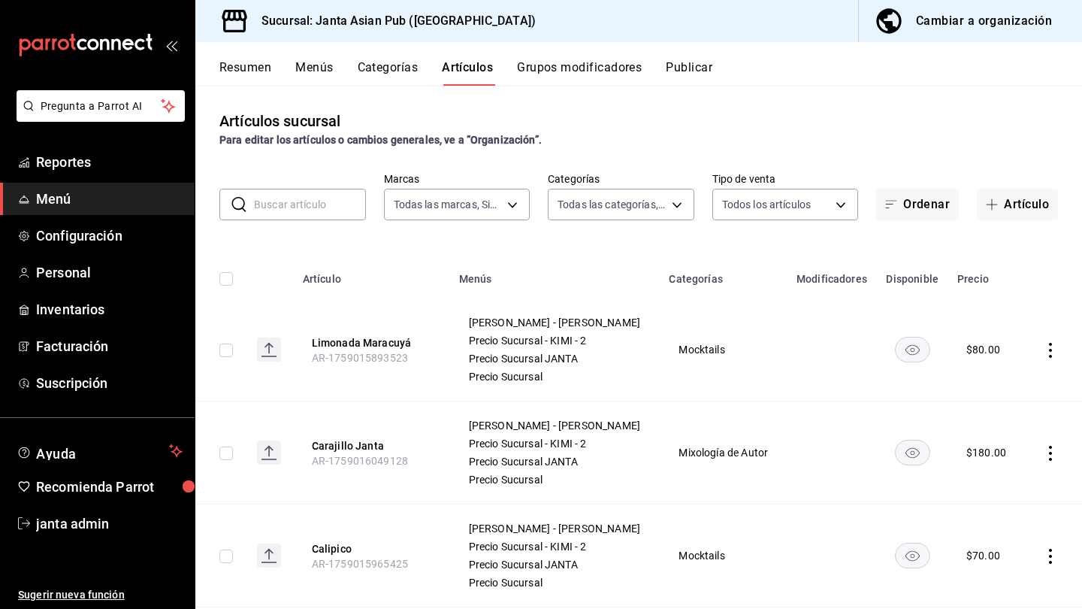
click at [319, 68] on button "Menús" at bounding box center [314, 73] width 38 height 26
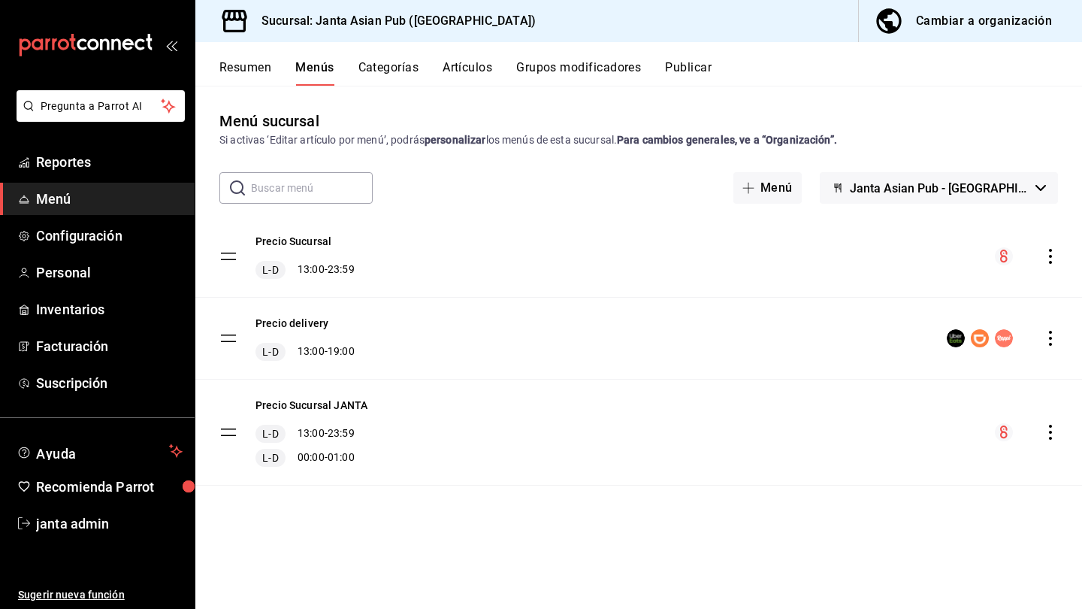
click at [679, 256] on icon "actions" at bounding box center [1050, 256] width 15 height 15
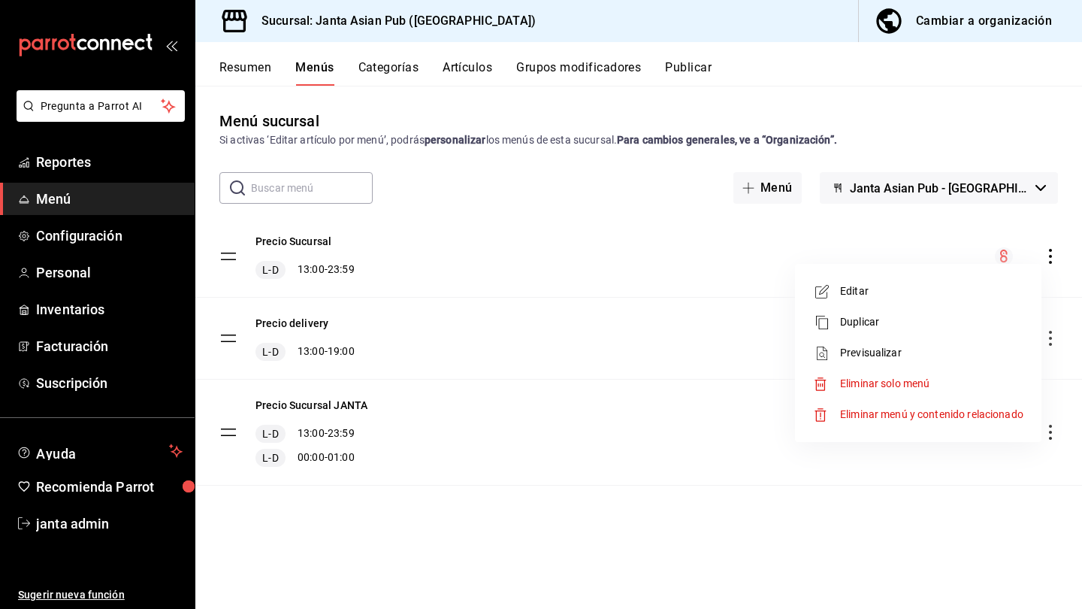
click at [679, 357] on span "Previsualizar" at bounding box center [931, 353] width 183 height 16
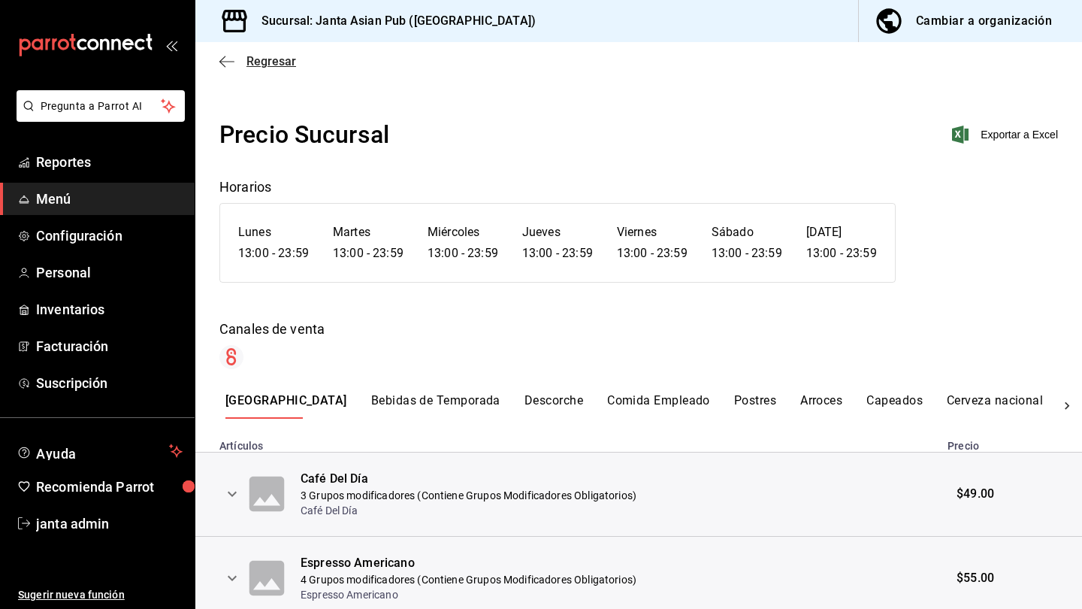
click at [222, 61] on icon "button" at bounding box center [226, 61] width 15 height 1
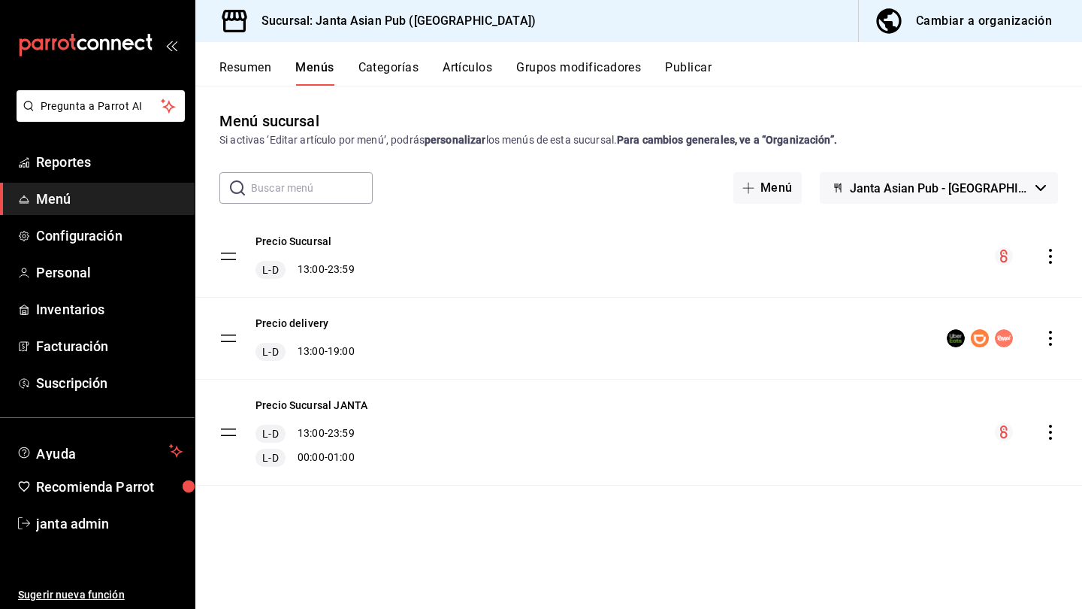
click at [679, 256] on icon "actions" at bounding box center [1050, 256] width 15 height 15
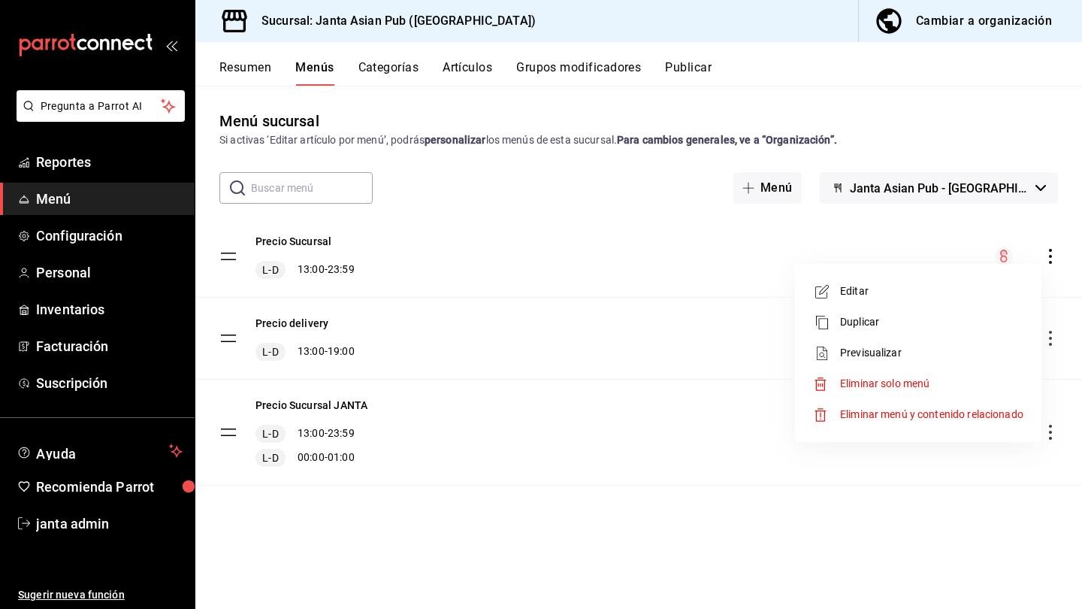
click at [679, 522] on div at bounding box center [541, 304] width 1082 height 609
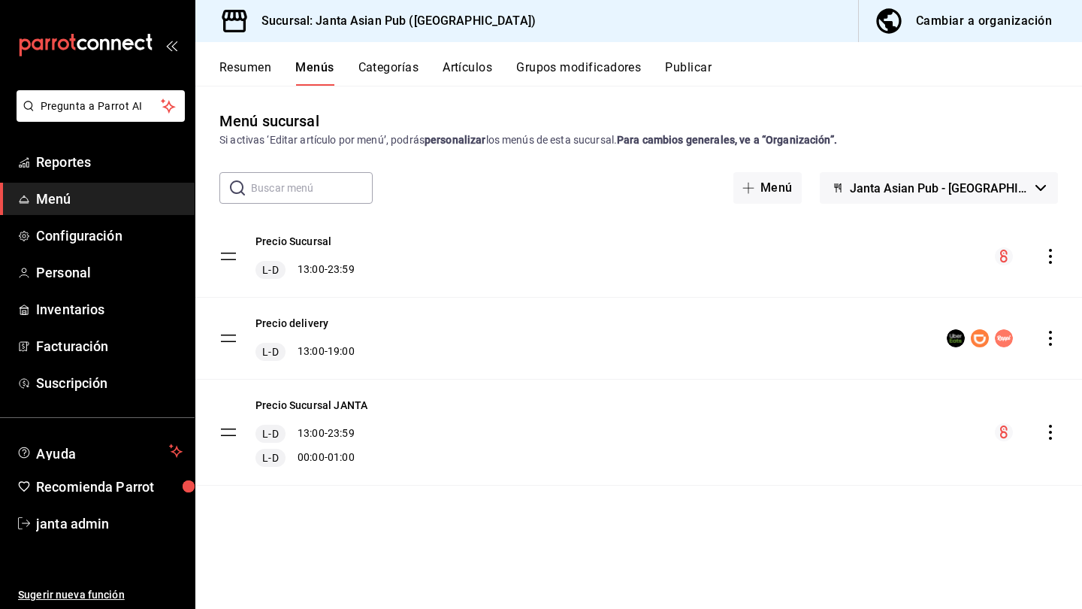
click at [679, 431] on icon "actions" at bounding box center [1050, 432] width 15 height 15
click at [679, 528] on div at bounding box center [541, 304] width 1082 height 609
click at [348, 404] on button "Precio Sucursal JANTA" at bounding box center [312, 405] width 112 height 15
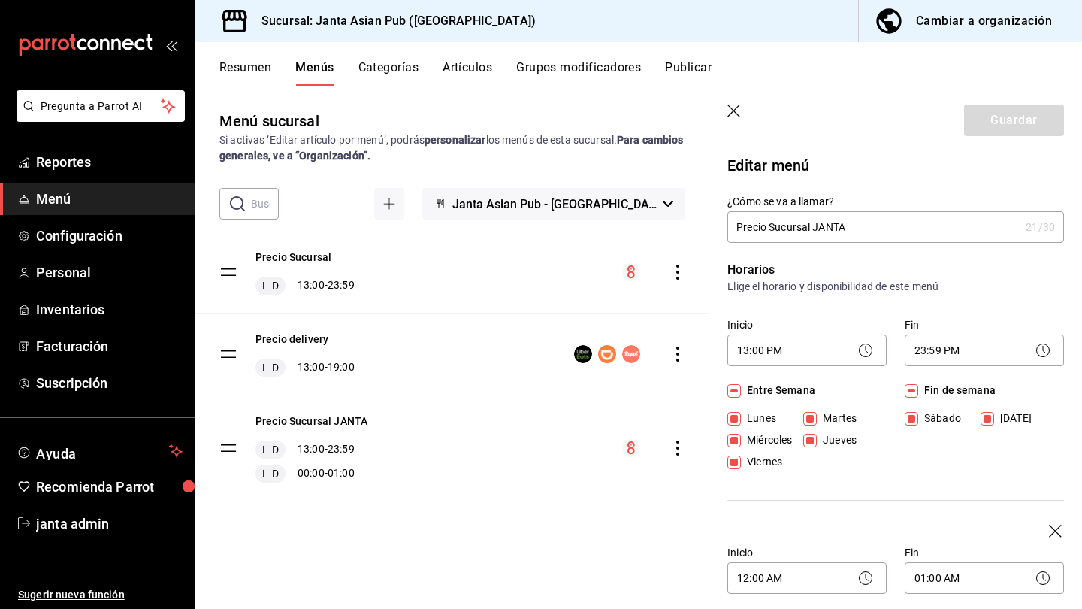
click at [679, 111] on icon "button" at bounding box center [735, 111] width 15 height 15
checkbox input "false"
type input "1759017005469"
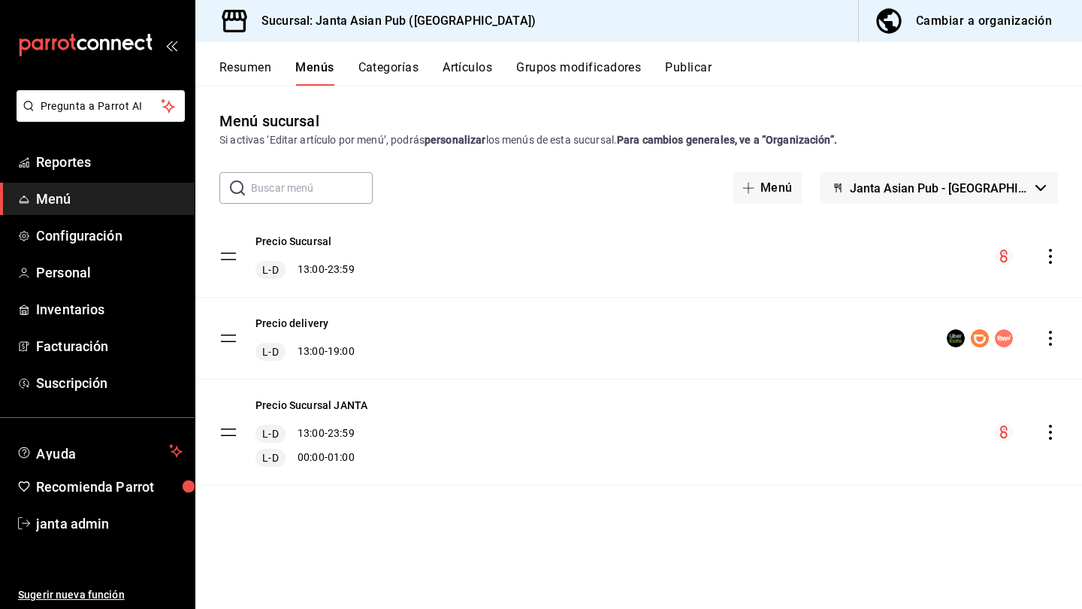
click at [259, 67] on button "Resumen" at bounding box center [245, 73] width 52 height 26
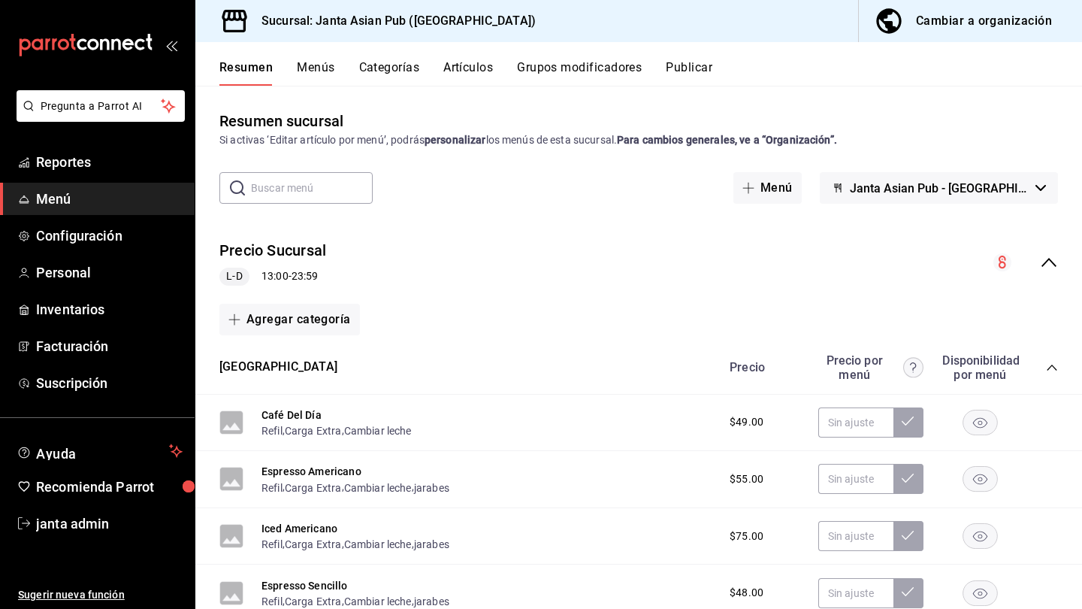
click at [315, 71] on button "Menús" at bounding box center [316, 73] width 38 height 26
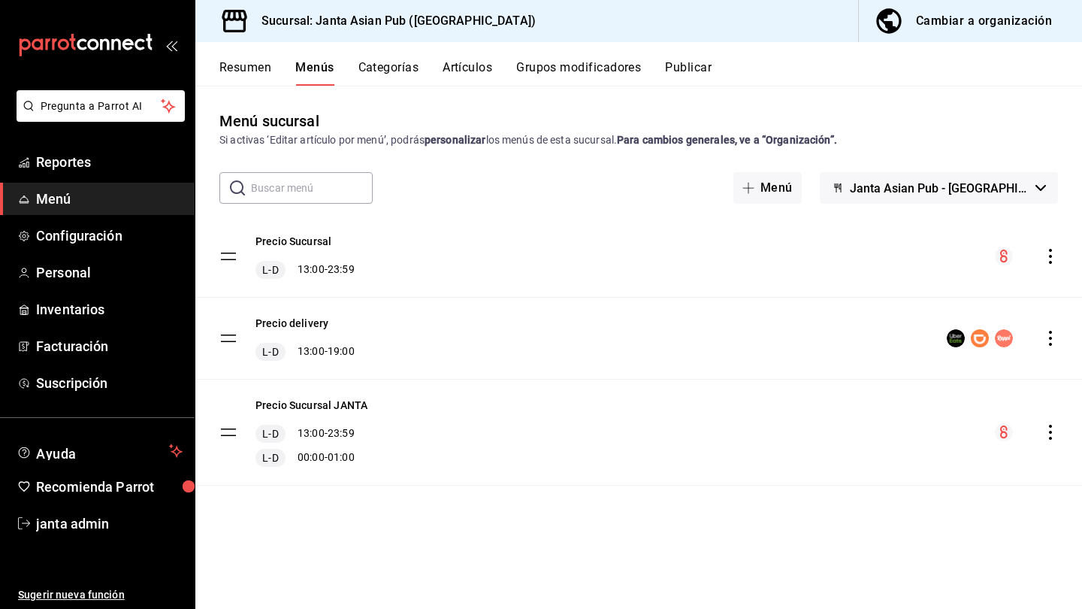
click at [679, 186] on icon "button" at bounding box center [1041, 188] width 11 height 6
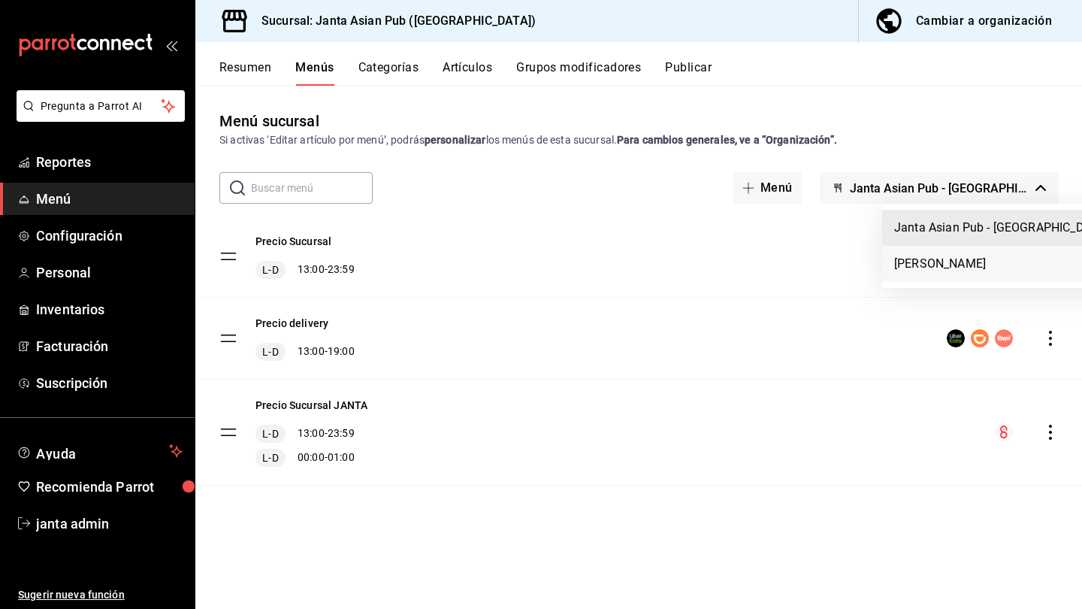
click at [679, 265] on li "[PERSON_NAME]" at bounding box center [1001, 264] width 238 height 36
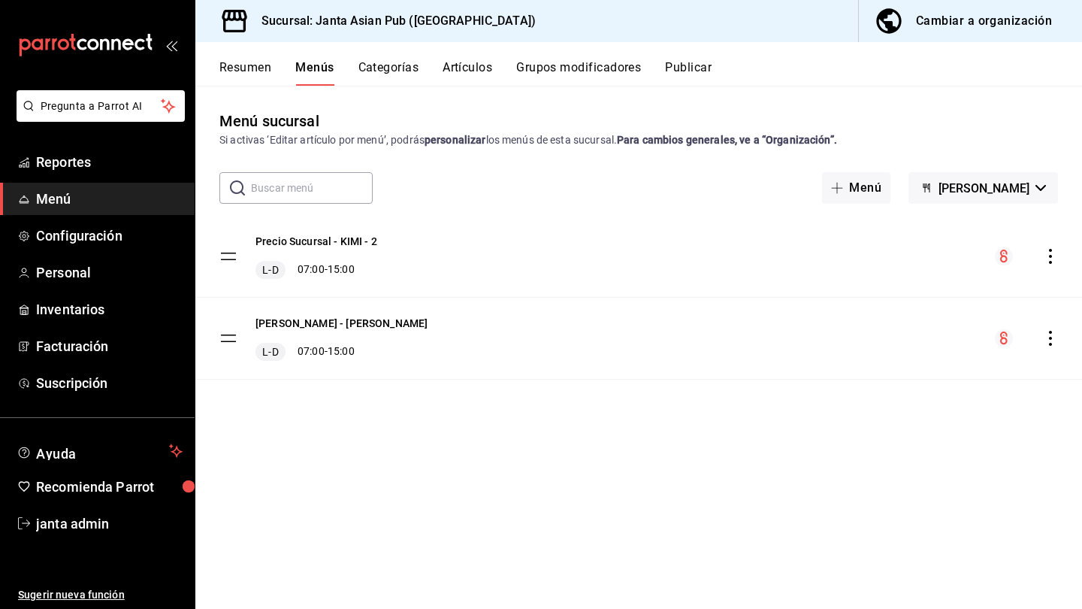
click at [679, 182] on button "[PERSON_NAME]" at bounding box center [984, 188] width 150 height 32
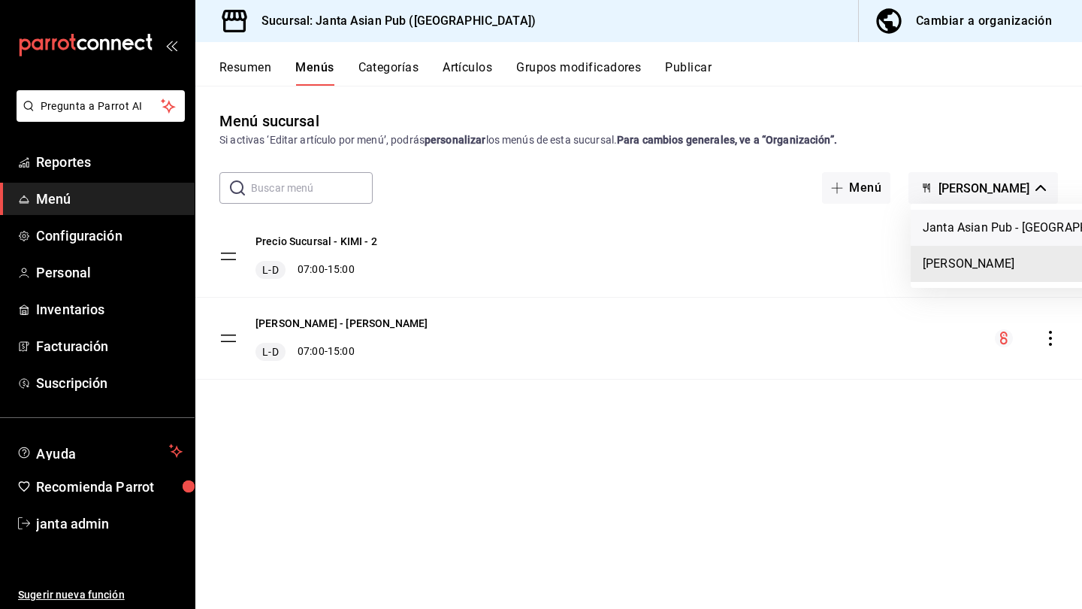
click at [679, 221] on li "Janta Asian Pub - [GEOGRAPHIC_DATA]" at bounding box center [1030, 228] width 238 height 36
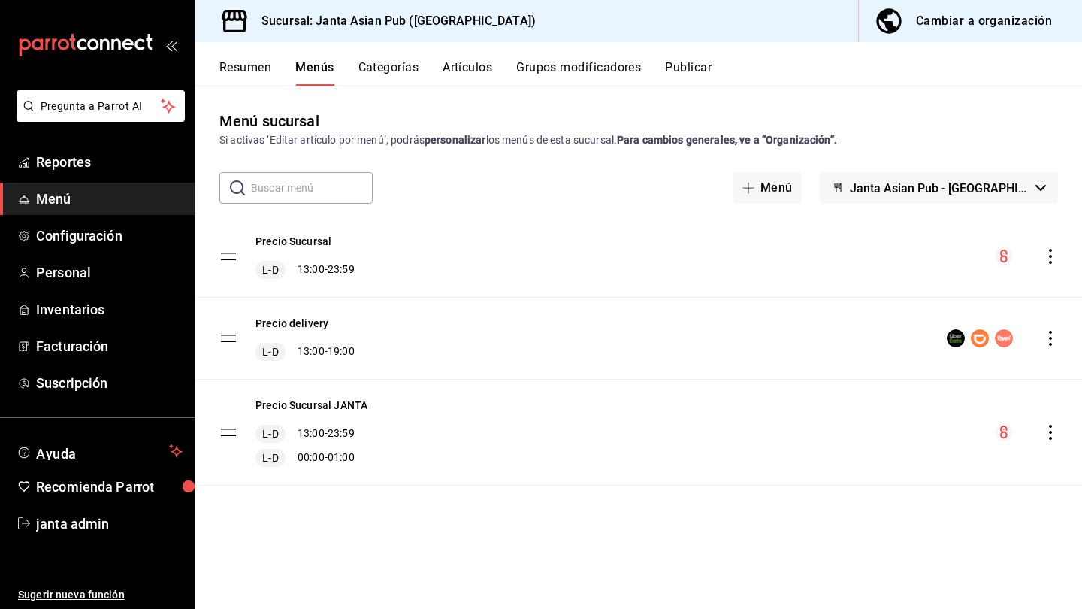
click at [604, 513] on div "Precio Sucursal L-D 13:00 - 23:59 Precio delivery L-D 13:00 - 19:00 Precio Sucu…" at bounding box center [638, 372] width 887 height 312
click at [244, 66] on button "Resumen" at bounding box center [245, 73] width 52 height 26
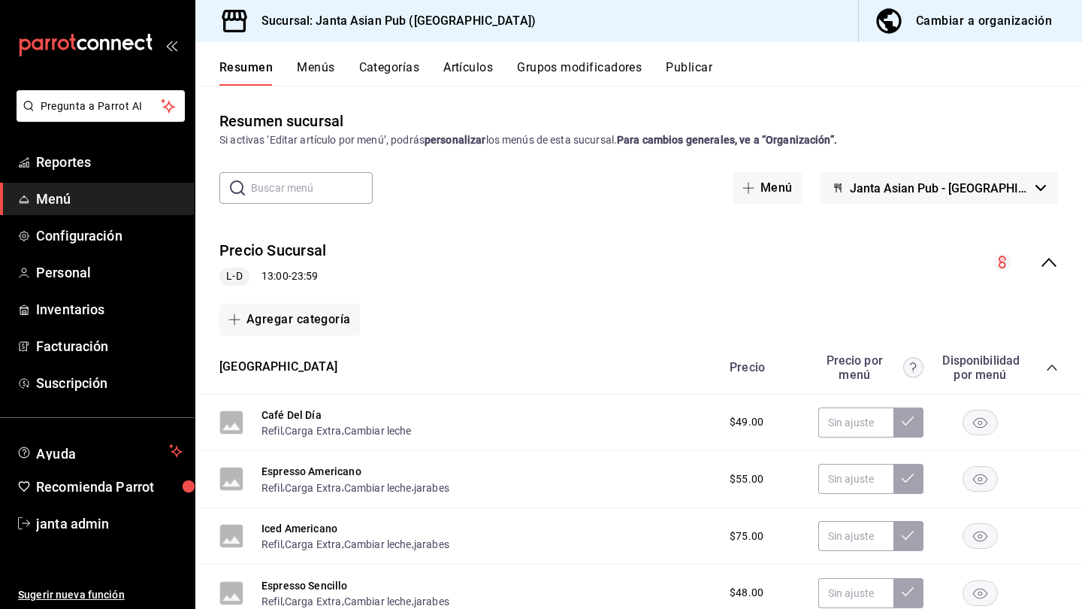
click at [88, 191] on span "Menú" at bounding box center [109, 199] width 147 height 20
click at [679, 36] on div "Sucursal: Janta Asian Pub ([GEOGRAPHIC_DATA]) Cambiar a organización" at bounding box center [638, 21] width 887 height 42
click at [410, 65] on button "Categorías" at bounding box center [389, 73] width 61 height 26
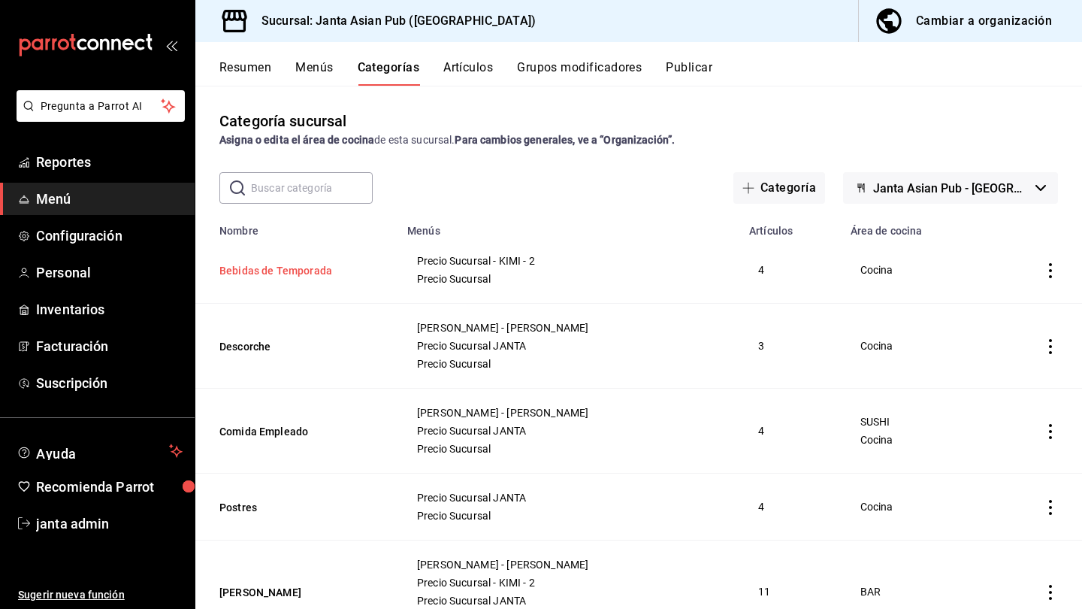
click at [305, 273] on button "Bebidas de Temporada" at bounding box center [294, 270] width 150 height 15
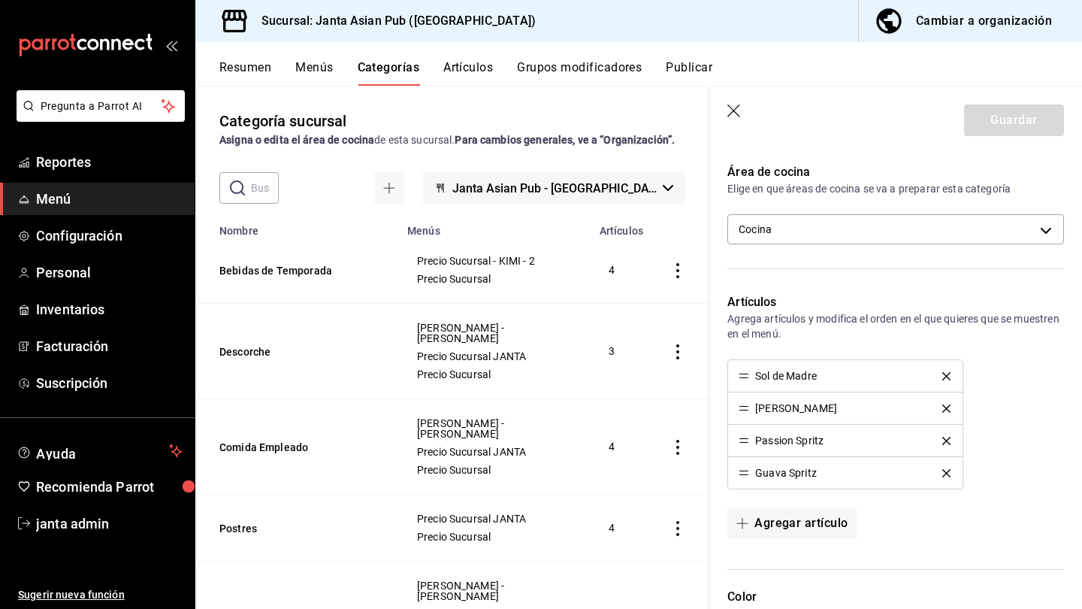
scroll to position [359, 0]
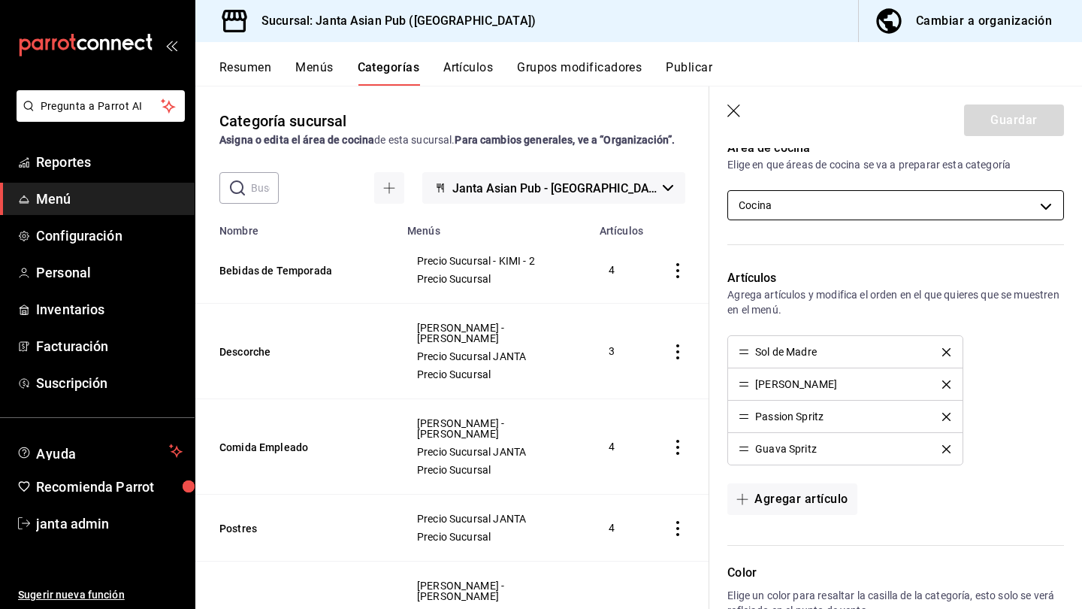
click at [679, 207] on body "Pregunta a Parrot AI Reportes Menú Configuración Personal Inventarios Facturaci…" at bounding box center [541, 304] width 1082 height 609
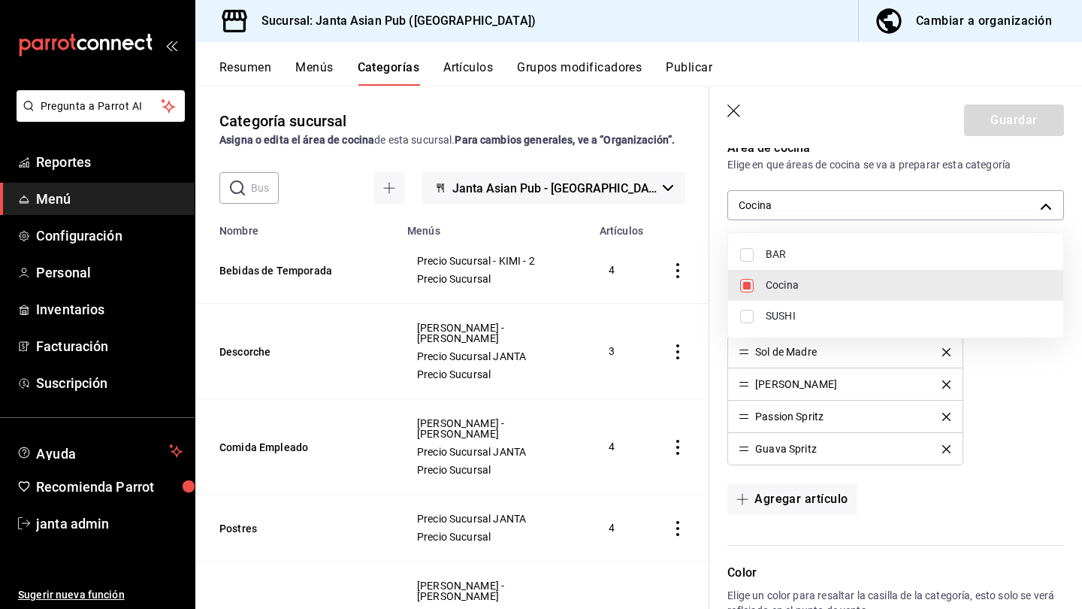
click at [679, 247] on span "BAR" at bounding box center [909, 255] width 286 height 16
type input "9df05f39-d4ce-4a13-a5a8-5d9ec87a583b,bfc1f127-4647-49b2-8af5-61e3f9974c3e"
checkbox input "true"
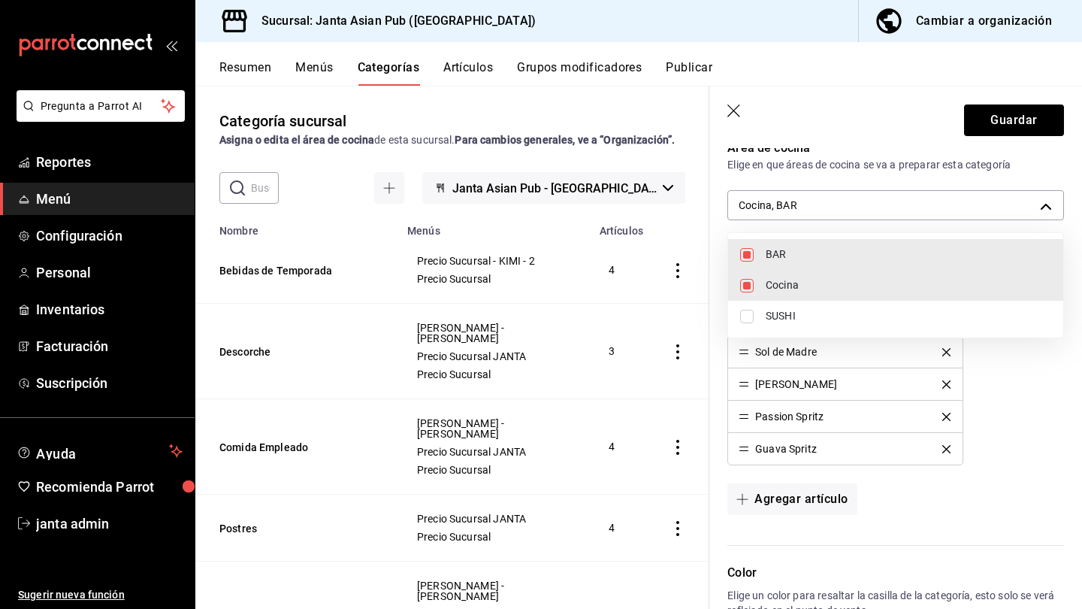
click at [679, 285] on li "Cocina" at bounding box center [895, 285] width 335 height 31
type input "bfc1f127-4647-49b2-8af5-61e3f9974c3e"
checkbox input "false"
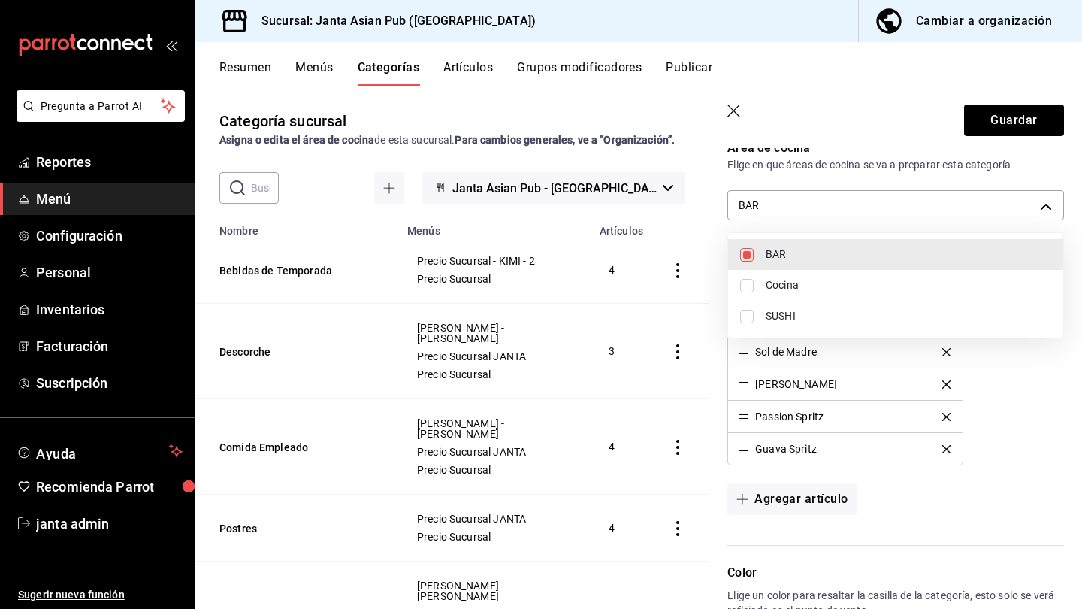
click at [679, 390] on div at bounding box center [541, 304] width 1082 height 609
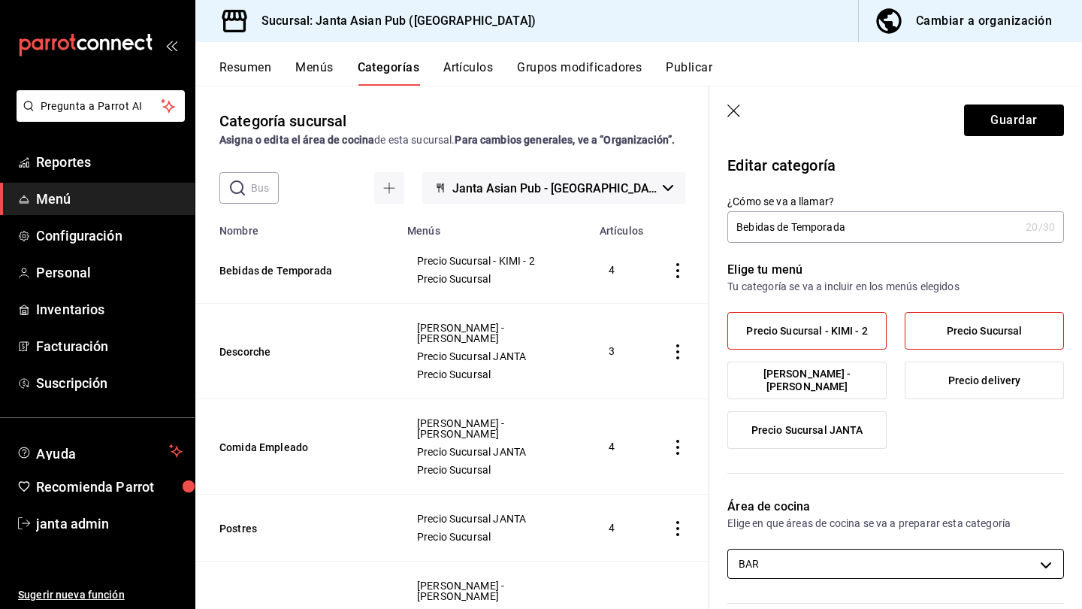
scroll to position [0, 0]
click at [679, 432] on span "Precio Sucursal JANTA" at bounding box center [808, 430] width 112 height 13
click at [0, 0] on input "Precio Sucursal JANTA" at bounding box center [0, 0] width 0 height 0
click at [679, 129] on button "Guardar" at bounding box center [1014, 120] width 100 height 32
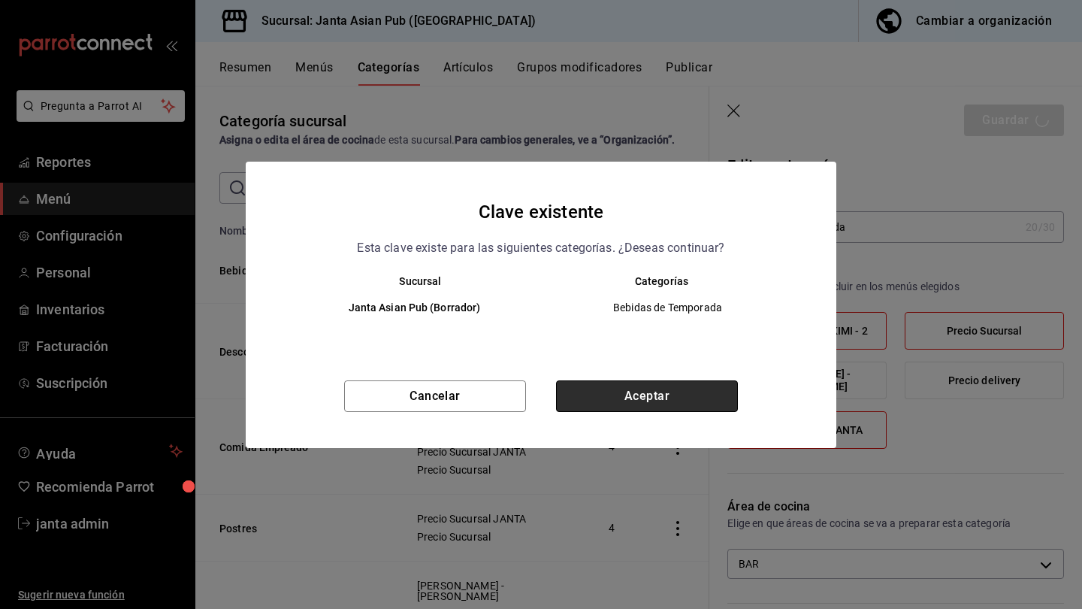
click at [679, 400] on button "Aceptar" at bounding box center [647, 396] width 182 height 32
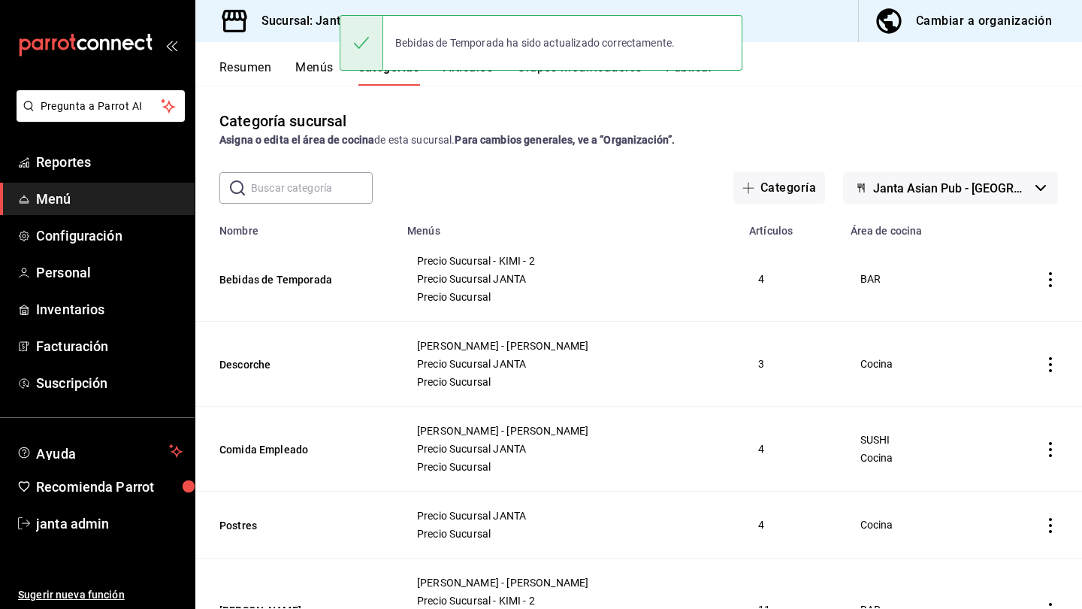
click at [679, 28] on div "Cambiar a organización" at bounding box center [984, 21] width 136 height 21
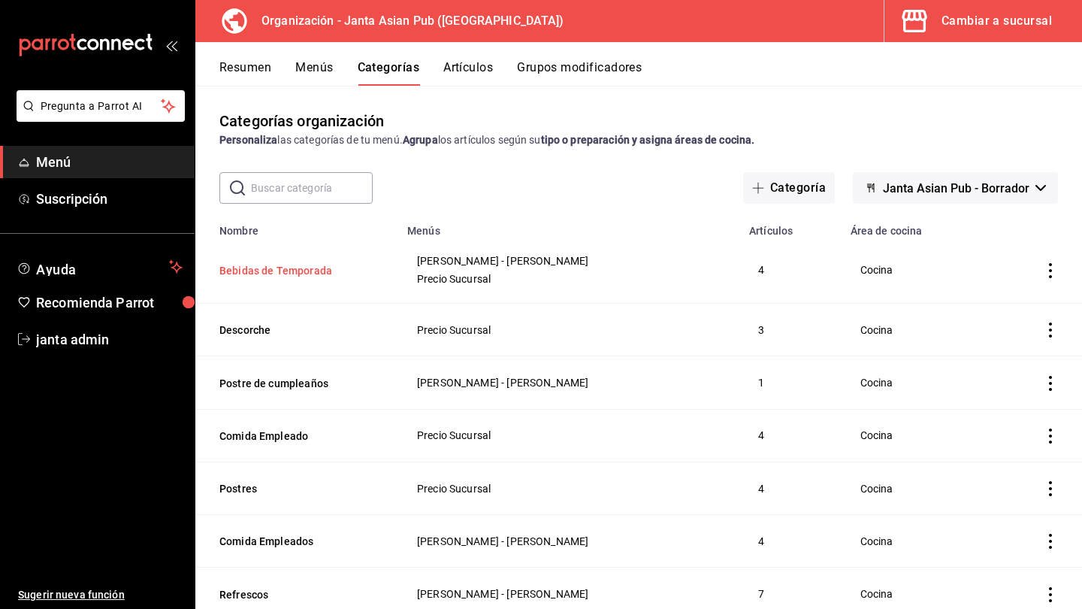
click at [295, 277] on button "Bebidas de Temporada" at bounding box center [294, 270] width 150 height 15
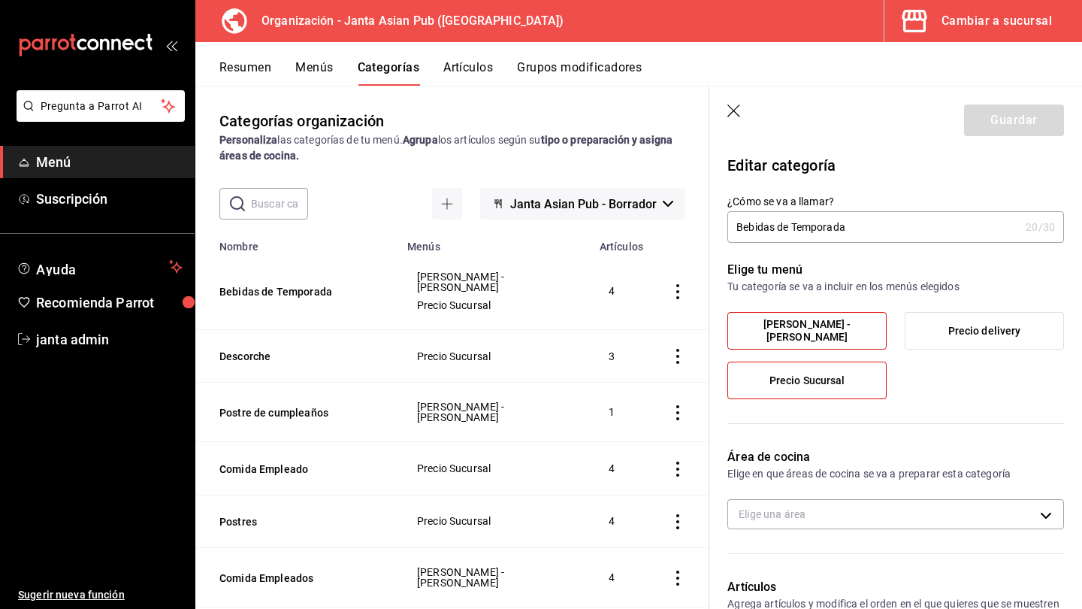
type input "7a6edd35-7f22-402d-ad7a-1ada9316d603"
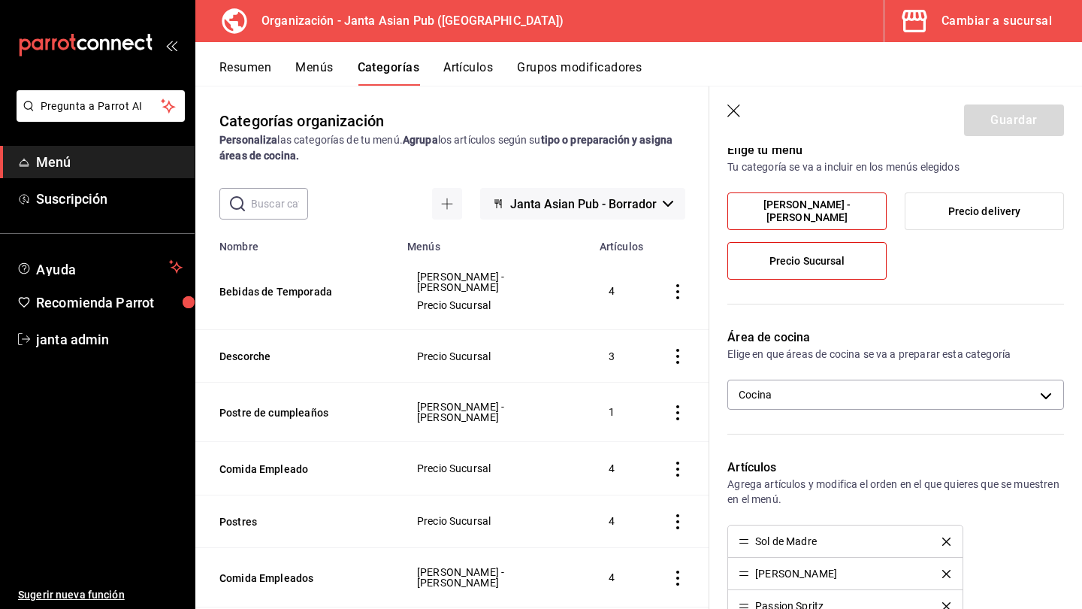
scroll to position [134, 0]
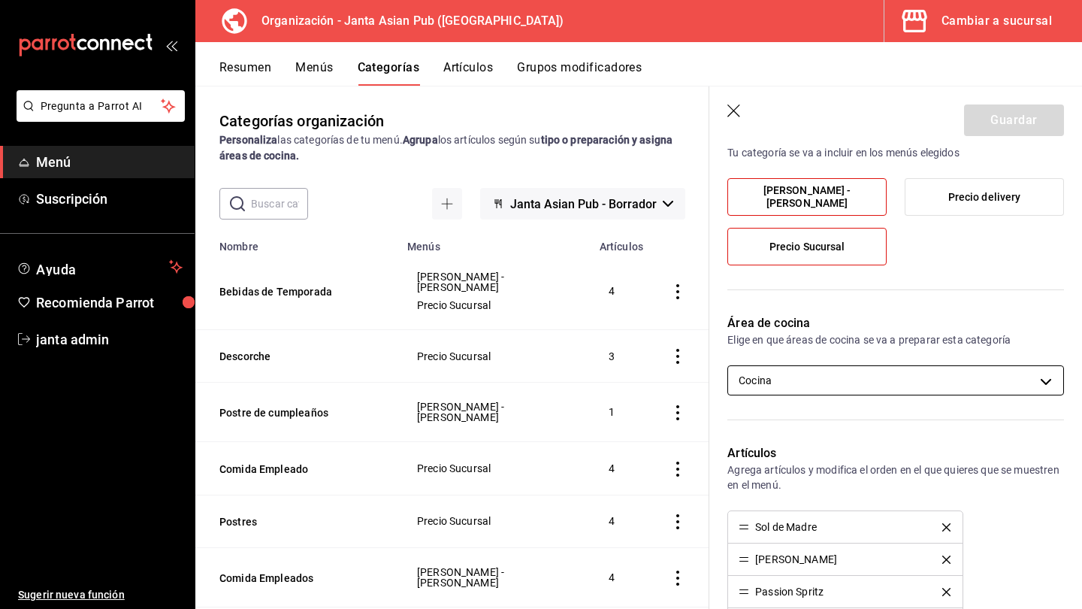
click at [679, 381] on body "Pregunta a Parrot AI Menú Suscripción Ayuda Recomienda Parrot janta admin Suger…" at bounding box center [541, 304] width 1082 height 609
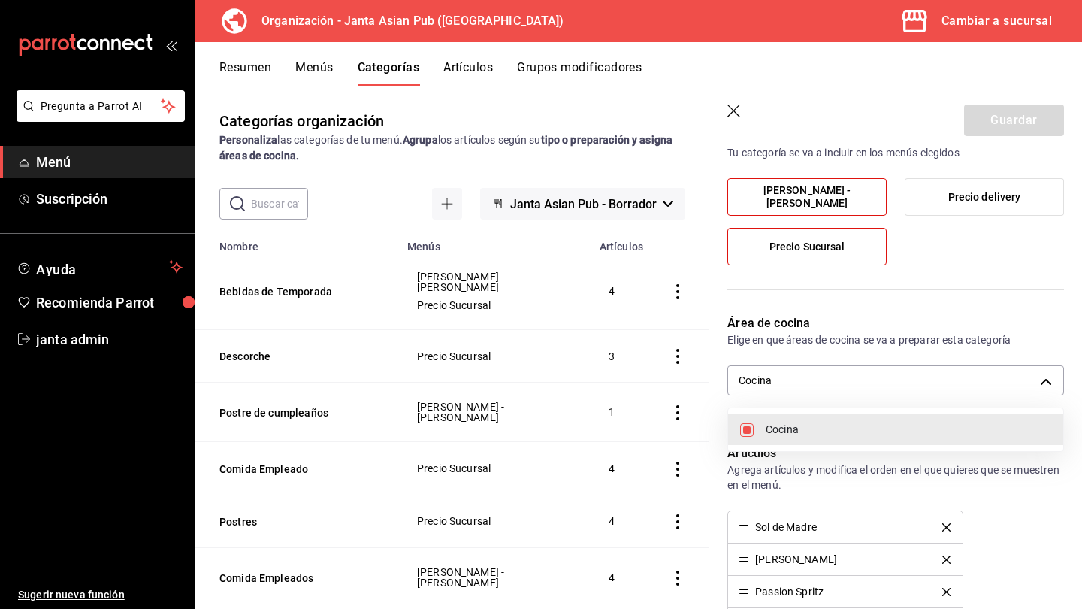
click at [679, 383] on div at bounding box center [541, 304] width 1082 height 609
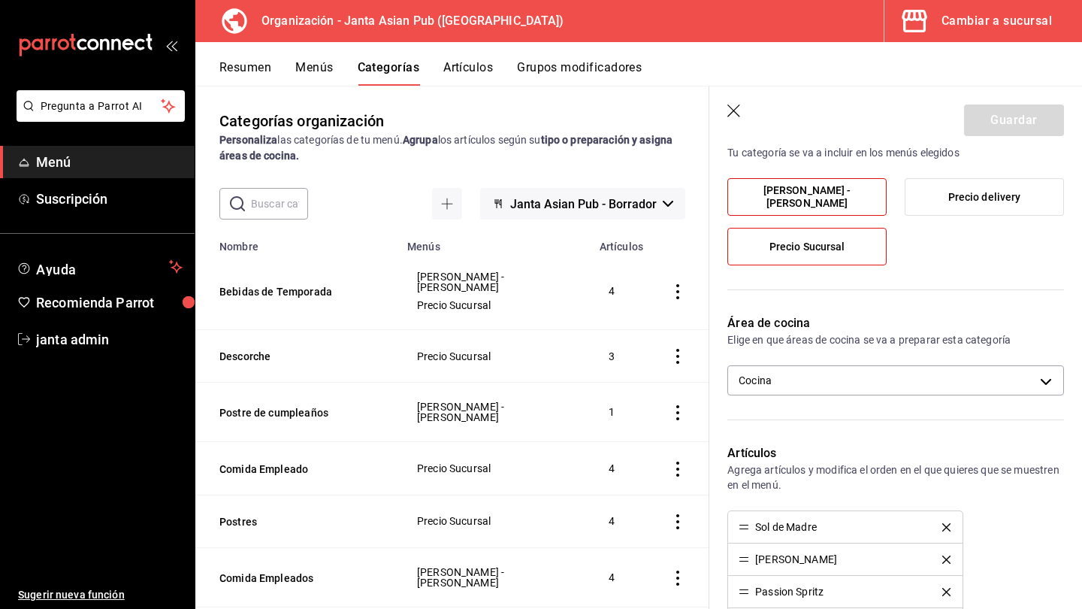
click at [679, 383] on body "Pregunta a Parrot AI Menú Suscripción Ayuda Recomienda Parrot janta admin Suger…" at bounding box center [541, 304] width 1082 height 609
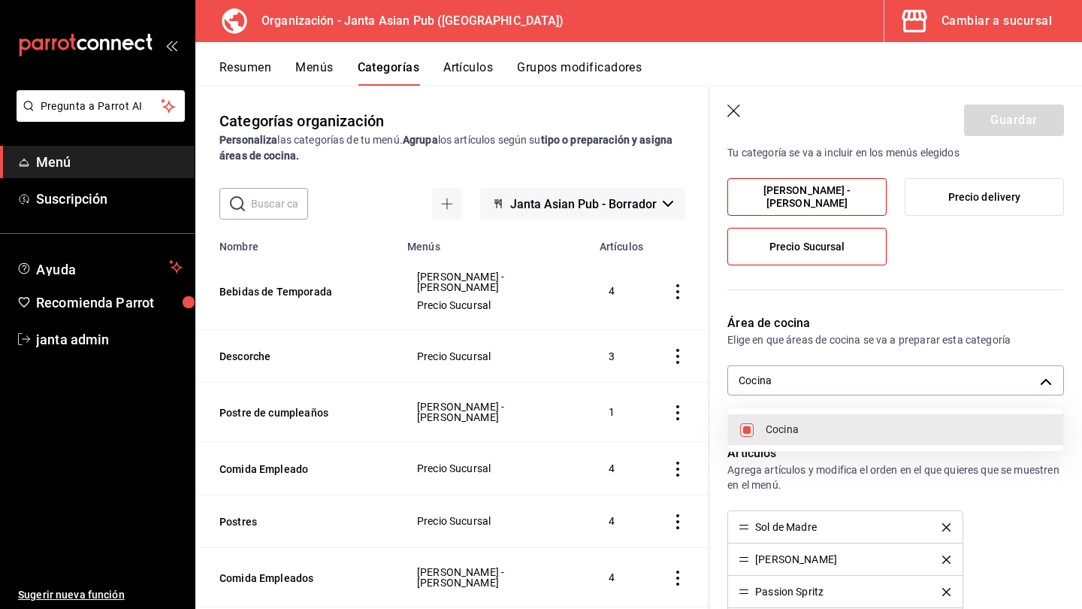
click at [679, 528] on div at bounding box center [541, 304] width 1082 height 609
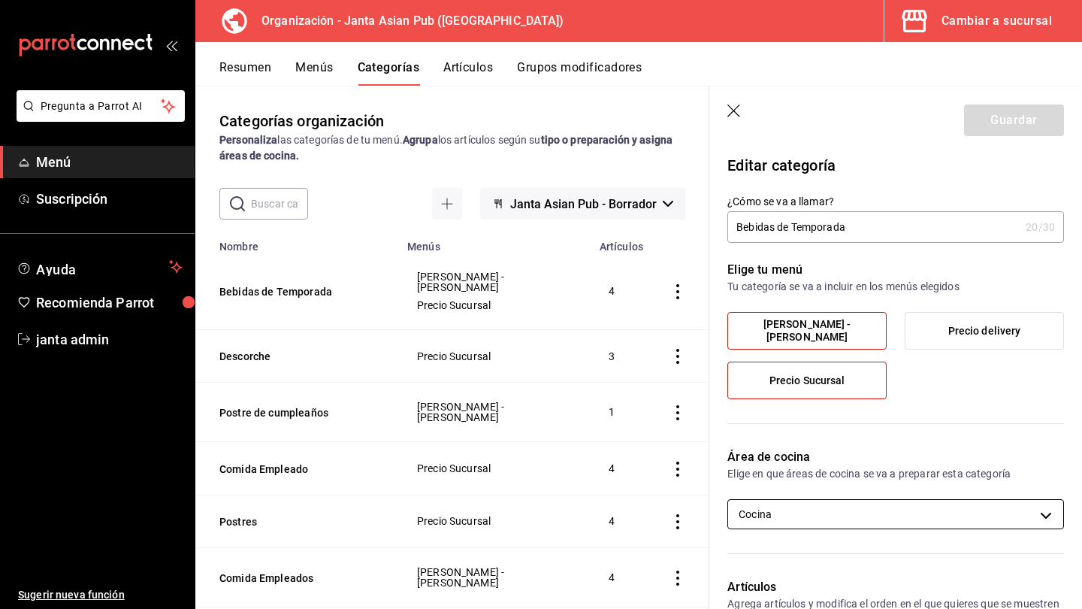
scroll to position [0, 0]
click at [679, 135] on div "Guardar" at bounding box center [1014, 120] width 100 height 32
click at [679, 113] on icon "button" at bounding box center [735, 111] width 15 height 15
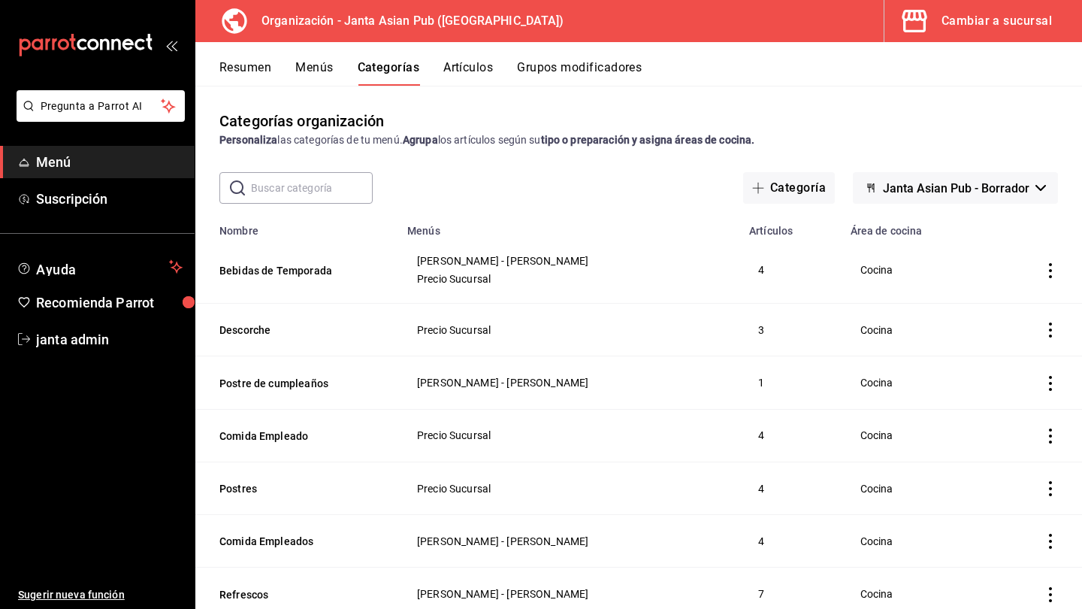
click at [310, 67] on button "Menús" at bounding box center [314, 73] width 38 height 26
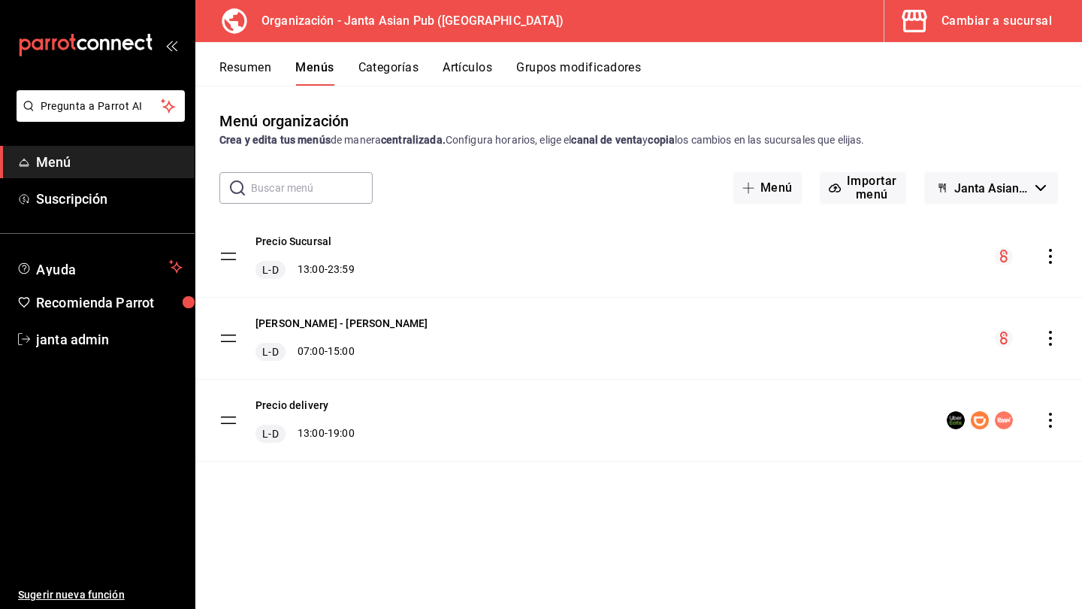
click at [679, 257] on icon "actions" at bounding box center [1050, 256] width 15 height 15
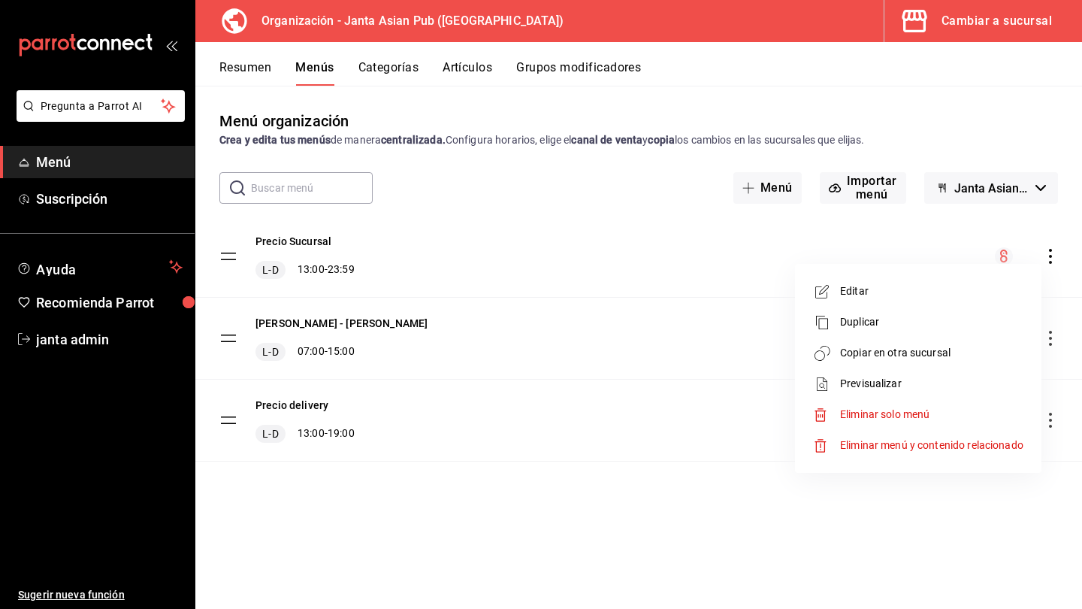
click at [679, 359] on span "Copiar en otra sucursal" at bounding box center [931, 353] width 183 height 16
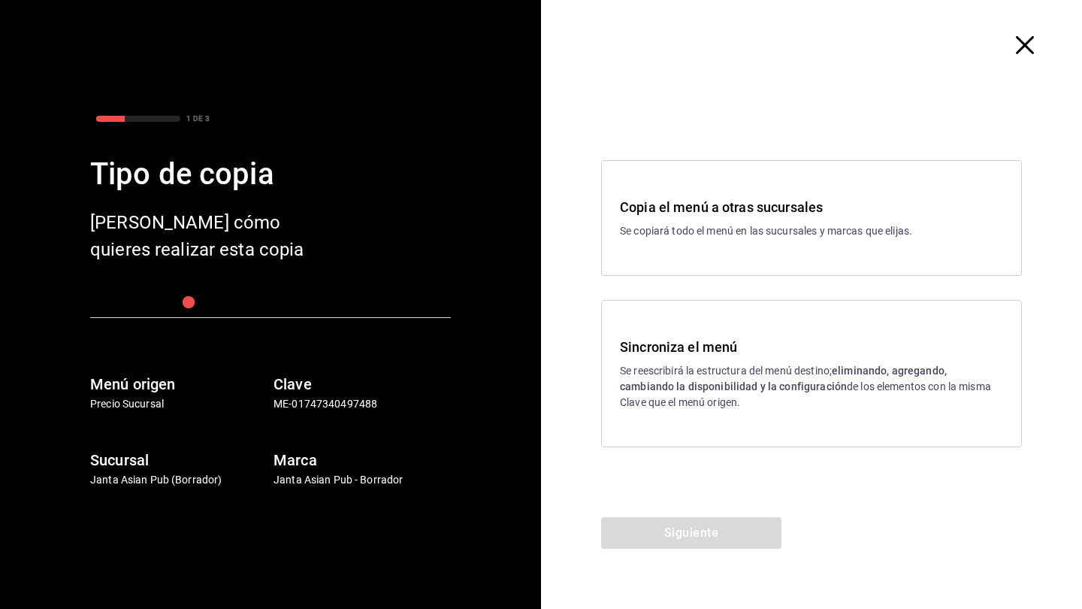
click at [679, 399] on p "Se reescribirá la estructura del menú destino; eliminando, agregando, cambiando…" at bounding box center [811, 386] width 383 height 47
click at [679, 525] on button "Siguiente" at bounding box center [691, 533] width 180 height 32
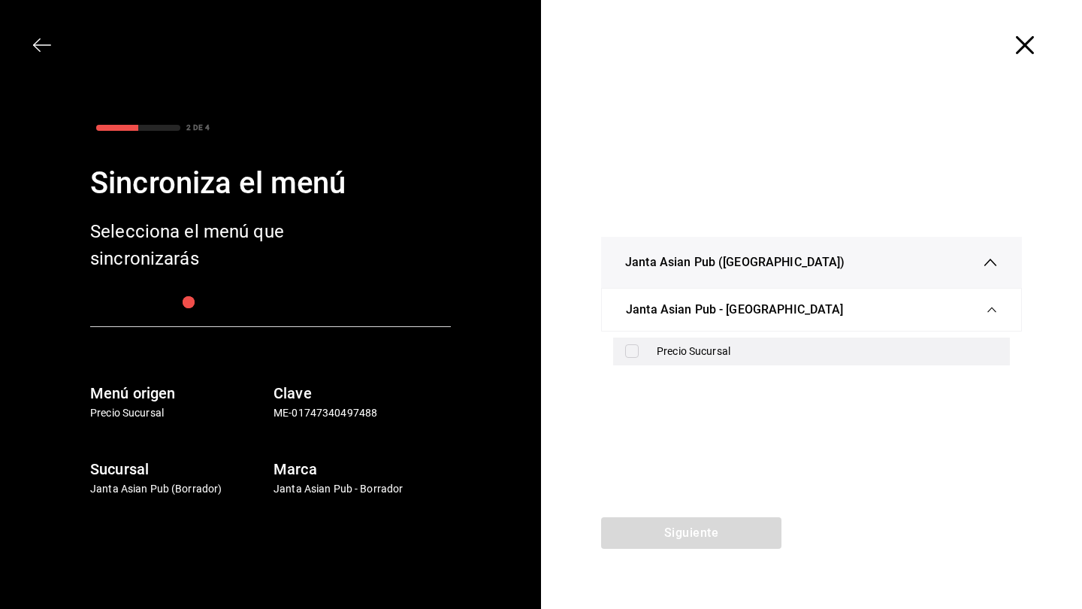
click at [637, 345] on input "checkbox" at bounding box center [632, 351] width 14 height 14
checkbox input "true"
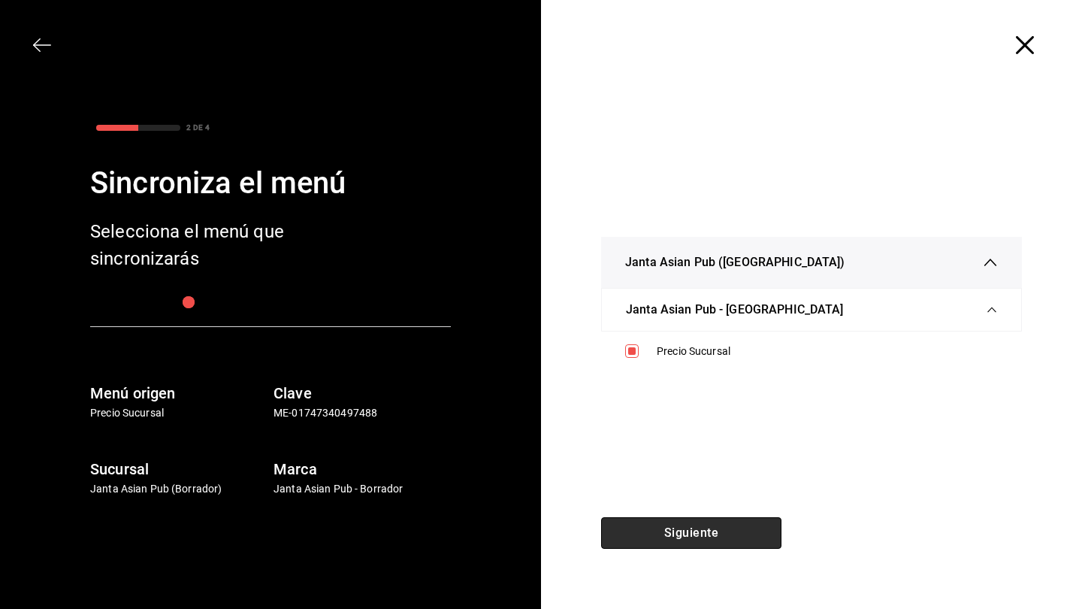
click at [655, 528] on button "Siguiente" at bounding box center [691, 533] width 180 height 32
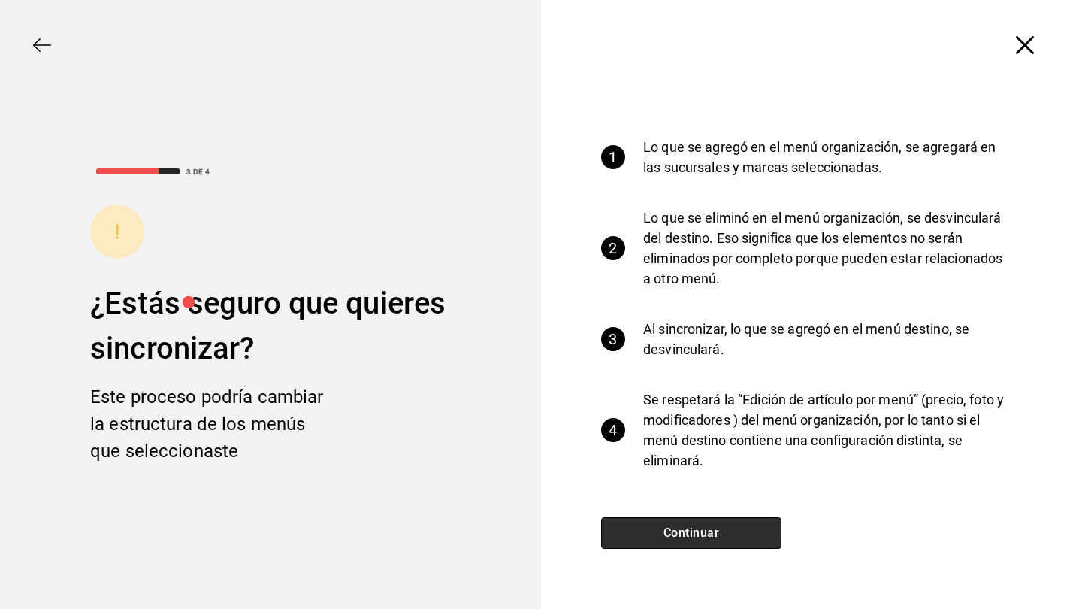
click at [655, 528] on button "Continuar" at bounding box center [691, 533] width 180 height 32
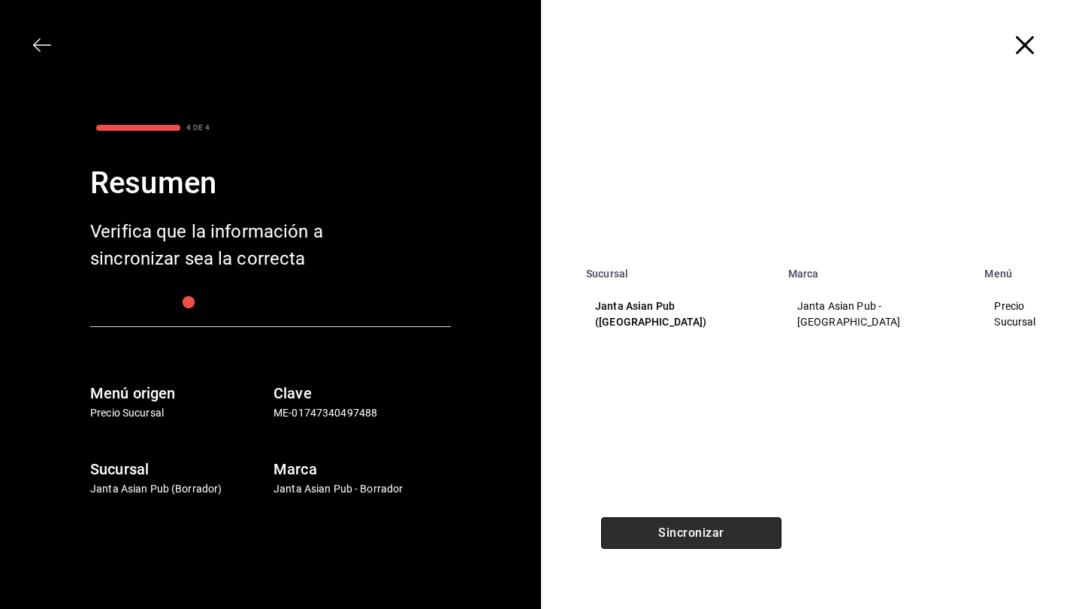
click at [655, 528] on button "Sincronizar" at bounding box center [691, 533] width 180 height 32
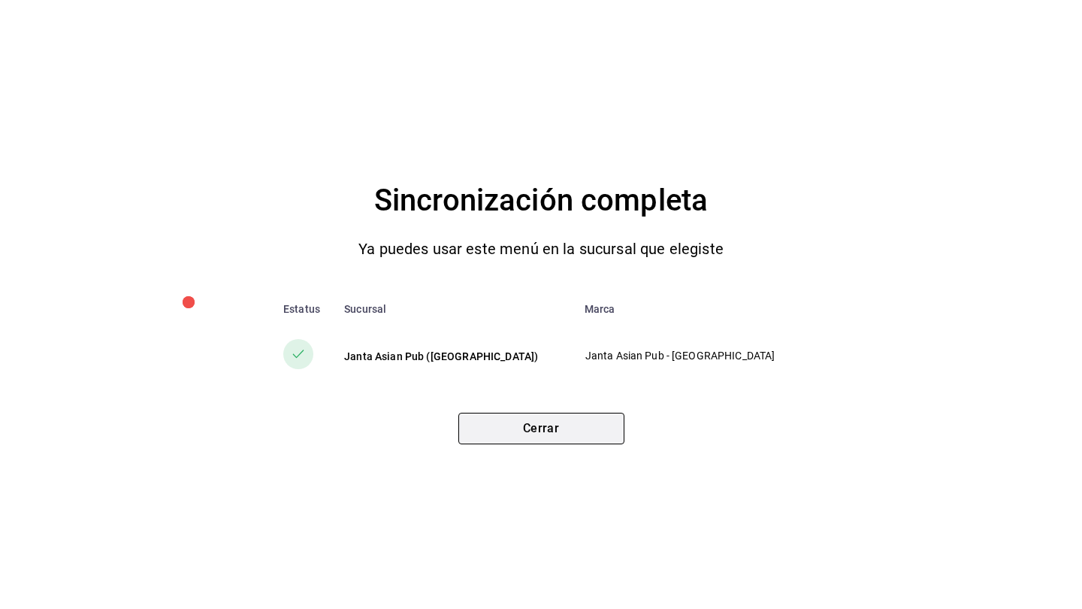
click at [567, 427] on button "Cerrar" at bounding box center [541, 429] width 166 height 32
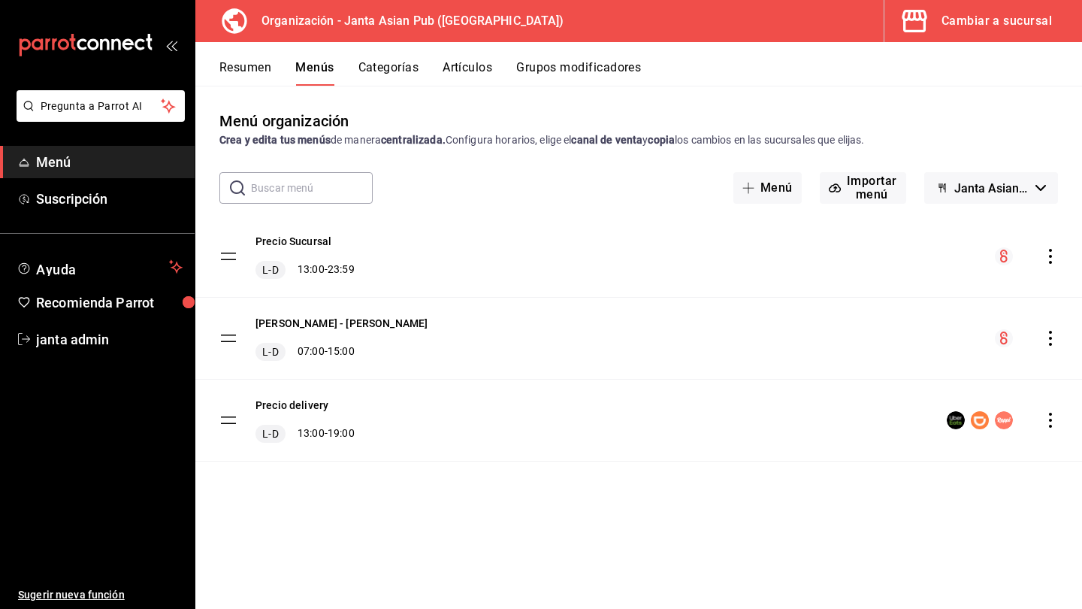
click at [385, 65] on button "Categorías" at bounding box center [389, 73] width 61 height 26
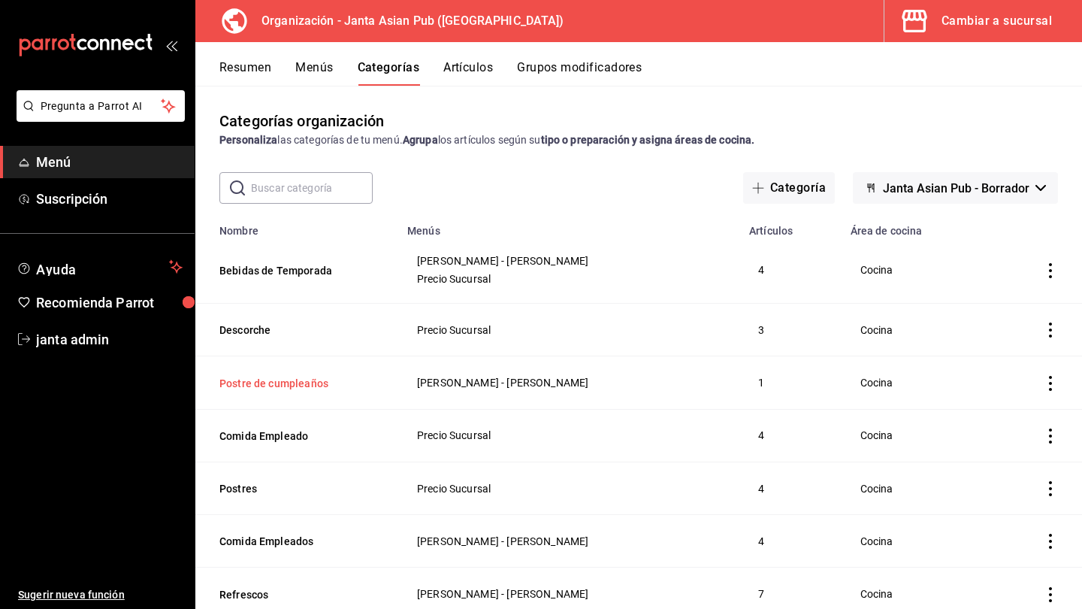
click at [284, 380] on button "Postre de cumpleaños" at bounding box center [294, 383] width 150 height 15
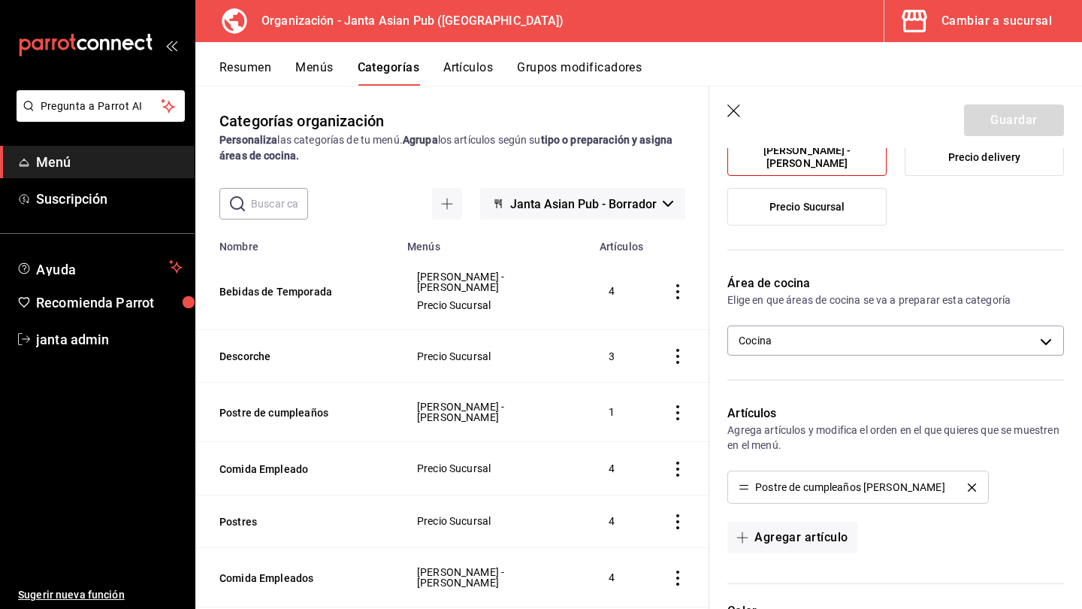
scroll to position [188, 0]
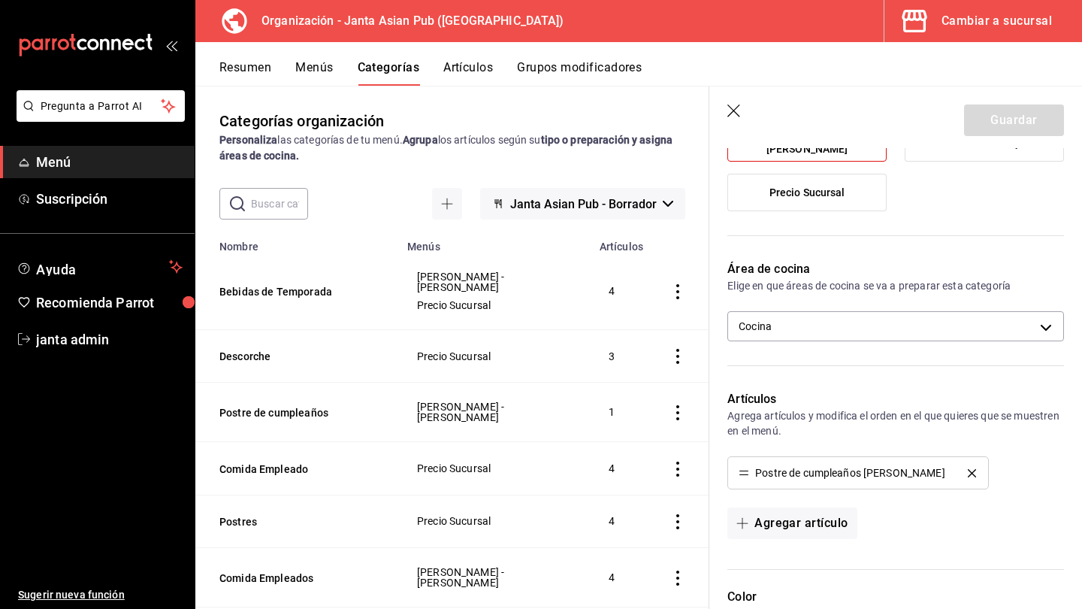
click at [679, 519] on div "Agregar artículo" at bounding box center [896, 523] width 337 height 32
click at [679, 516] on div "Agregar artículo" at bounding box center [896, 523] width 337 height 32
click at [679, 113] on icon "button" at bounding box center [735, 111] width 15 height 15
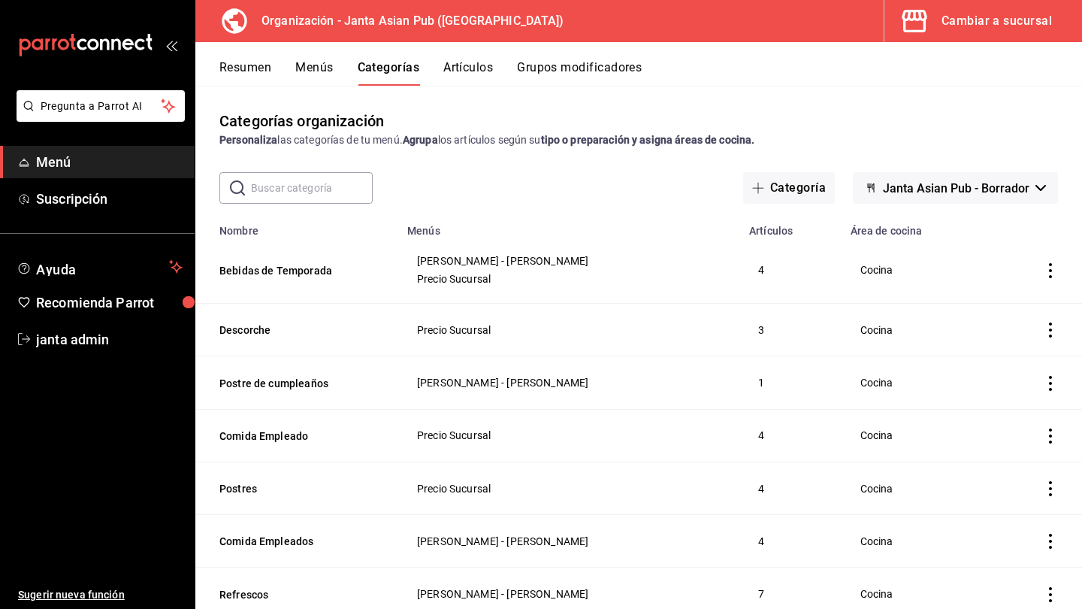
click at [679, 25] on span "button" at bounding box center [918, 21] width 36 height 30
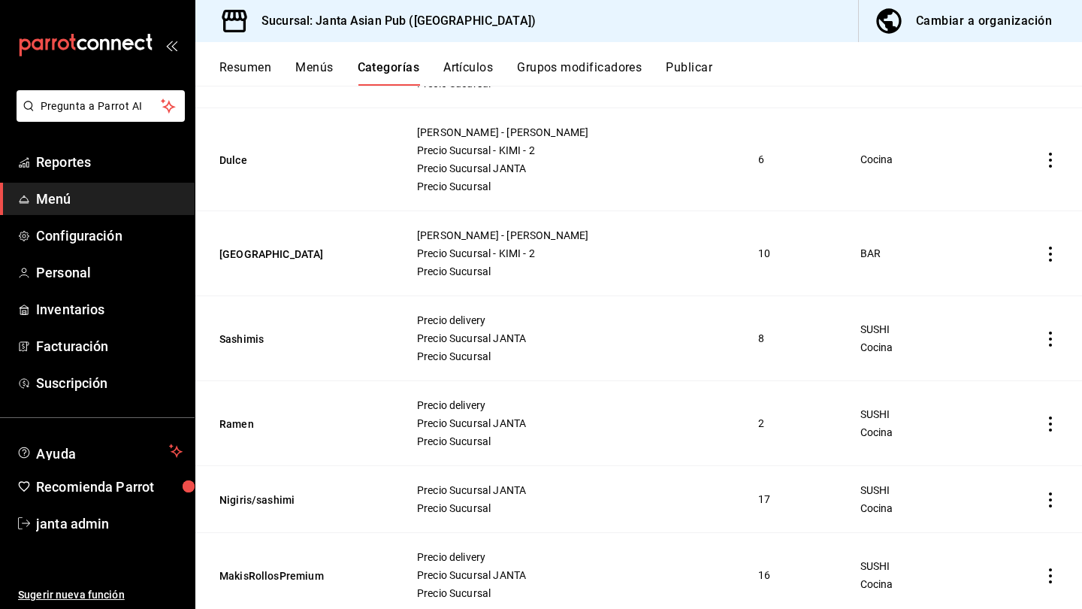
scroll to position [3514, 0]
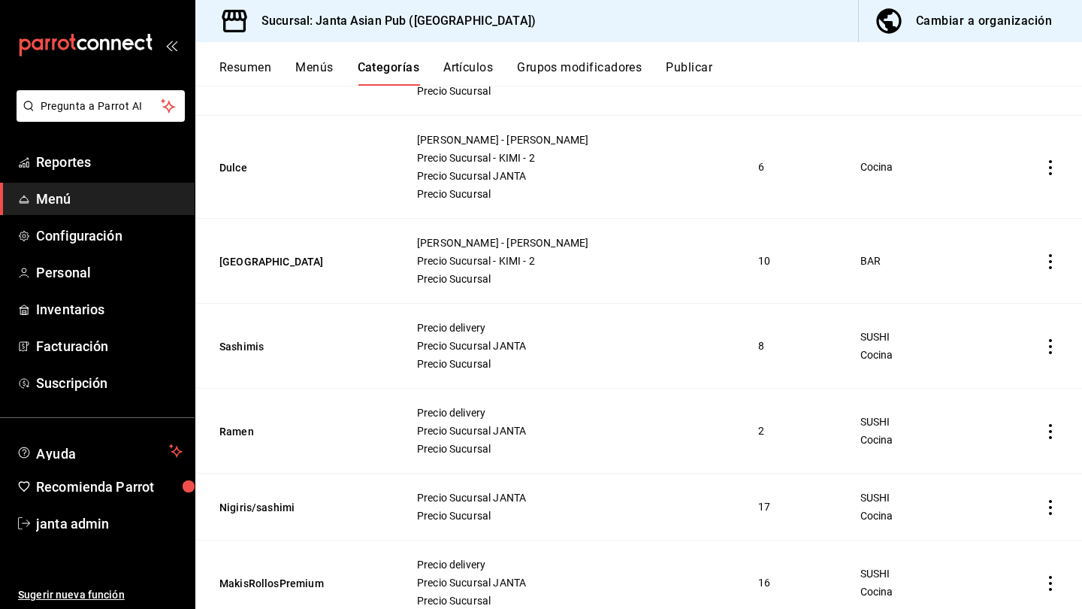
click at [68, 201] on span "Menú" at bounding box center [109, 199] width 147 height 20
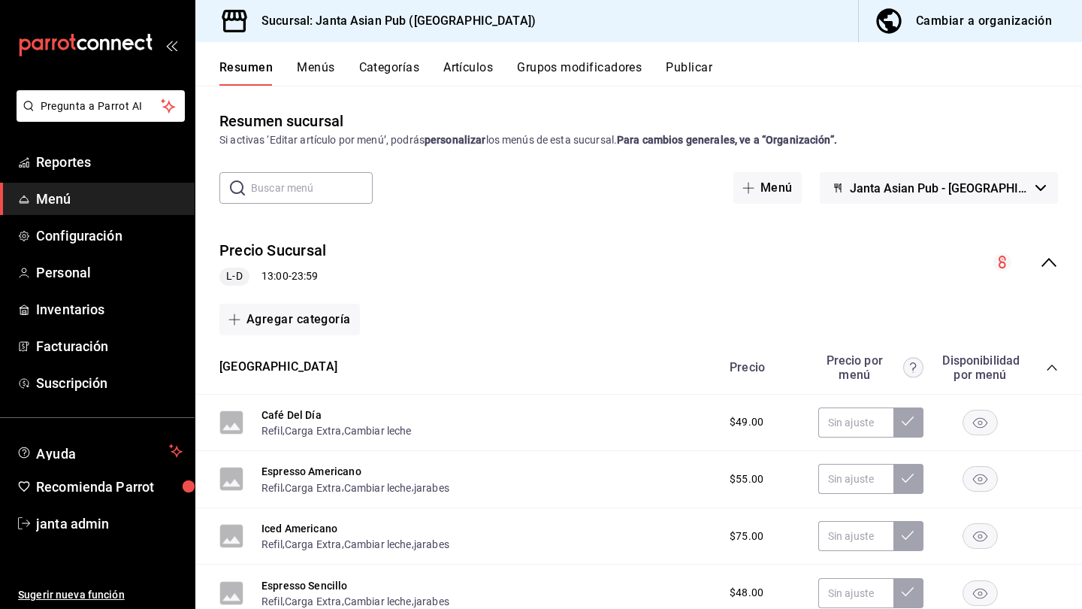
click at [679, 37] on button "Cambiar a organización" at bounding box center [964, 21] width 211 height 42
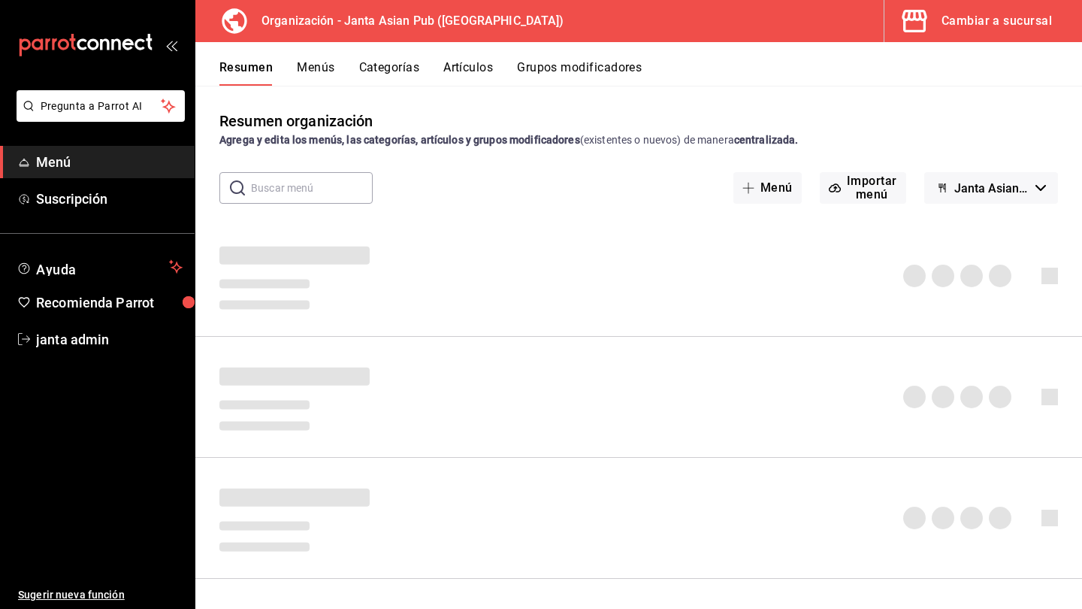
click at [446, 69] on button "Artículos" at bounding box center [468, 73] width 50 height 26
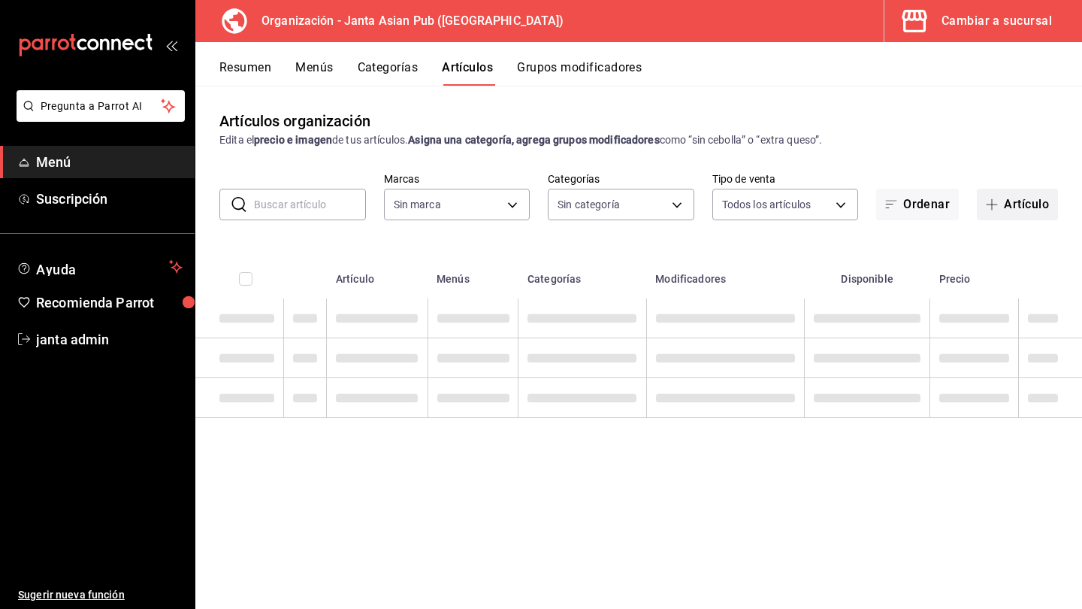
type input "62a9cc13-91a4-48c6-ab20-90032d514fa5"
type input "00568646-d85c-46fa-874e-40f5e8c3bdbf,6b0bb465-9b96-46ca-b176-4914ee426716,fbb02…"
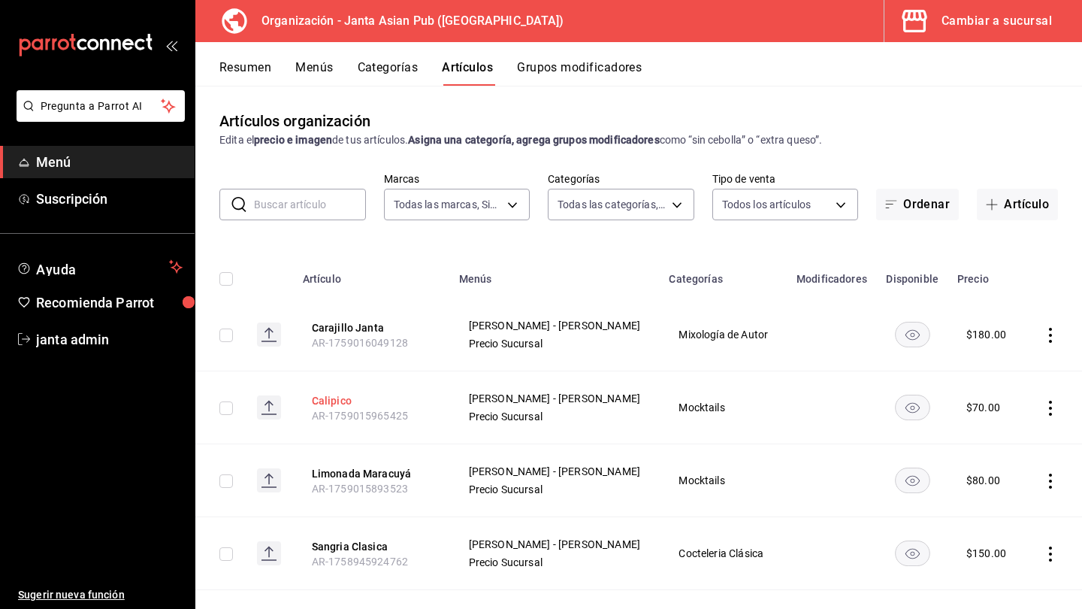
click at [346, 397] on button "Calipico" at bounding box center [372, 400] width 120 height 15
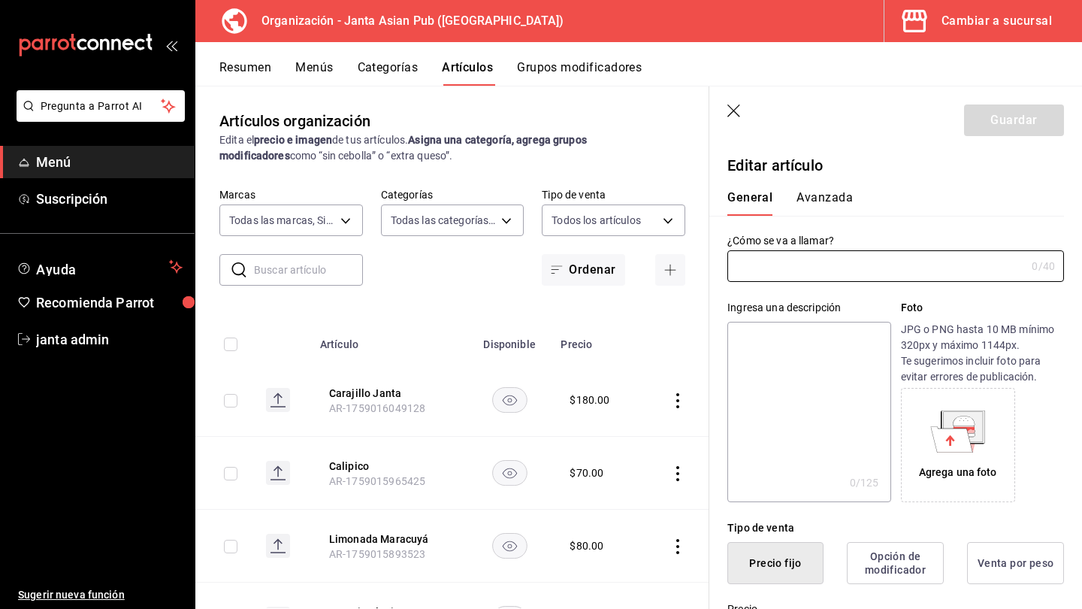
type input "Calipico"
type input "$70.00"
type input "AR-1759015965425"
click at [679, 274] on input "Calipico" at bounding box center [877, 266] width 298 height 30
drag, startPoint x: 790, startPoint y: 274, endPoint x: 894, endPoint y: 277, distance: 103.8
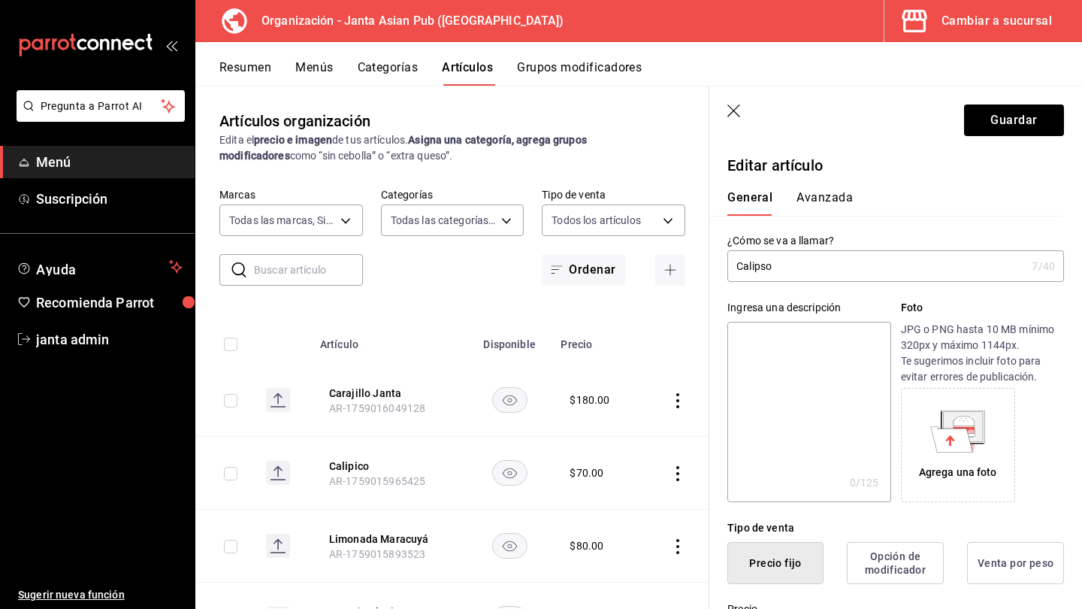
click at [679, 277] on input "Calipso" at bounding box center [877, 266] width 298 height 30
click at [679, 277] on input "Calpico" at bounding box center [877, 266] width 298 height 30
type input "Calpico"
click at [679, 115] on button "Guardar" at bounding box center [1014, 120] width 100 height 32
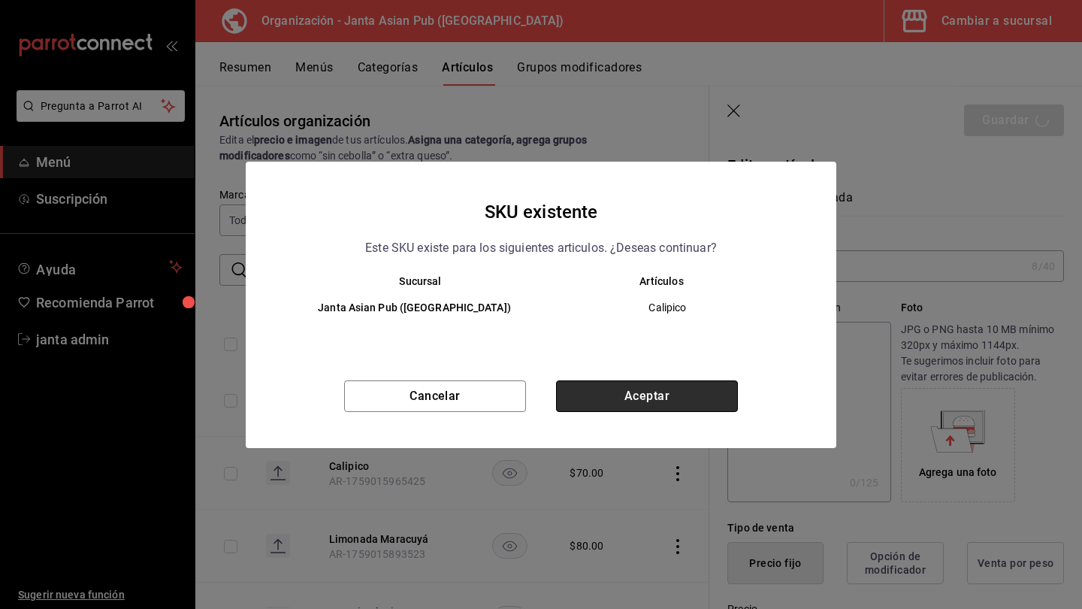
click at [603, 401] on button "Aceptar" at bounding box center [647, 396] width 182 height 32
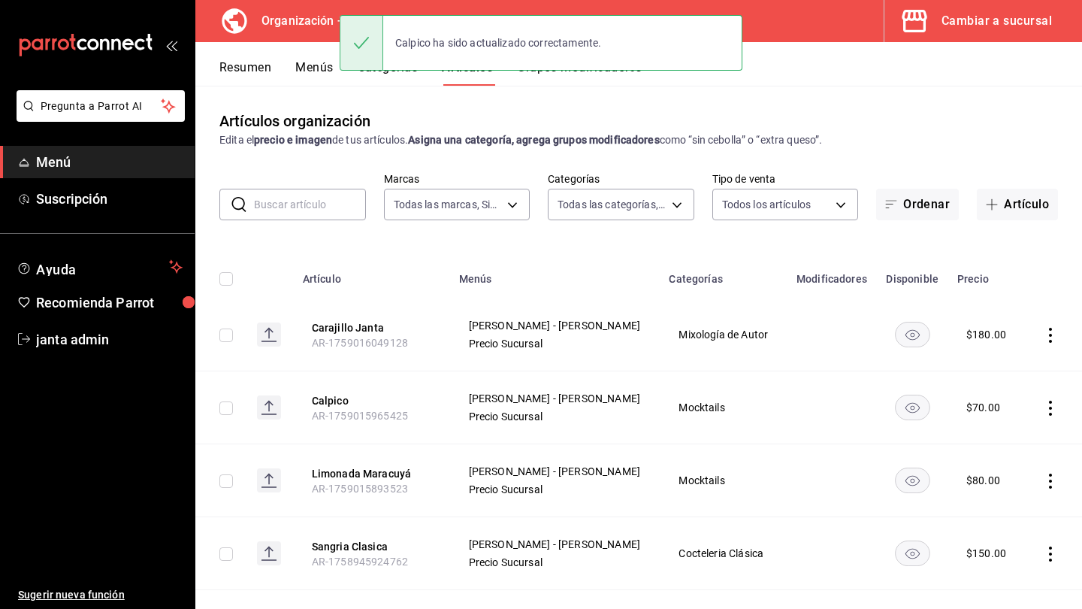
click at [328, 61] on button "Menús" at bounding box center [314, 73] width 38 height 26
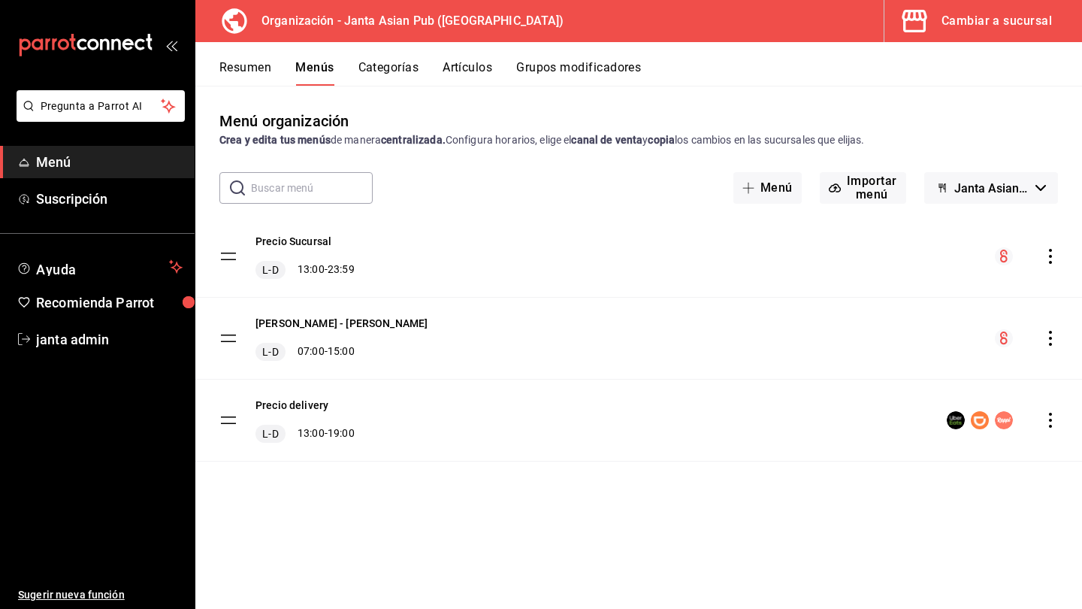
click at [679, 264] on div "menu-maker-table" at bounding box center [1026, 256] width 63 height 18
click at [679, 263] on icon "actions" at bounding box center [1050, 256] width 15 height 15
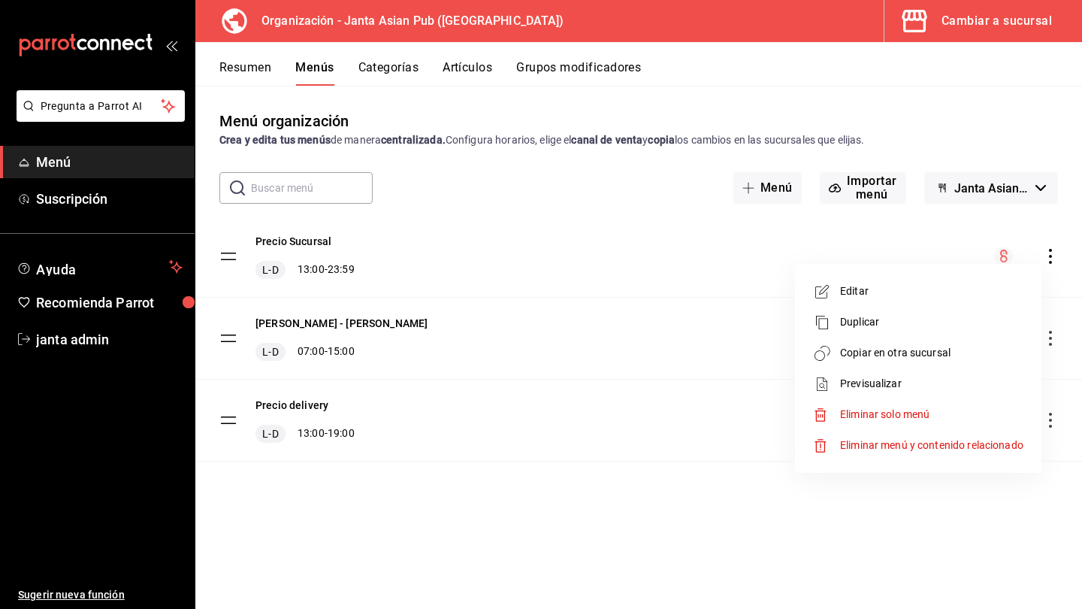
click at [679, 363] on li "Copiar en otra sucursal" at bounding box center [918, 352] width 234 height 31
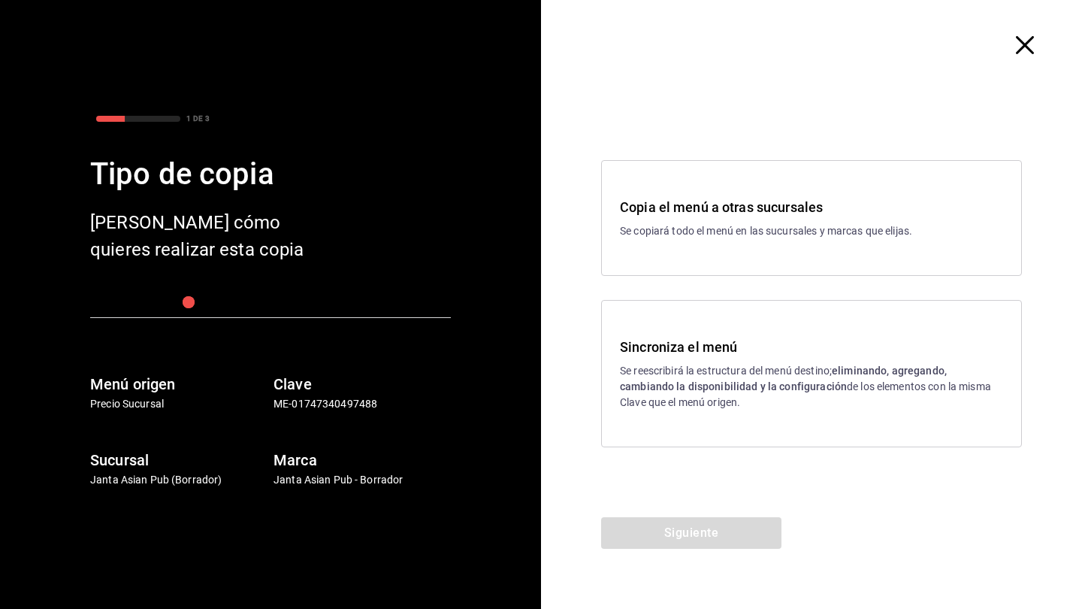
click at [655, 522] on div "Siguiente" at bounding box center [691, 563] width 301 height 92
click at [679, 367] on p "Se reescribirá la estructura del menú destino; eliminando, agregando, cambiando…" at bounding box center [811, 386] width 383 height 47
click at [668, 528] on button "Siguiente" at bounding box center [691, 533] width 180 height 32
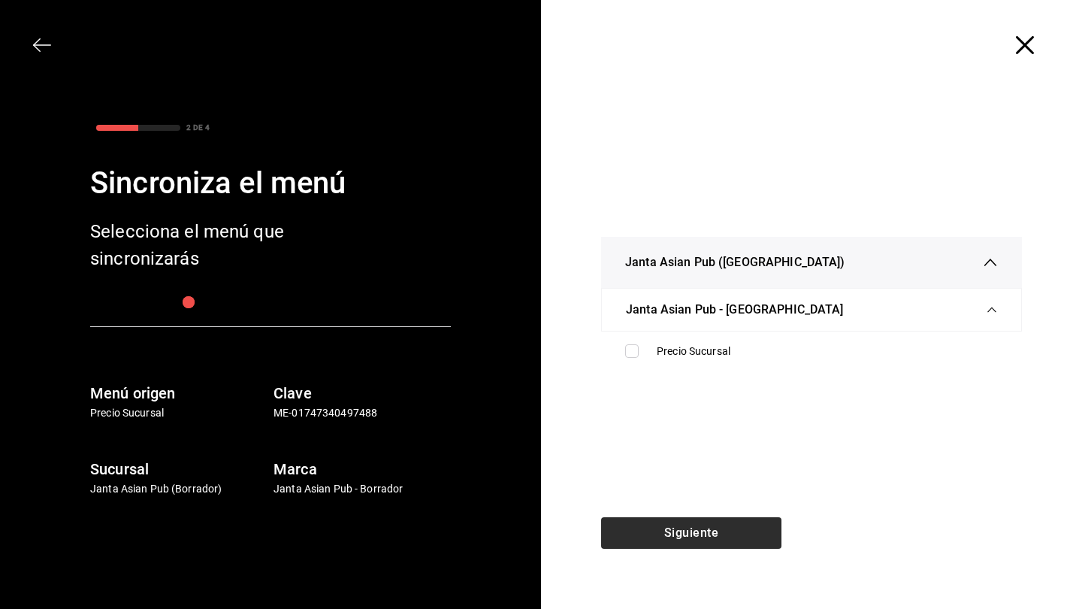
click at [668, 528] on div "Siguiente" at bounding box center [691, 563] width 301 height 92
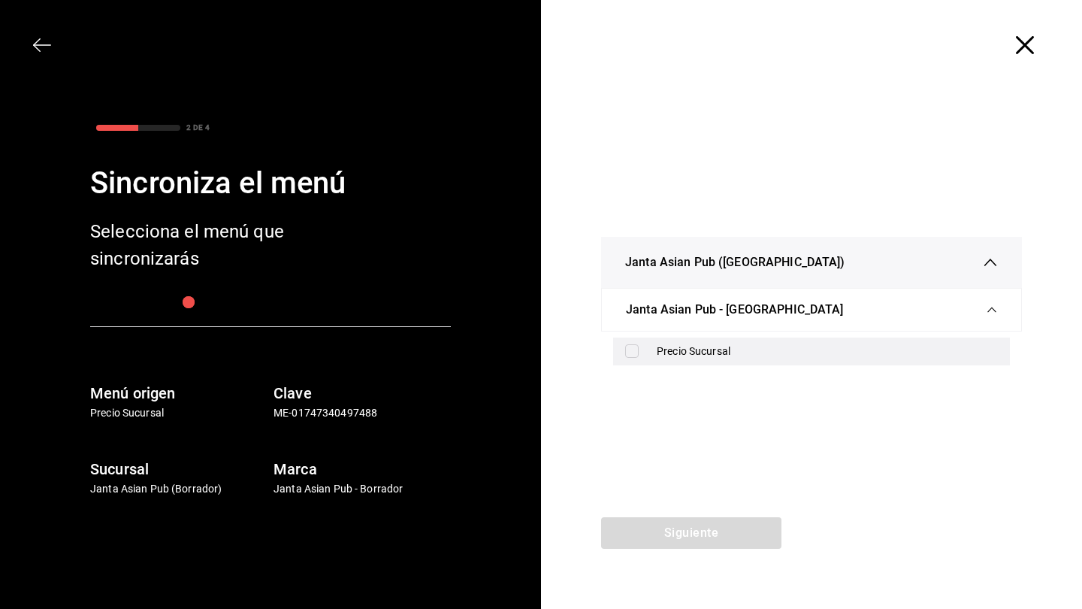
click at [633, 352] on input "checkbox" at bounding box center [632, 351] width 14 height 14
checkbox input "true"
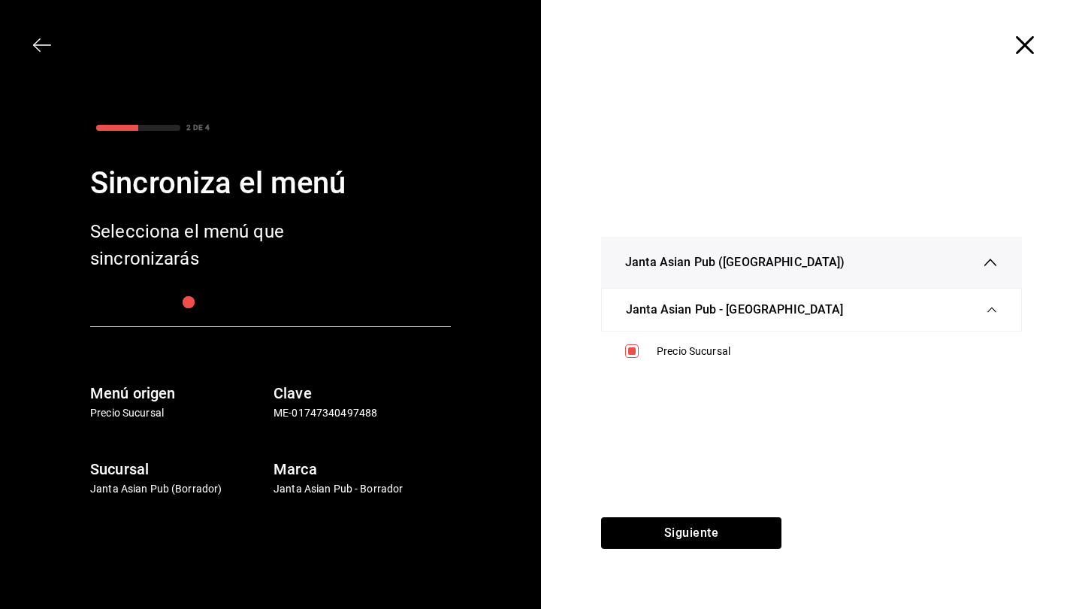
click at [675, 528] on div "Siguiente" at bounding box center [691, 563] width 301 height 92
click at [675, 528] on button "Siguiente" at bounding box center [691, 533] width 180 height 32
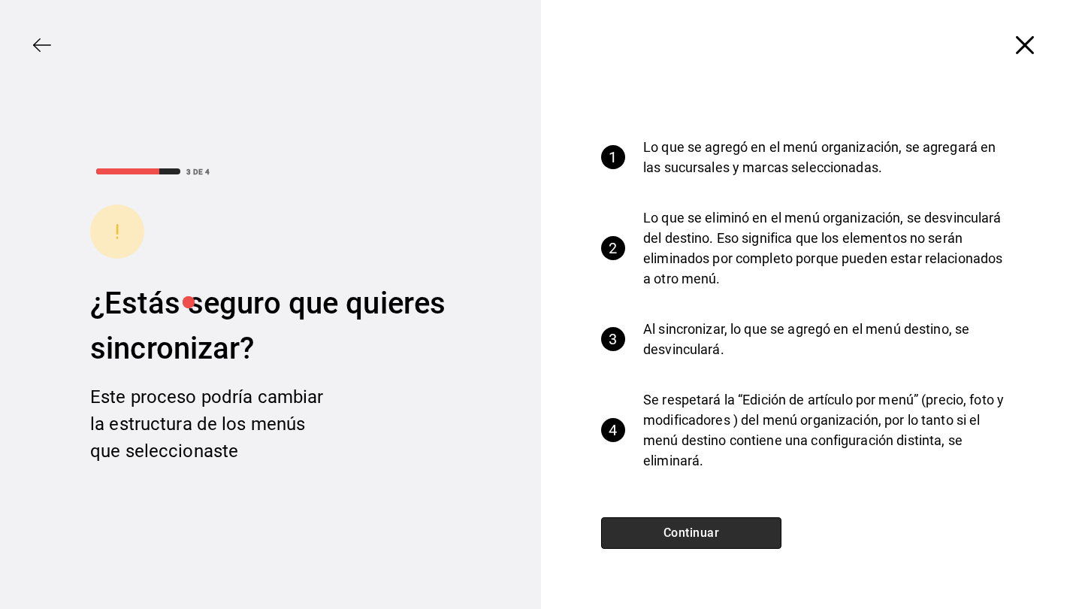
click at [675, 528] on button "Continuar" at bounding box center [691, 533] width 180 height 32
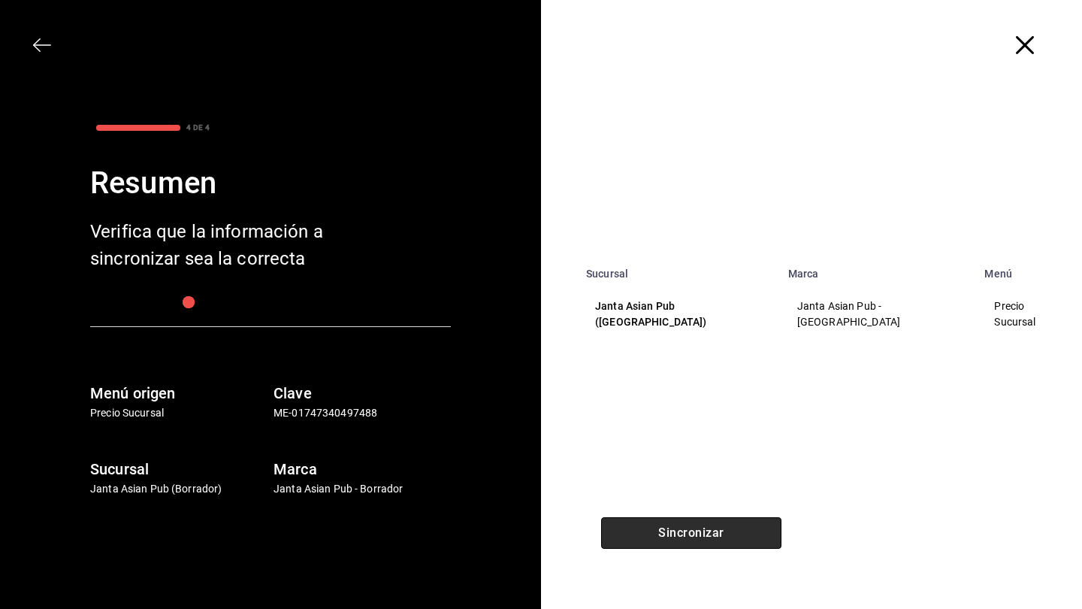
click at [675, 528] on button "Sincronizar" at bounding box center [691, 533] width 180 height 32
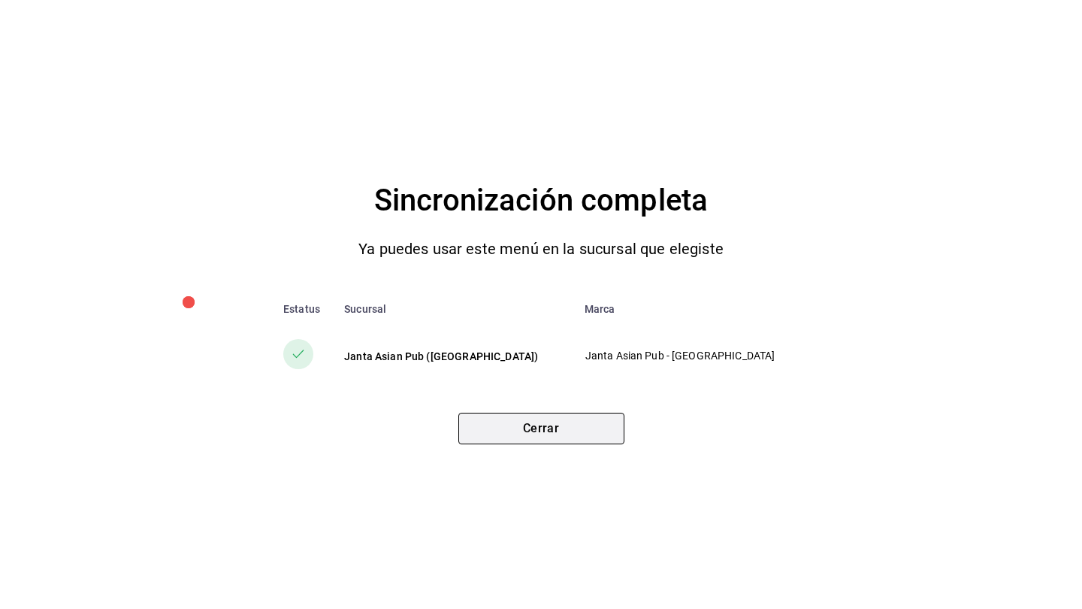
click at [503, 425] on button "Cerrar" at bounding box center [541, 429] width 166 height 32
